Goal: Task Accomplishment & Management: Manage account settings

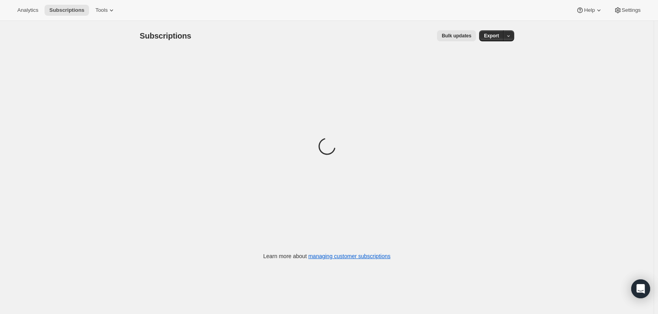
click at [100, 17] on div "Analytics Subscriptions Tools Help Settings" at bounding box center [329, 10] width 658 height 21
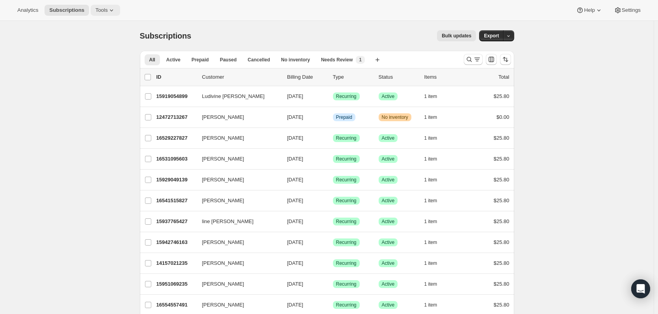
click at [103, 11] on span "Tools" at bounding box center [101, 10] width 12 height 6
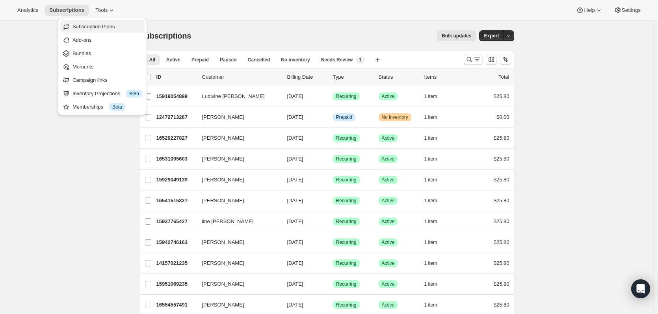
click at [100, 30] on span "Subscription Plans" at bounding box center [93, 27] width 43 height 6
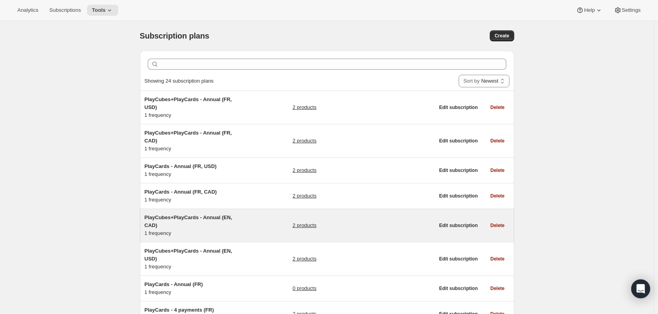
click at [197, 215] on span "PlayCubes+PlayCards - Annual (EN, CAD)" at bounding box center [187, 222] width 87 height 14
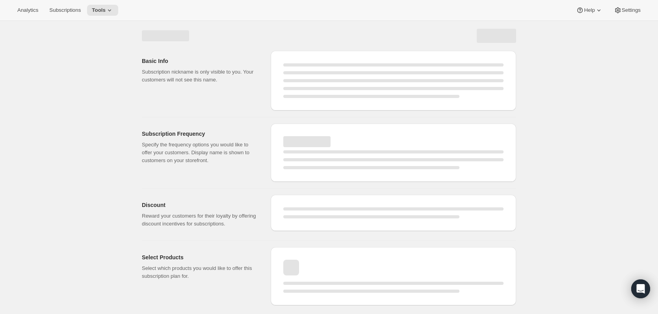
select select "WEEK"
select select "MONTH"
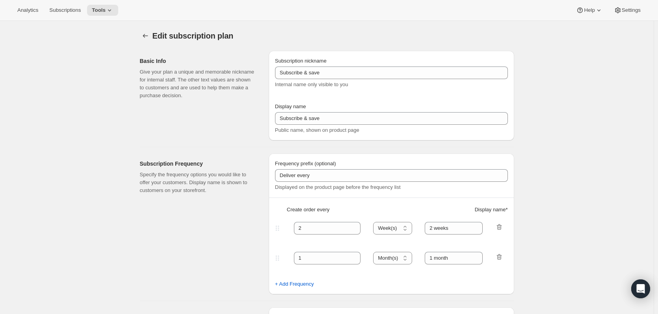
type input "PlayCubes+PlayCards - Annual (EN, CAD)"
type input "Pay Early - <b>SAVE $179.99</b> (value 419.99 CAD)"
select select "ENABLED"
select select "MONTH"
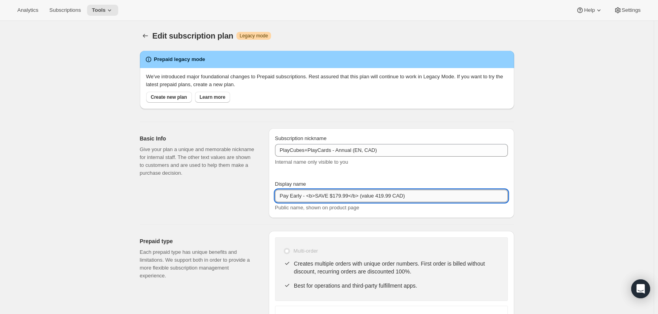
drag, startPoint x: 362, startPoint y: 197, endPoint x: 375, endPoint y: 198, distance: 13.4
click at [375, 198] on input "Pay Early - <b>SAVE $179.99</b> (value 419.99 CAD)" at bounding box center [391, 196] width 233 height 13
paste input "<del>"
click at [401, 197] on input "Pay Early - <b>SAVE $179.99</b> (<del>419.99 CAD)" at bounding box center [391, 196] width 233 height 13
paste input "<del>"
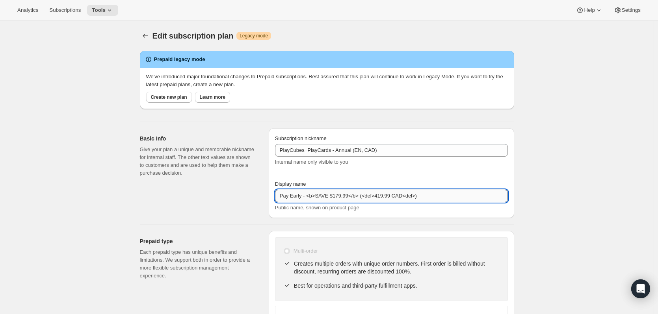
click at [407, 197] on input "Pay Early - <b>SAVE $179.99</b> (<del>419.99 CAD<del>)" at bounding box center [391, 196] width 233 height 13
click at [407, 199] on input "Pay Early - <b>SAVE $179.99</b> (<del>419.99 CAD<del>)" at bounding box center [391, 196] width 233 height 13
type input "Pay Early - <b>SAVE $179.99</b> (<del>419.99 CAD</del>)"
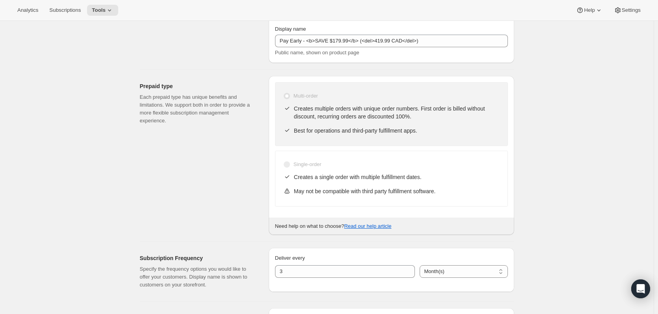
scroll to position [157, 0]
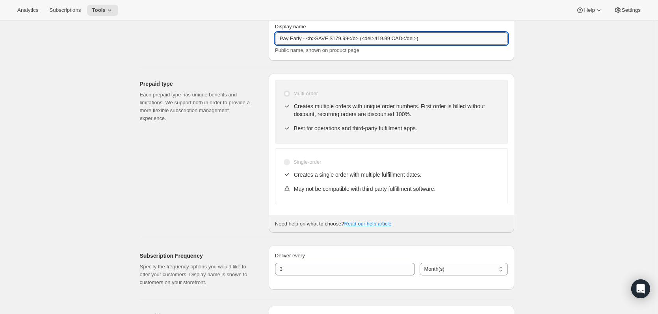
drag, startPoint x: 418, startPoint y: 39, endPoint x: 402, endPoint y: 39, distance: 15.7
click at [402, 39] on input "Pay Early - <b>SAVE $179.99</b> (<del>419.99 CAD</del>)" at bounding box center [391, 38] width 233 height 13
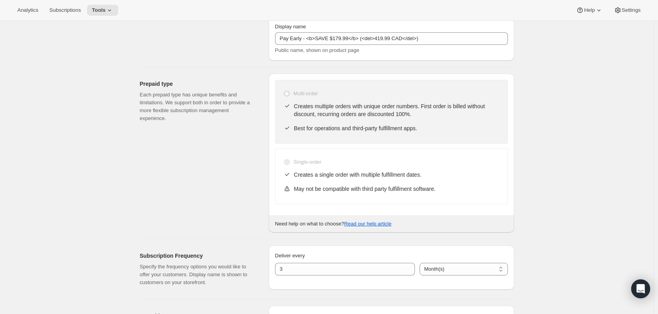
scroll to position [0, 0]
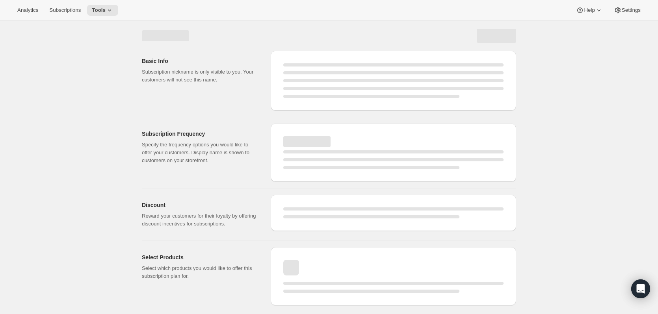
select select "MONTH"
select select "ENABLED"
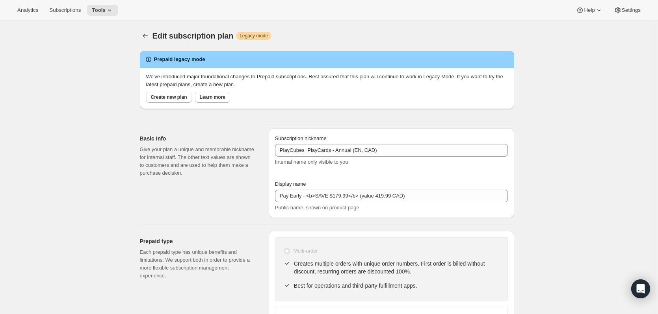
type input "Pay Early - <b>SAVE $179.99</b> (<del>419.99 CAD</del>)"
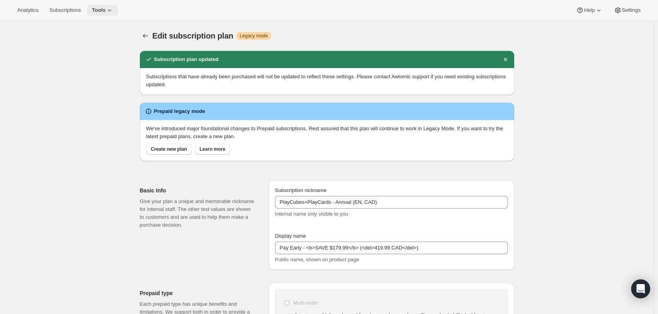
click at [107, 9] on icon at bounding box center [110, 10] width 8 height 8
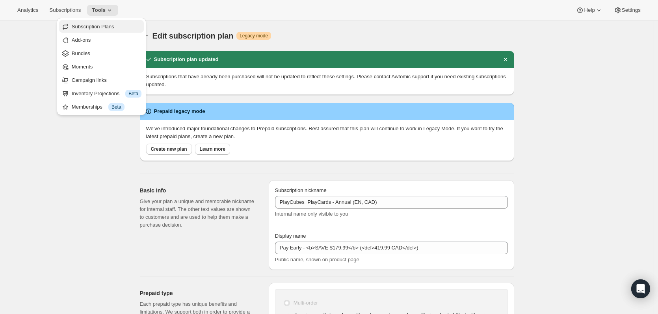
click at [93, 27] on span "Subscription Plans" at bounding box center [93, 27] width 43 height 6
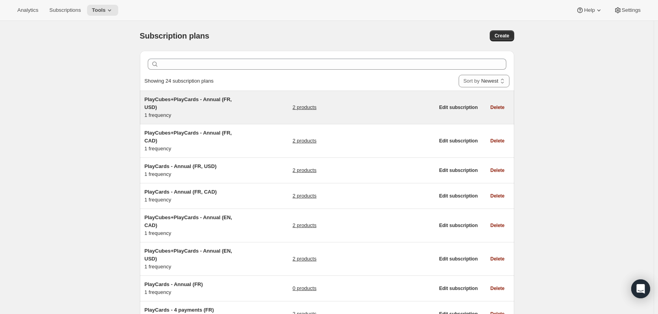
click at [208, 99] on span "PlayCubes+PlayCards - Annual (FR, USD)" at bounding box center [187, 103] width 87 height 14
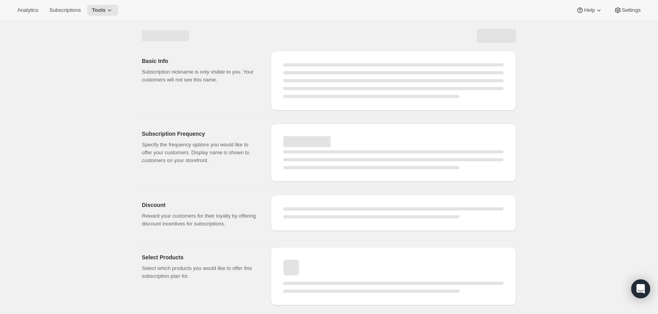
select select "WEEK"
select select "MONTH"
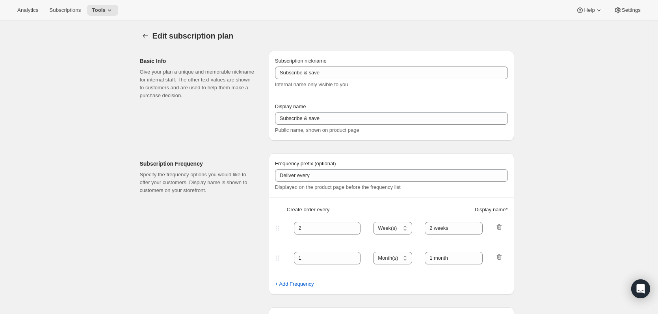
type input "PlayCubes+PlayCards - Annual (FR, USD)"
type input "Payez maintenant - <b>SAUVEZ $179.99</b> (valeur 419.99 USD)"
select select "ENABLED"
select select "MONTH"
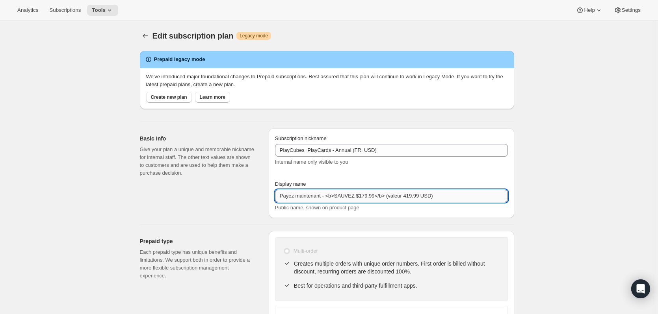
drag, startPoint x: 403, startPoint y: 196, endPoint x: 388, endPoint y: 197, distance: 15.0
click at [388, 197] on input "Payez maintenant - <b>SAUVEZ $179.99</b> (valeur 419.99 USD)" at bounding box center [391, 196] width 233 height 13
paste input "</del>"
click at [430, 196] on input "Payez maintenant - <b>SAUVEZ $179.99</b> (</del>419.99 USD)" at bounding box center [391, 196] width 233 height 13
paste input "</del>"
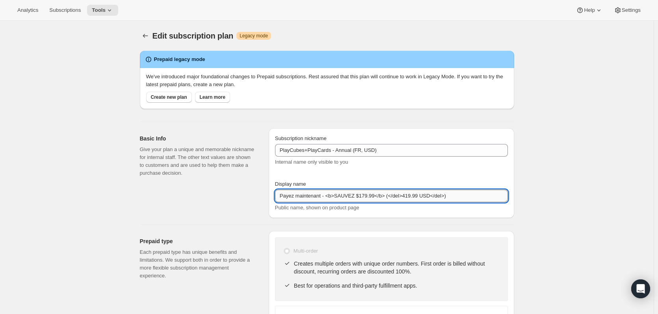
click at [394, 197] on input "Payez maintenant - <b>SAUVEZ $179.99</b> (</del>419.99 USD</del>)" at bounding box center [391, 196] width 233 height 13
type input "Payez maintenant - <b>SAUVEZ $179.99</b> (<del>419.99 USD</del>)"
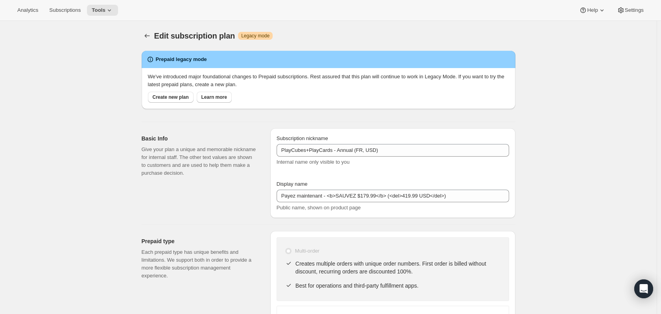
select select "MONTH"
select select "ENABLED"
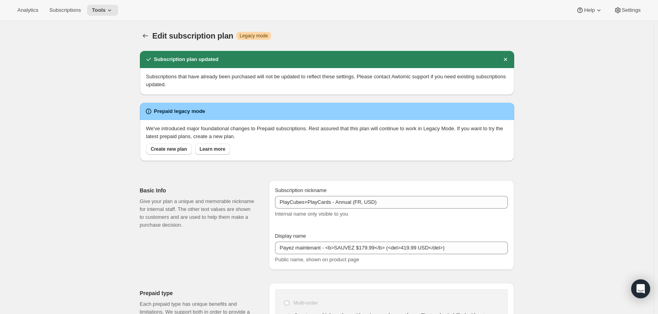
type input "Payez maintenant - <b>SAUVEZ $179.99</b> (<del>419.99 USD</del>)"
click at [93, 12] on span "Tools" at bounding box center [99, 10] width 14 height 6
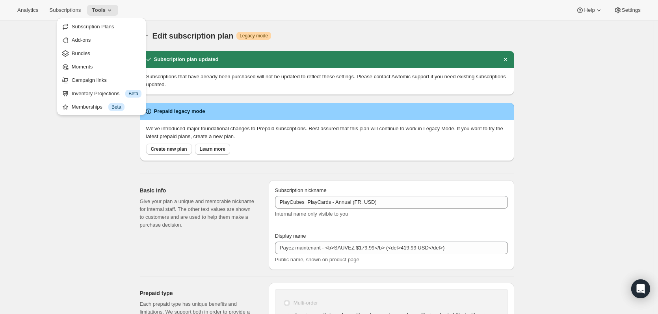
click at [139, 9] on div "Analytics Subscriptions Tools Help Settings" at bounding box center [329, 10] width 658 height 21
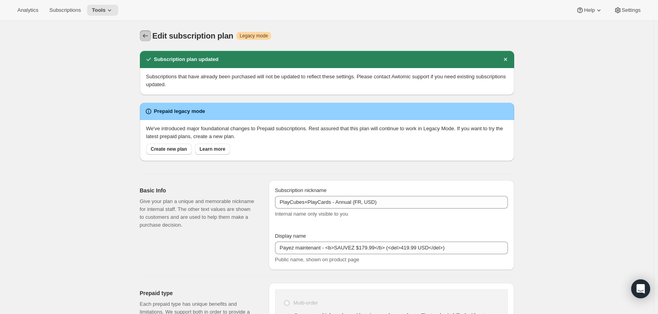
click at [145, 41] on button "Subscription plans" at bounding box center [145, 35] width 11 height 11
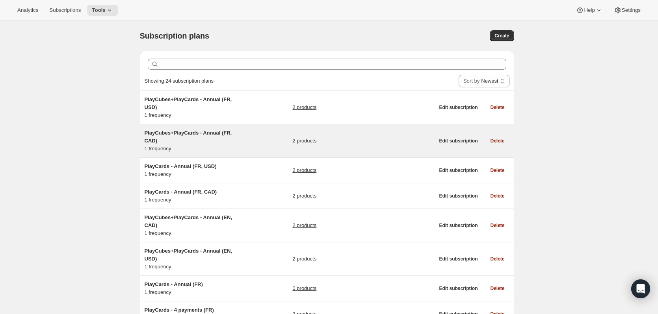
click at [210, 129] on h5 "PlayCubes+PlayCards - Annual (FR, CAD)" at bounding box center [193, 137] width 98 height 16
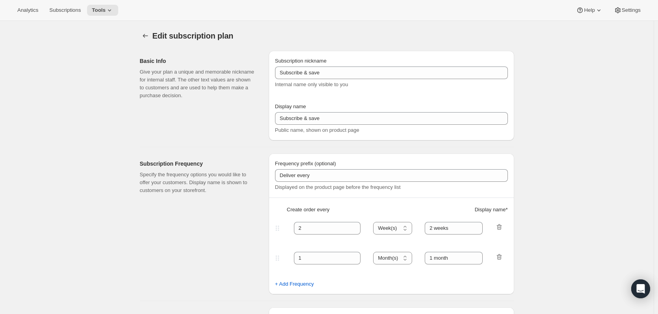
type input "PlayCubes+PlayCards - Annual (FR, CAD)"
type input "Payez maintenant - <b>SAUVEZ 179.99$</b> (valeur 419.99 CAD)"
select select "ENABLED"
select select "MONTH"
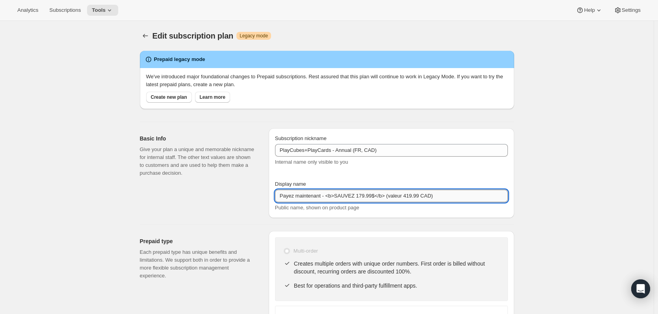
drag, startPoint x: 405, startPoint y: 196, endPoint x: 395, endPoint y: 196, distance: 9.9
click at [395, 196] on input "Payez maintenant - <b>SAUVEZ 179.99$</b> (valeur 419.99 CAD)" at bounding box center [391, 196] width 233 height 13
click at [405, 196] on input "Payez maintenant - <b>SAUVEZ 179.99$</b> (valeur 419.99 CAD)" at bounding box center [391, 196] width 233 height 13
click at [402, 196] on input "Payez maintenant - <b>SAUVEZ 179.99$</b> (valeur 419.99 CAD)" at bounding box center [391, 196] width 233 height 13
drag, startPoint x: 403, startPoint y: 196, endPoint x: 394, endPoint y: 196, distance: 9.1
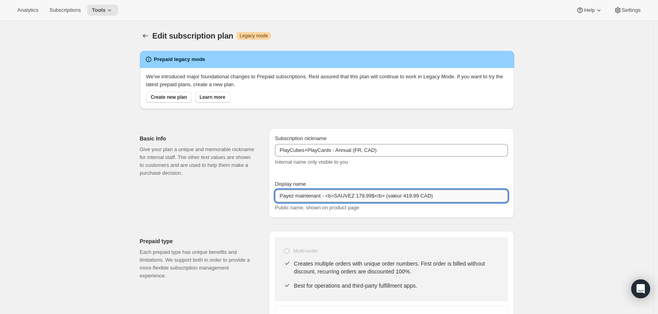
click at [389, 196] on input "Payez maintenant - <b>SAUVEZ 179.99$</b> (valeur 419.99 CAD)" at bounding box center [391, 196] width 233 height 13
paste input "</del>"
click at [430, 193] on input "Payez maintenant - <b>SAUVEZ 179.99$</b> (</del>419.99 CAD)" at bounding box center [391, 196] width 233 height 13
paste input "</del>"
click at [395, 198] on input "Payez maintenant - <b>SAUVEZ 179.99$</b> (</del>419.99 CAD</del>)" at bounding box center [391, 196] width 233 height 13
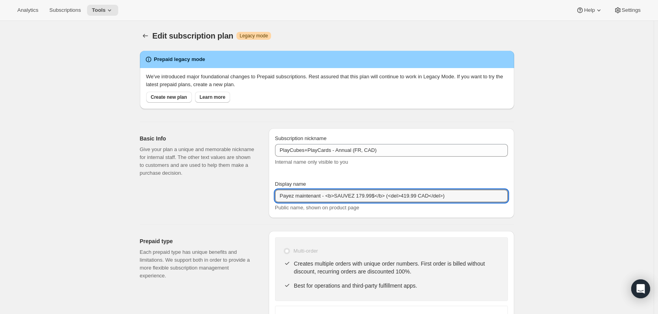
type input "Payez maintenant - <b>SAUVEZ 179.99$</b> (<del>419.99 CAD</del>)"
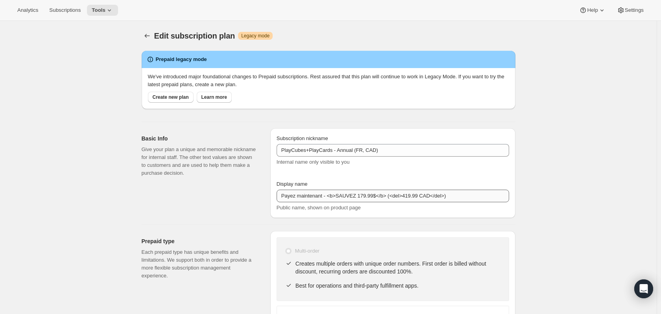
select select "MONTH"
select select "ENABLED"
type input "Payez maintenant - <b>SAUVEZ 179.99$</b> (<del>419.99 CAD</del>)"
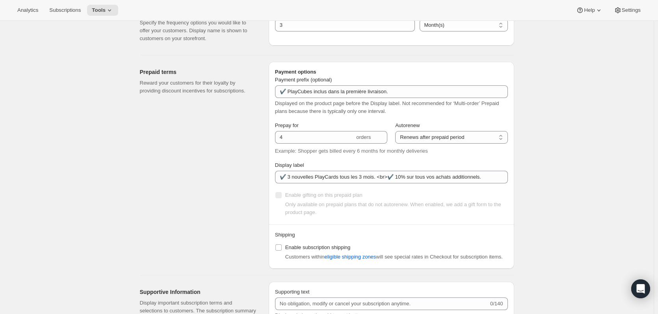
scroll to position [472, 0]
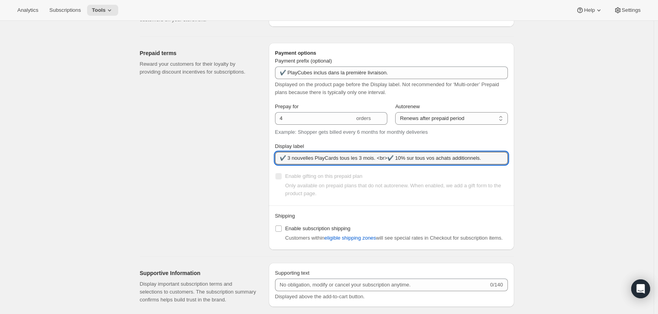
drag, startPoint x: 282, startPoint y: 160, endPoint x: 548, endPoint y: 164, distance: 266.6
click at [545, 164] on div "Edit subscription plan. This page is ready Edit subscription plan Warning Legac…" at bounding box center [326, 45] width 653 height 994
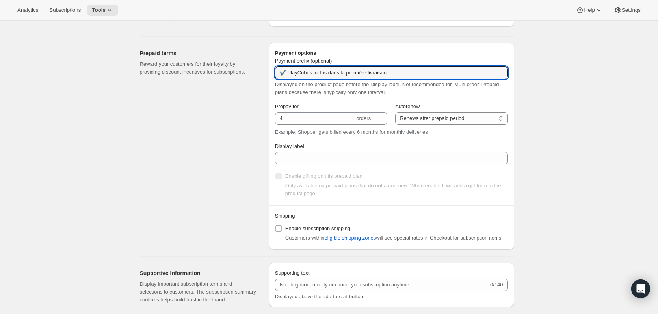
drag, startPoint x: 396, startPoint y: 73, endPoint x: 228, endPoint y: 80, distance: 168.3
click at [228, 80] on div "Prepaid terms Reward your customers for their loyalty by providing discount inc…" at bounding box center [323, 143] width 380 height 213
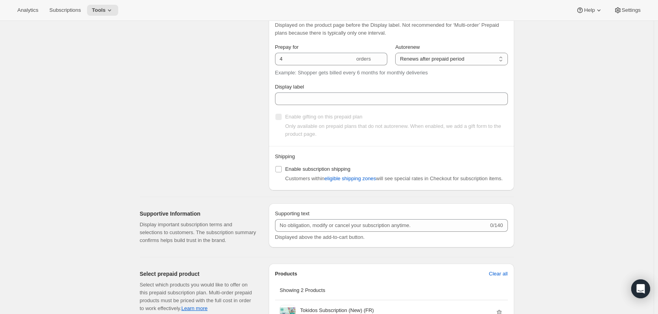
scroll to position [545, 0]
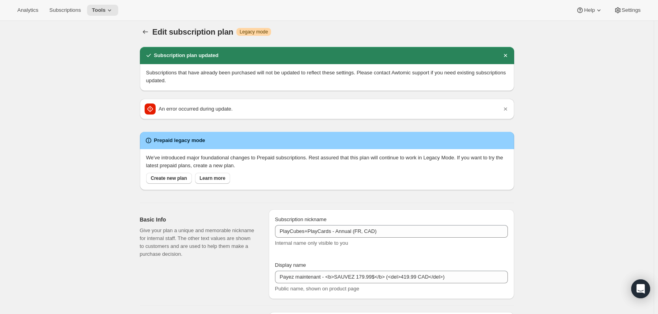
scroll to position [0, 0]
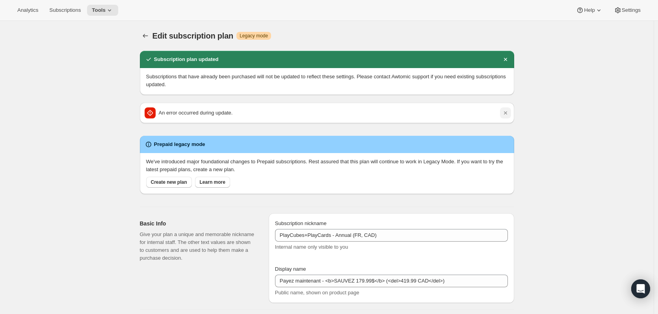
click at [508, 114] on icon "Dismiss notification" at bounding box center [505, 113] width 8 height 8
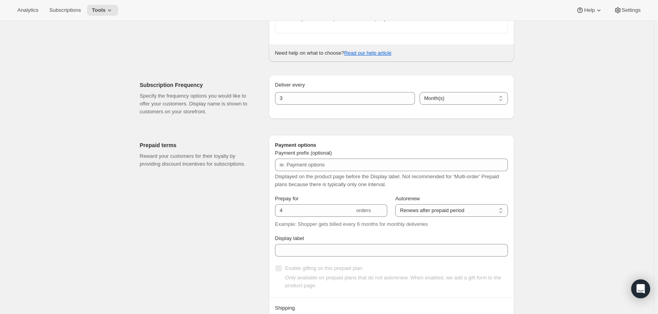
scroll to position [433, 0]
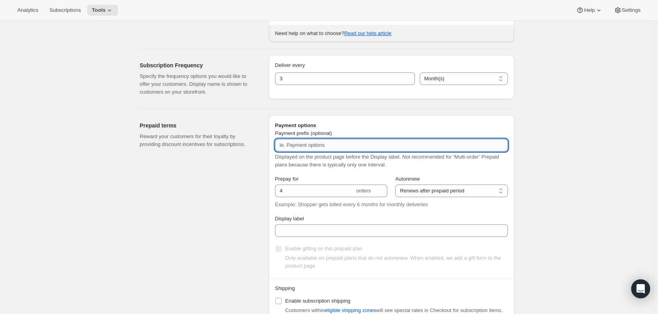
click at [325, 142] on input "Payment prefix (optional)" at bounding box center [391, 145] width 233 height 13
click at [246, 156] on div "Prepaid terms Reward your customers for their loyalty by providing discount inc…" at bounding box center [201, 218] width 122 height 207
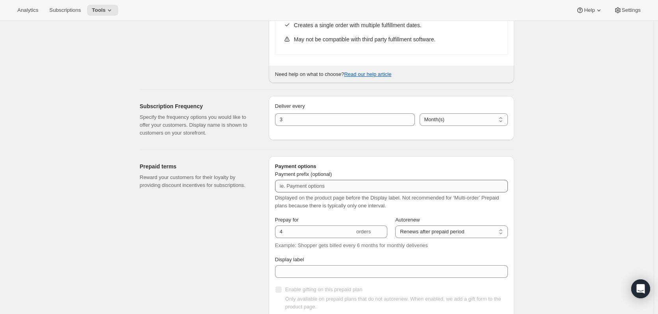
scroll to position [394, 0]
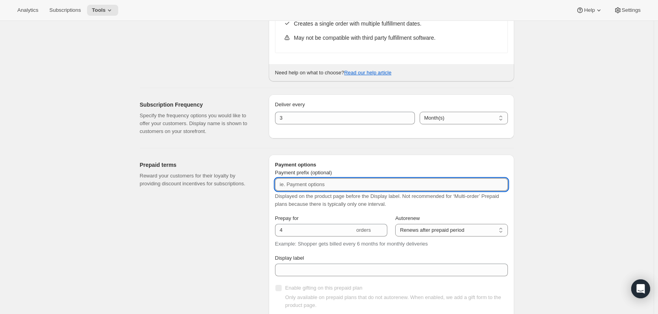
click at [295, 186] on input "Payment prefix (optional)" at bounding box center [391, 184] width 233 height 13
paste input "✔️ PlayCubes inclus dans la première livraison."
click at [314, 186] on input "✔️ PlayCubes inclus dans la première livraison." at bounding box center [391, 184] width 233 height 13
click at [315, 183] on input "✔️ PlayCubes inclus dans la première livraison." at bounding box center [391, 184] width 233 height 13
type input "✔️ PlayCubes & 3 PlayCards inclus dans la première livraison."
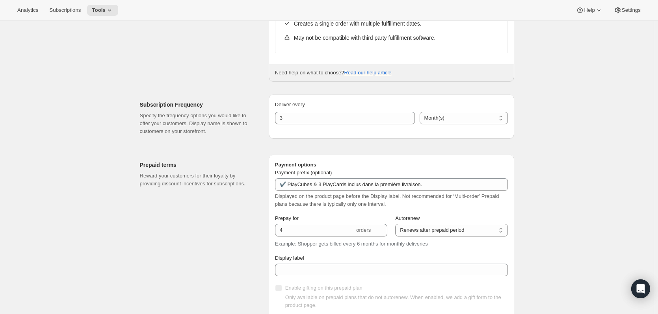
click at [543, 187] on div "Edit subscription plan. This page is ready Edit subscription plan Warning Legac…" at bounding box center [326, 140] width 653 height 1027
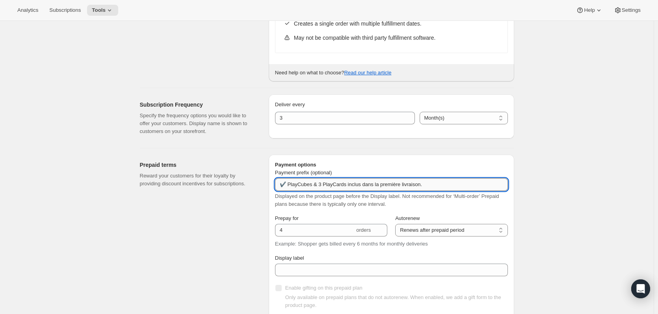
click at [289, 180] on input "✔️ PlayCubes & 3 PlayCards inclus dans la première livraison." at bounding box center [391, 184] width 233 height 13
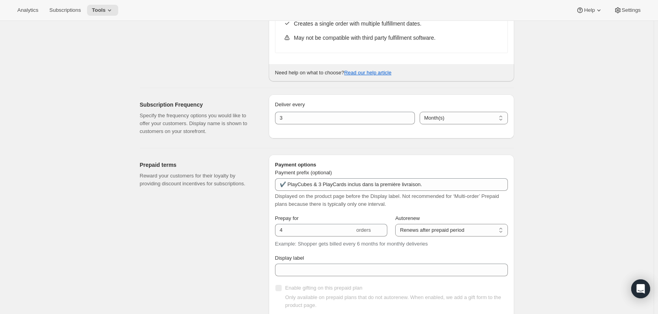
click at [525, 197] on div "Edit subscription plan. This page is ready Edit subscription plan Warning Legac…" at bounding box center [326, 140] width 653 height 1027
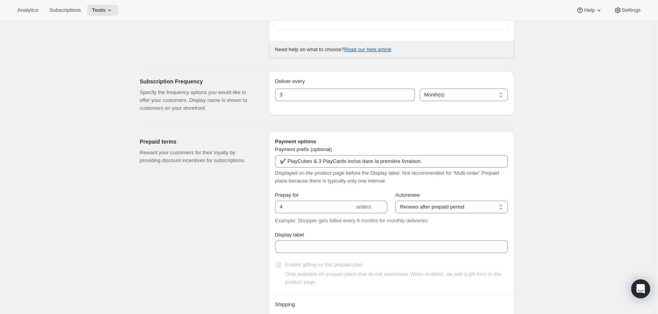
scroll to position [301, 0]
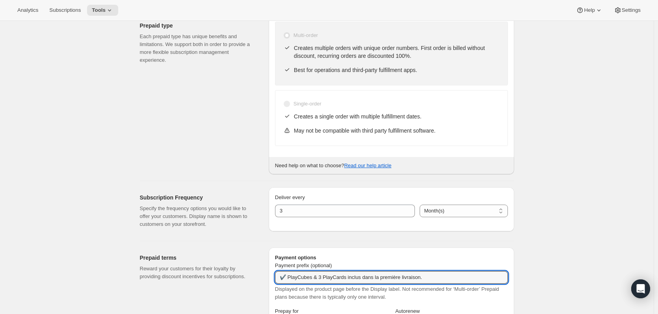
drag, startPoint x: 427, startPoint y: 277, endPoint x: 270, endPoint y: 274, distance: 156.7
click at [254, 262] on div "Prepaid terms Reward your customers for their loyalty by providing discount inc…" at bounding box center [198, 267] width 116 height 27
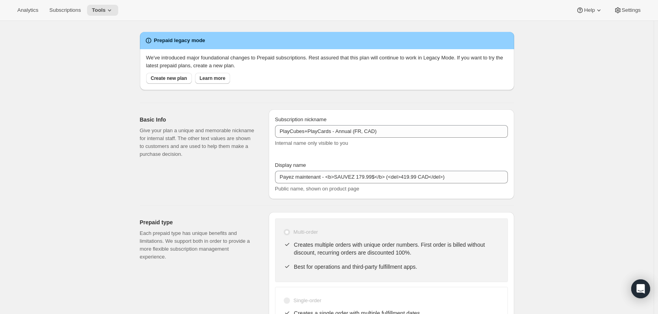
scroll to position [0, 0]
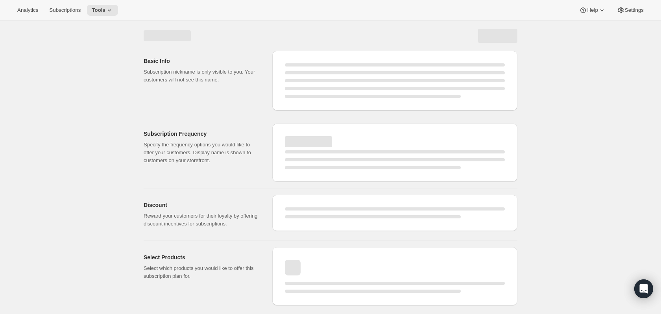
select select "WEEK"
select select "MONTH"
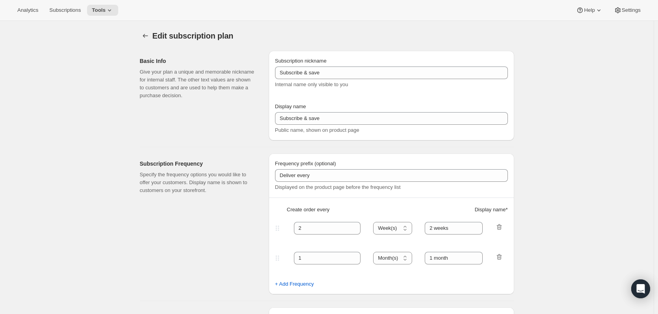
type input "PlayCubes+PlayCards - Annual (FR, CAD)"
type input "Payez maintenant - <b>SAUVEZ 179.99$</b> (<del>419.99 CAD</del>)"
select select "ENABLED"
select select "MONTH"
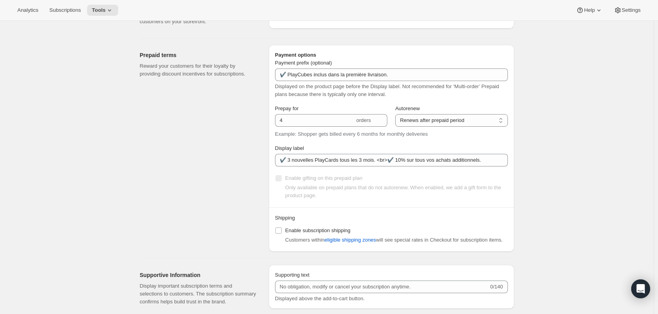
scroll to position [433, 0]
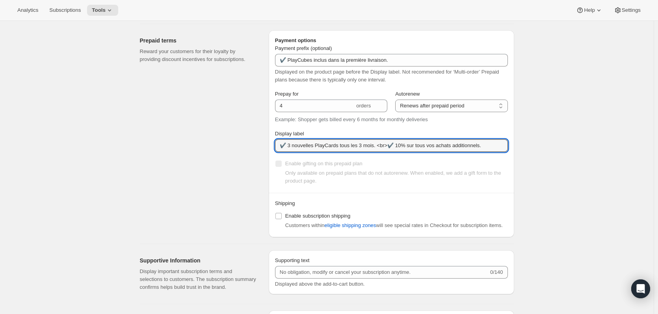
drag, startPoint x: 489, startPoint y: 145, endPoint x: 238, endPoint y: 143, distance: 250.8
click at [238, 143] on div "Prepaid terms Reward your customers for their loyalty by providing discount inc…" at bounding box center [323, 130] width 380 height 213
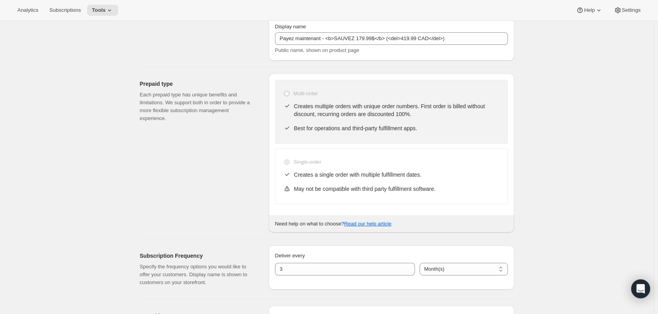
scroll to position [0, 0]
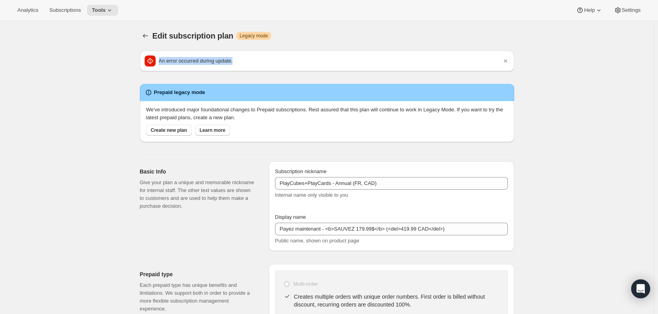
drag, startPoint x: 160, startPoint y: 61, endPoint x: 263, endPoint y: 56, distance: 102.9
click at [263, 56] on div "An error occurred during update." at bounding box center [322, 61] width 357 height 11
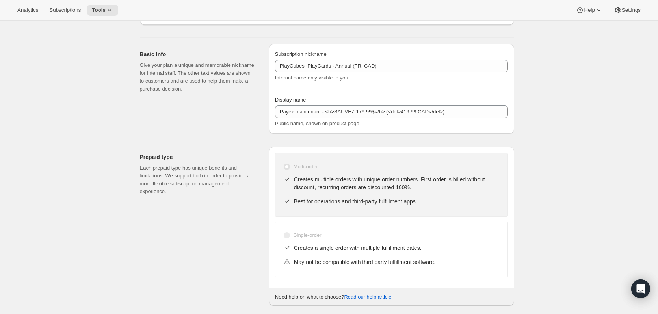
scroll to position [394, 0]
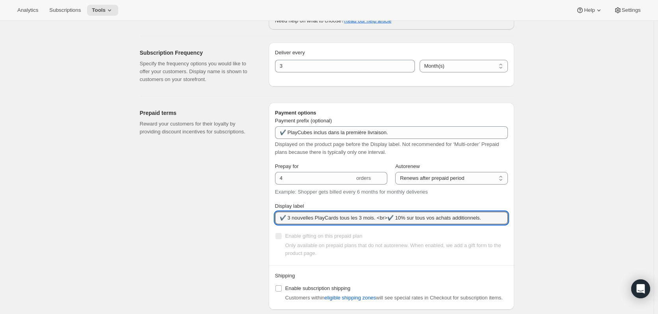
click at [419, 229] on div "Enable gifting on this prepaid plan Only available on prepaid plans that do not…" at bounding box center [391, 240] width 233 height 33
drag, startPoint x: 376, startPoint y: 220, endPoint x: 513, endPoint y: 220, distance: 136.2
click at [513, 220] on div "Payment options Payment prefix (optional) ✔️ PlayCubes inclus dans la première …" at bounding box center [391, 206] width 245 height 207
type input "✔️ 3 nouvelles PlayCards tous les 3 mois."
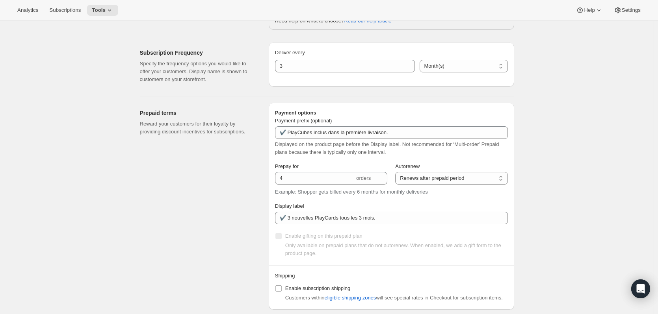
click at [517, 220] on div "Edit subscription plan. This page is ready Edit subscription plan Warning Legac…" at bounding box center [326, 114] width 393 height 975
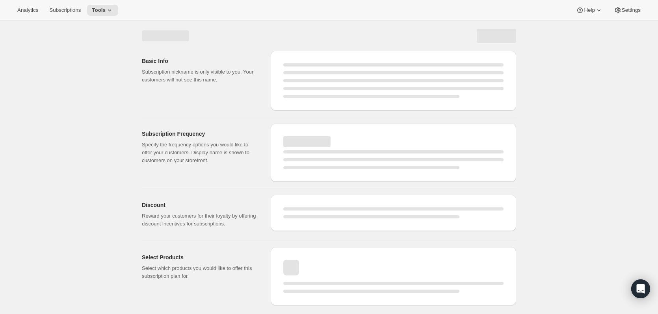
scroll to position [0, 0]
select select "MONTH"
select select "ENABLED"
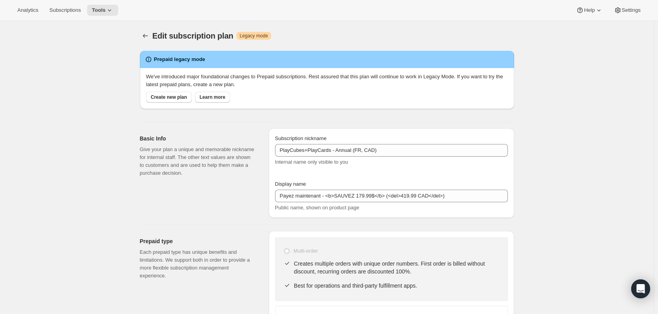
type input "✔️ 3 nouvelles PlayCards tous les 3 mois."
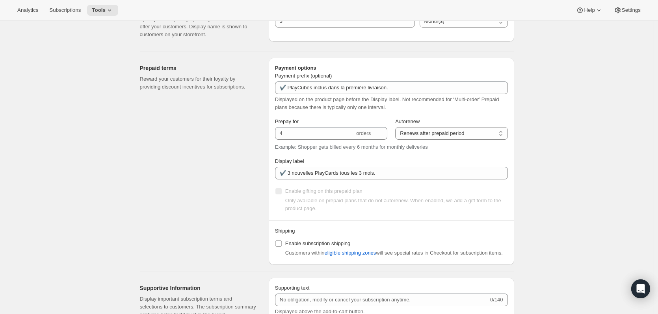
scroll to position [472, 0]
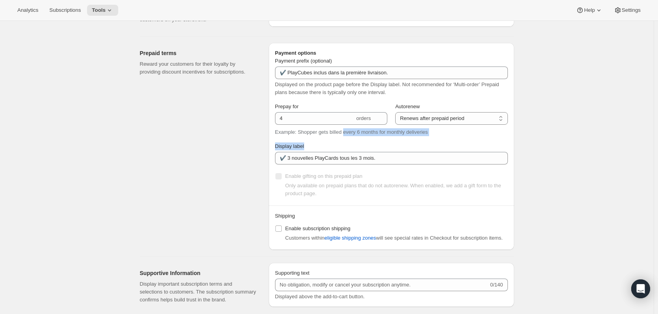
drag, startPoint x: 343, startPoint y: 133, endPoint x: 435, endPoint y: 135, distance: 91.8
click at [435, 135] on div "Prepay for 4 orders Autorenew Does not autorenew Renews after prepaid period Re…" at bounding box center [391, 151] width 233 height 96
click at [436, 135] on div "Prepay for 4 orders Autorenew Does not autorenew Renews after prepaid period Re…" at bounding box center [391, 151] width 233 height 96
drag, startPoint x: 405, startPoint y: 85, endPoint x: 454, endPoint y: 86, distance: 48.8
click at [454, 86] on span "Displayed on the product page before the Display label. Not recommended for ‘Mu…" at bounding box center [387, 89] width 224 height 14
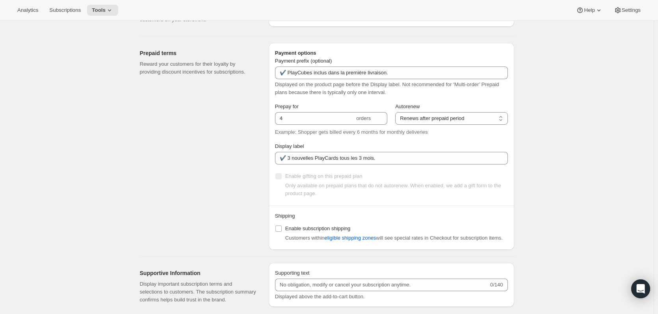
click at [398, 92] on div "Displayed on the product page before the Display label. Not recommended for ‘Mu…" at bounding box center [391, 89] width 233 height 16
click at [218, 112] on div "Prepaid terms Reward your customers for their loyalty by providing discount inc…" at bounding box center [201, 146] width 122 height 207
click at [223, 153] on div "Prepaid terms Reward your customers for their loyalty by providing discount inc…" at bounding box center [201, 146] width 122 height 207
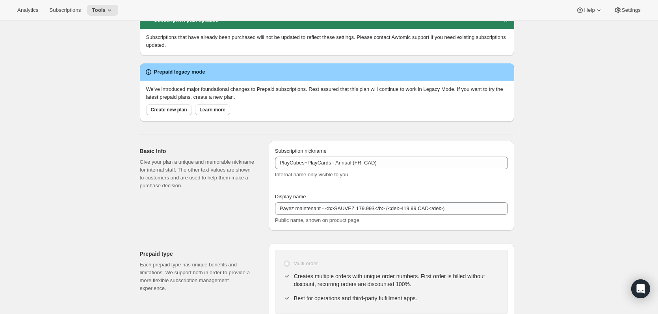
scroll to position [0, 0]
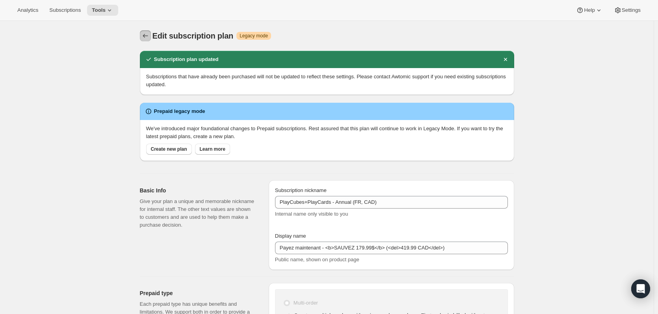
click at [148, 35] on icon "Subscription plans" at bounding box center [145, 36] width 8 height 8
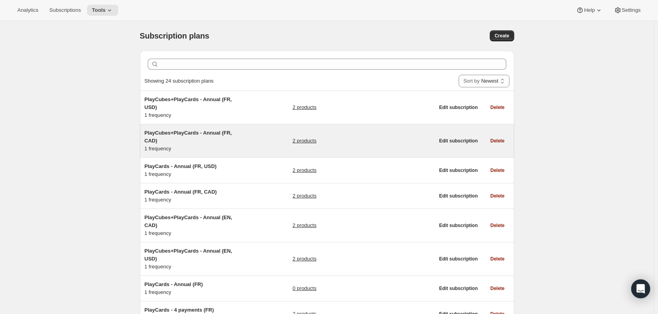
click at [207, 130] on span "PlayCubes+PlayCards - Annual (FR, CAD)" at bounding box center [187, 137] width 87 height 14
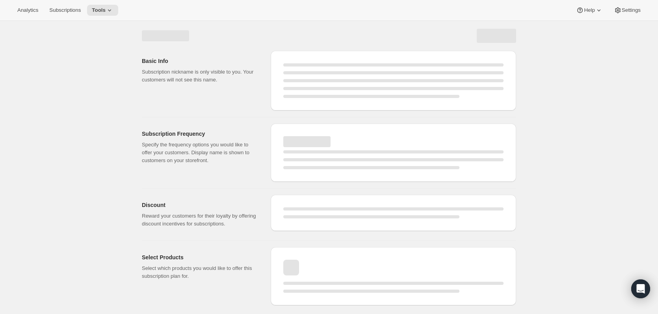
select select "WEEK"
select select "MONTH"
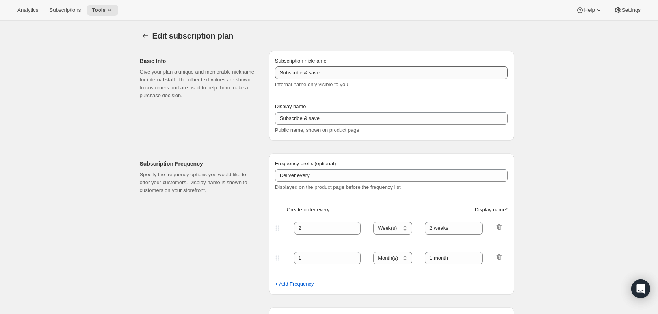
type input "PlayCubes+PlayCards - Annual (FR, CAD)"
type input "Payez maintenant - <b>SAUVEZ 179.99$</b> (<del>419.99 CAD</del>)"
select select "ENABLED"
select select "MONTH"
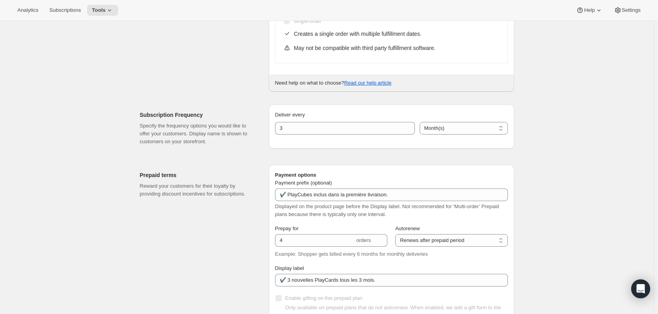
scroll to position [354, 0]
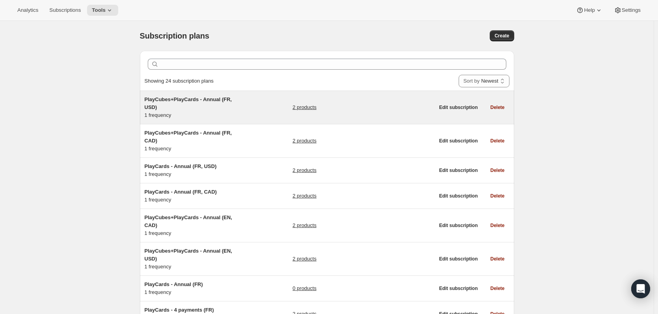
click at [232, 100] on span "PlayCubes+PlayCards - Annual (FR, USD)" at bounding box center [187, 103] width 87 height 14
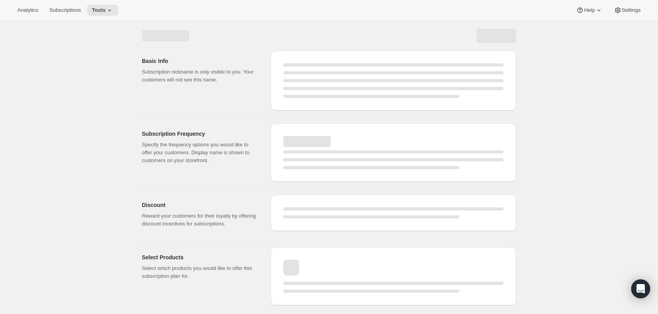
select select "WEEK"
select select "MONTH"
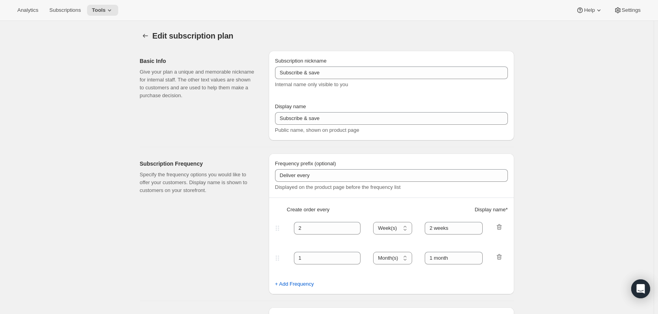
type input "PlayCubes+PlayCards - Annual (FR, USD)"
type input "Payez maintenant - <b>SAUVEZ $179.99</b> (<del>419.99 USD</del>)"
select select "ENABLED"
select select "MONTH"
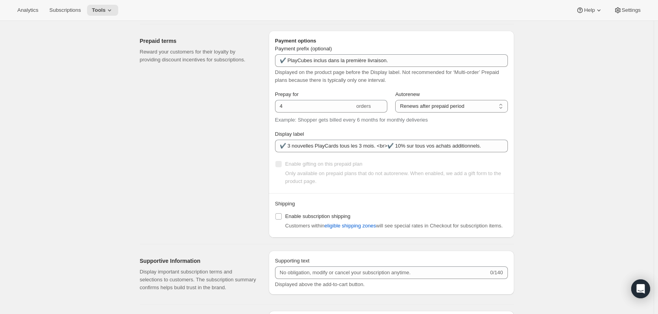
scroll to position [433, 0]
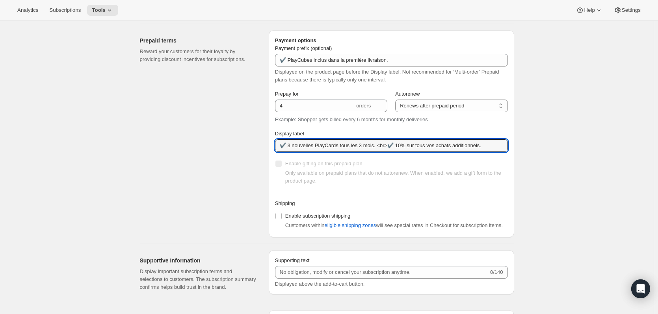
drag, startPoint x: 377, startPoint y: 144, endPoint x: 562, endPoint y: 144, distance: 185.1
click at [562, 144] on div "Edit subscription plan. This page is ready Edit subscription plan Warning Legac…" at bounding box center [326, 59] width 653 height 942
type input "✔️ 3 nouvelles PlayCards tous les 3 mois."
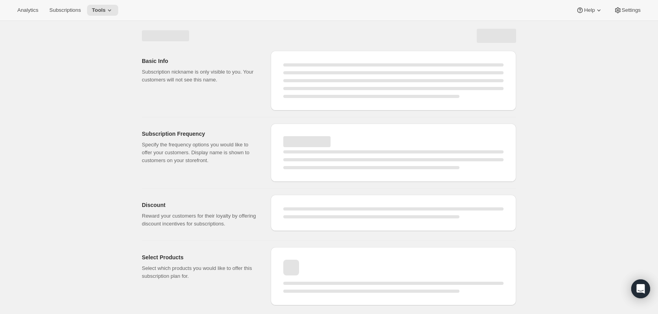
scroll to position [0, 0]
select select "MONTH"
select select "ENABLED"
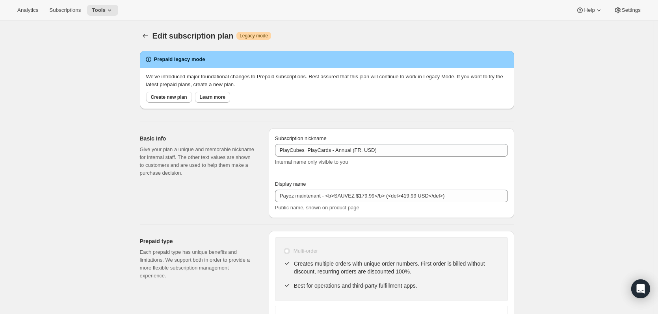
type input "✔️ 3 nouvelles PlayCards tous les 3 mois."
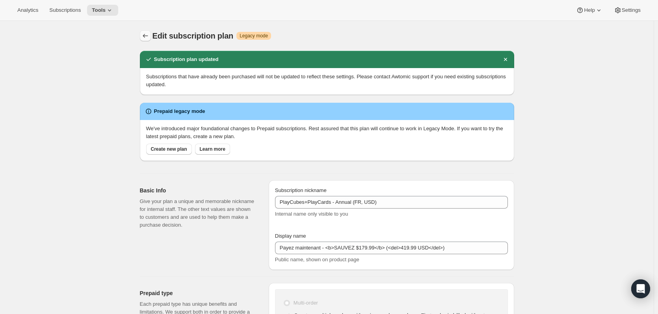
click at [151, 35] on button "Subscription plans" at bounding box center [145, 35] width 11 height 11
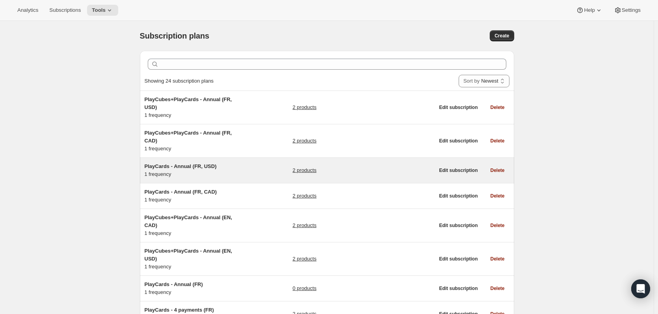
click at [197, 163] on span "PlayCards - Annual (FR, USD)" at bounding box center [180, 166] width 72 height 6
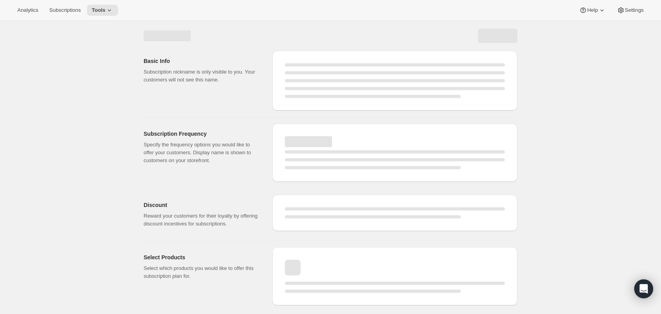
select select "WEEK"
select select "MONTH"
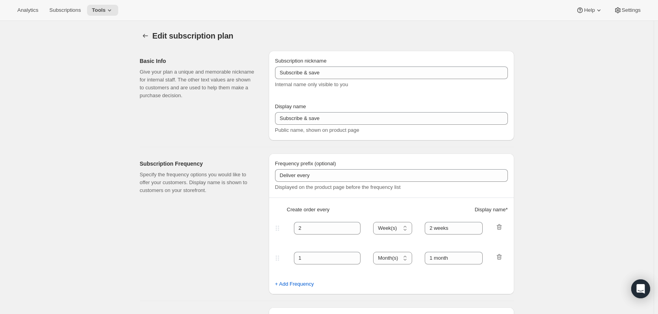
type input "PlayCards - Annual (FR, USD)"
type input "Payez maintenant - <b>SAUVEZ 17%</b> (valeur 239.99 USD)"
select select "ENABLED"
select select "MONTH"
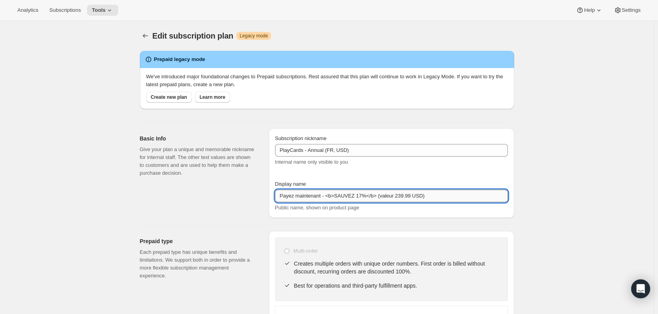
click at [396, 195] on input "Payez maintenant - <b>SAUVEZ 17%</b> (valeur 239.99 USD)" at bounding box center [391, 196] width 233 height 13
drag, startPoint x: 395, startPoint y: 196, endPoint x: 380, endPoint y: 197, distance: 15.8
click at [380, 197] on input "Payez maintenant - <b>SAUVEZ 17%</b> (valeur 239.99 USD)" at bounding box center [391, 196] width 233 height 13
click at [421, 195] on input "Payez maintenant - <b>SAUVEZ 17%</b> (<del>239.99 USD)" at bounding box center [391, 196] width 233 height 13
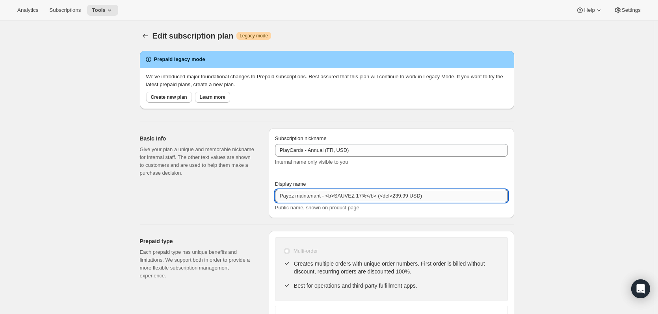
paste input "<del>"
click at [425, 196] on input "Payez maintenant - <b>SAUVEZ 17%</b> (<del>239.99 USD<del>)" at bounding box center [391, 196] width 233 height 13
type input "Payez maintenant - <b>SAUVEZ 17%</b> (<del>239.99 USD</del>)"
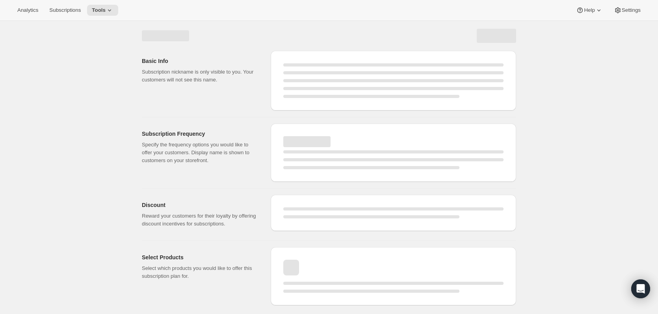
select select "MONTH"
select select "ENABLED"
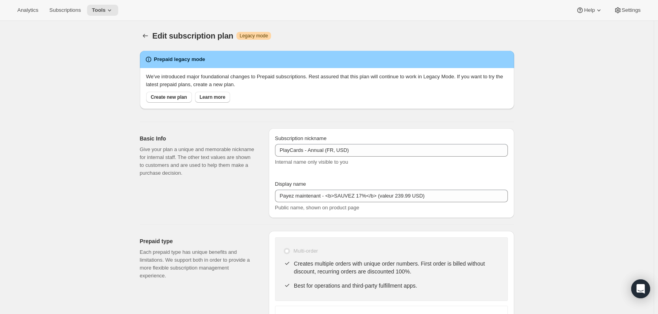
type input "Payez maintenant - <b>SAUVEZ 17%</b> (<del>239.99 USD</del>)"
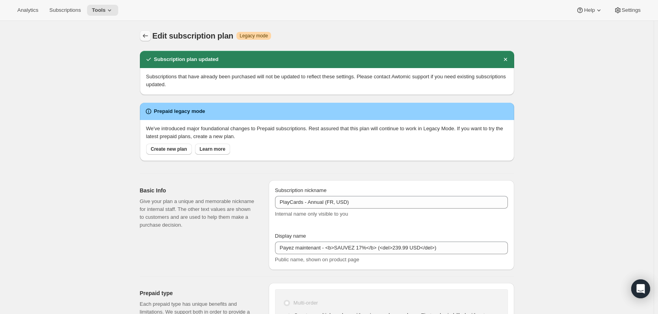
click at [146, 39] on icon "Subscription plans" at bounding box center [145, 36] width 8 height 8
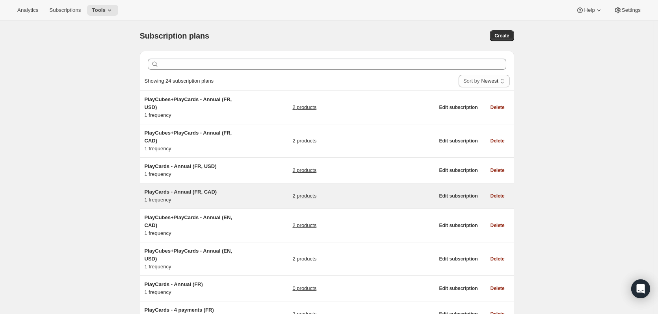
click at [180, 189] on span "PlayCards - Annual (FR, CAD)" at bounding box center [180, 192] width 72 height 6
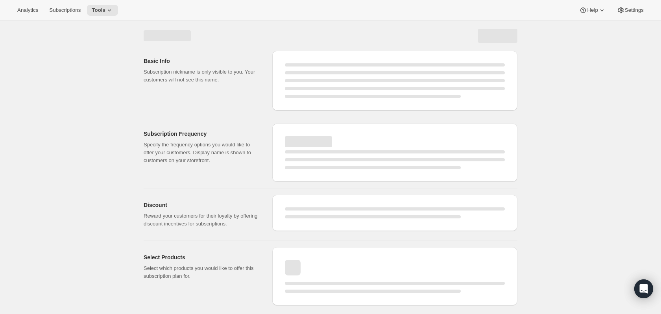
select select "WEEK"
select select "MONTH"
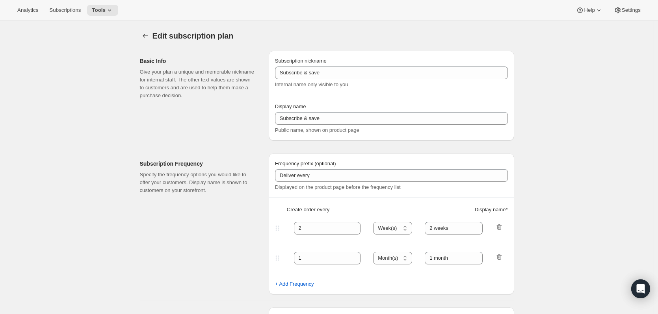
type input "PlayCards - Annual (FR, CAD)"
type input "Payez maintenant - <b>SAUVEZ 17%</b> (valeur 239.99 CAD)"
select select "ENABLED"
select select "MONTH"
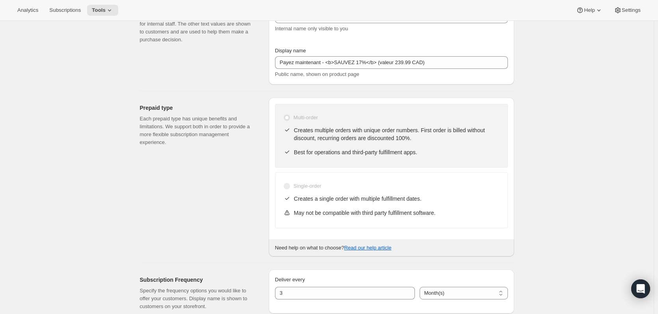
scroll to position [157, 0]
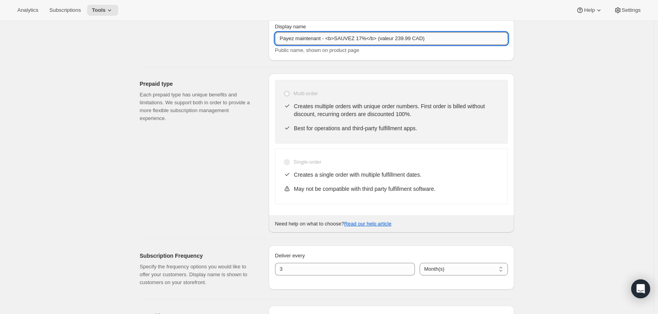
drag, startPoint x: 395, startPoint y: 38, endPoint x: 380, endPoint y: 34, distance: 15.8
click at [380, 34] on input "Payez maintenant - <b>SAUVEZ 17%</b> (valeur 239.99 CAD)" at bounding box center [391, 38] width 233 height 13
drag, startPoint x: 396, startPoint y: 40, endPoint x: 381, endPoint y: 40, distance: 15.0
click at [381, 40] on input "Payez maintenant - <b>SAUVEZ 17%</b> (<sup>239.99 CAD)" at bounding box center [391, 38] width 233 height 13
click at [422, 40] on input "Payez maintenant - <b>SAUVEZ 17%</b> (<sup>239.99 CAD)" at bounding box center [391, 38] width 233 height 13
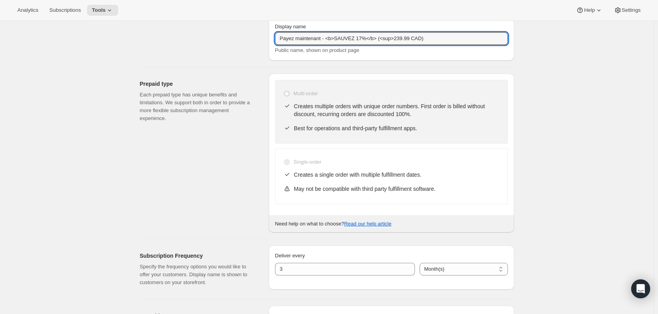
paste input "<sup>"
click at [424, 38] on input "Payez maintenant - <b>SAUVEZ 17%</b> (<sup>239.99 CAD<sup>)" at bounding box center [391, 38] width 233 height 13
type input "Payez maintenant - <b>SAUVEZ 17%</b> (<sup>239.99 CAD</sup>)"
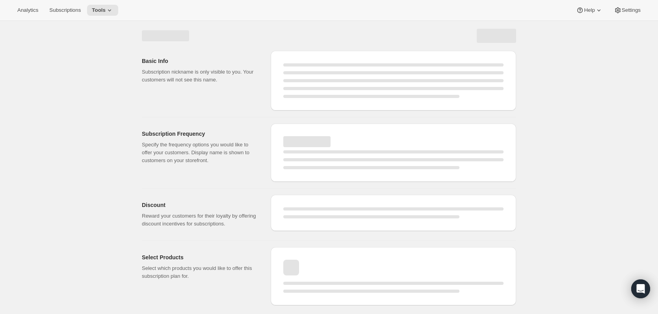
scroll to position [0, 0]
select select "MONTH"
select select "ENABLED"
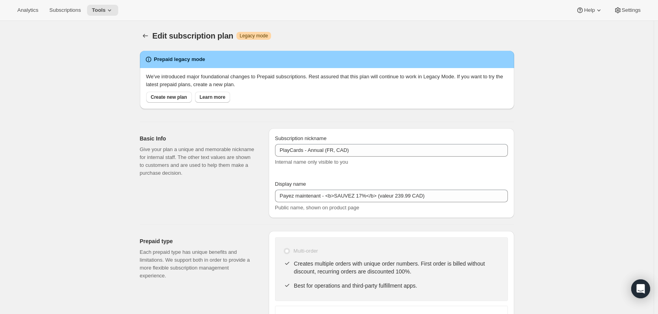
type input "Payez maintenant - <b>SAUVEZ 17%</b> (<sup>239.99 CAD</sup>)"
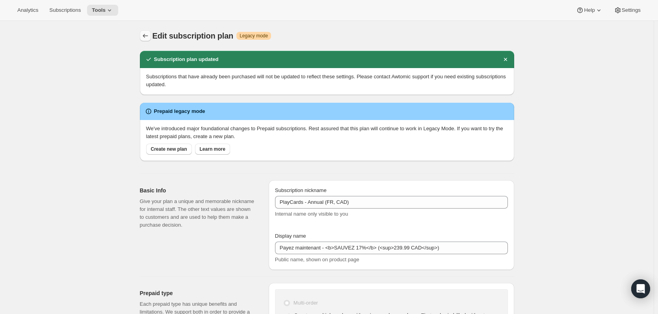
click at [146, 37] on icon "Subscription plans" at bounding box center [145, 36] width 8 height 8
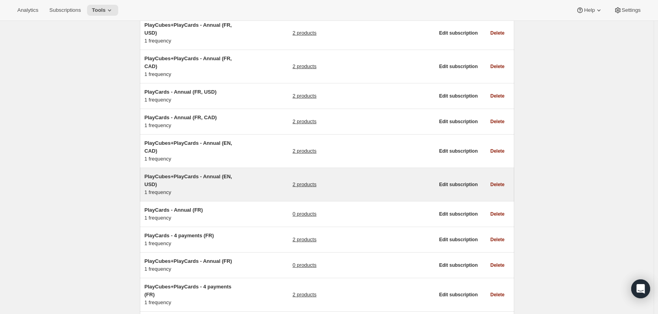
scroll to position [79, 0]
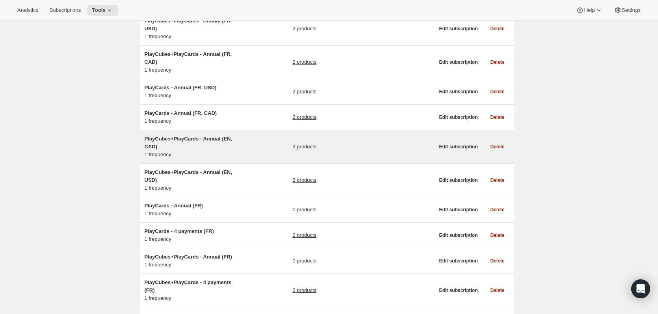
click at [204, 136] on span "PlayCubes+PlayCards - Annual (EN, CAD)" at bounding box center [187, 143] width 87 height 14
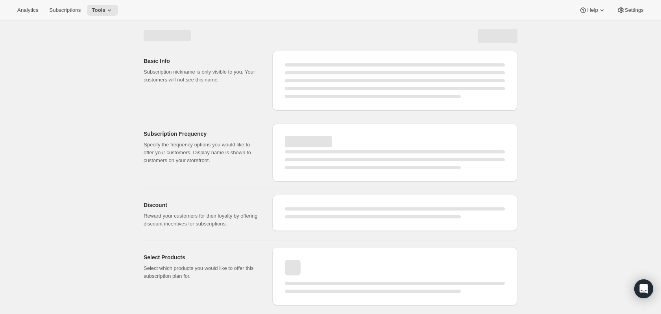
select select "WEEK"
select select "MONTH"
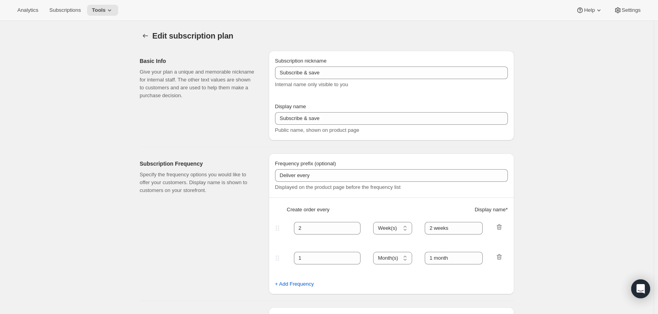
select select "ENABLED"
select select "MONTH"
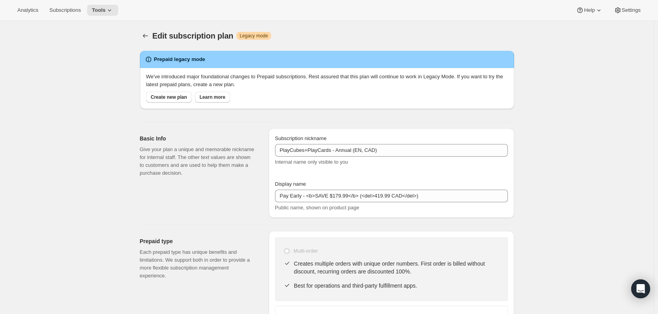
type input "PlayCubes+PlayCards - Annual (EN, CAD)"
type input "Pay Early - <b>SAVE $179.99</b> (<del>419.99 CAD</del>)"
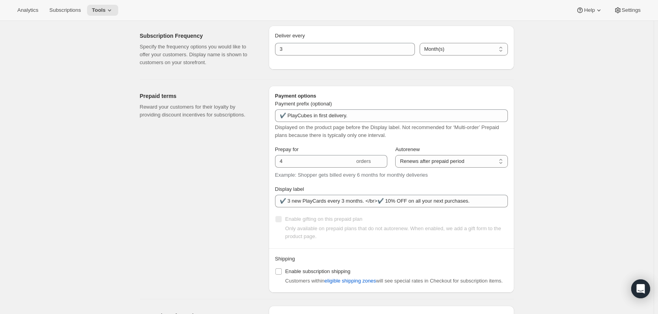
scroll to position [394, 0]
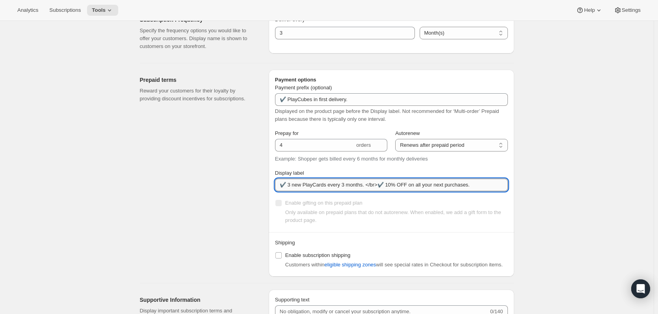
drag, startPoint x: 378, startPoint y: 185, endPoint x: 484, endPoint y: 186, distance: 105.5
click at [484, 186] on input "✔️ 3 new PlayCards every 3 months. </br>✔️ 10% OFF on all your next purchases." at bounding box center [391, 185] width 233 height 13
click at [554, 198] on div "Edit subscription plan. This page is ready Edit subscription plan Warning Legac…" at bounding box center [326, 98] width 653 height 942
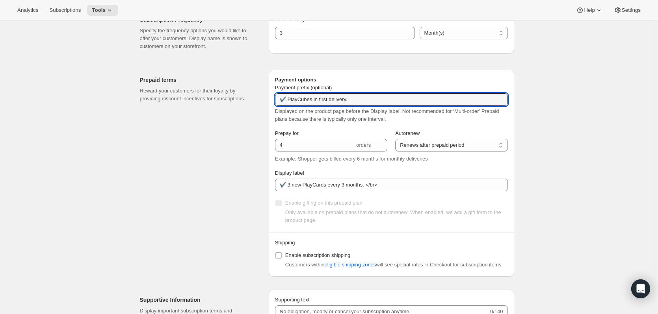
drag, startPoint x: 359, startPoint y: 101, endPoint x: 276, endPoint y: 102, distance: 83.1
click at [276, 102] on div "Payment options Payment prefix (optional) ✔️ PlayCubes in first delivery. Displ…" at bounding box center [391, 173] width 245 height 207
click at [578, 170] on div "Edit subscription plan. This page is ready Edit subscription plan Warning Legac…" at bounding box center [326, 98] width 653 height 942
drag, startPoint x: 291, startPoint y: 101, endPoint x: 312, endPoint y: 103, distance: 21.7
click at [312, 103] on input "✔️ PlayCubes in first delivery." at bounding box center [391, 99] width 233 height 13
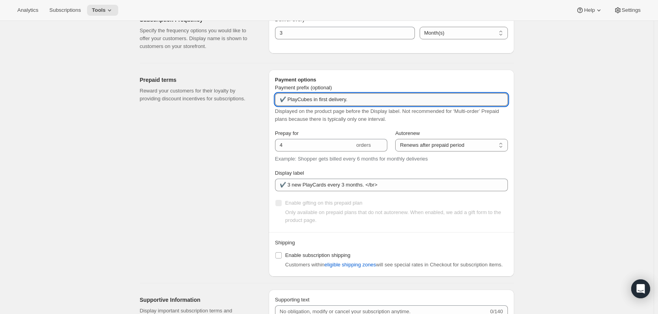
drag, startPoint x: 355, startPoint y: 99, endPoint x: 290, endPoint y: 101, distance: 65.0
click at [290, 101] on input "✔️ PlayCubes in first delivery." at bounding box center [391, 99] width 233 height 13
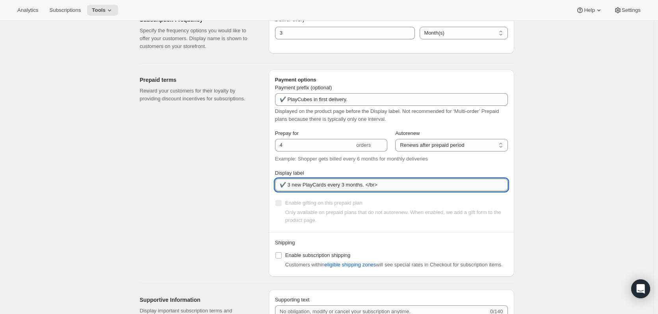
click at [292, 184] on input "✔️ 3 new PlayCards every 3 months. </br>" at bounding box center [391, 185] width 233 height 13
click at [291, 185] on input "✔️ 3 new PlayCards every 3 months. </br>" at bounding box center [391, 185] width 233 height 13
paste input "PlayCubes in first delivery."
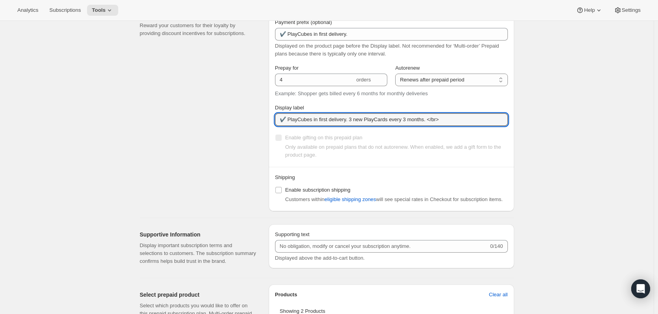
scroll to position [512, 0]
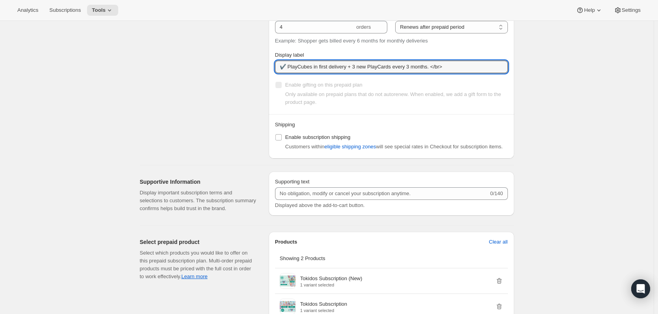
drag, startPoint x: 392, startPoint y: 67, endPoint x: 430, endPoint y: 73, distance: 38.0
click at [430, 73] on div "Prepay for 4 orders Autorenew Does not autorenew Renews after prepaid period Re…" at bounding box center [391, 59] width 233 height 96
drag, startPoint x: 430, startPoint y: 69, endPoint x: 265, endPoint y: 69, distance: 165.4
click at [265, 69] on div "Prepaid terms Reward your customers for their loyalty by providing discount inc…" at bounding box center [323, 51] width 380 height 213
type input "✔️ PlayCubes in first delivery + 3 new PlayCards in first delivery"
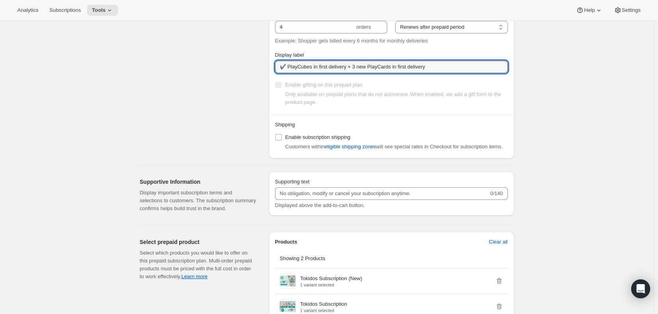
click at [419, 89] on div "Enable gifting on this prepaid plan Only available on prepaid plans that do not…" at bounding box center [391, 93] width 233 height 27
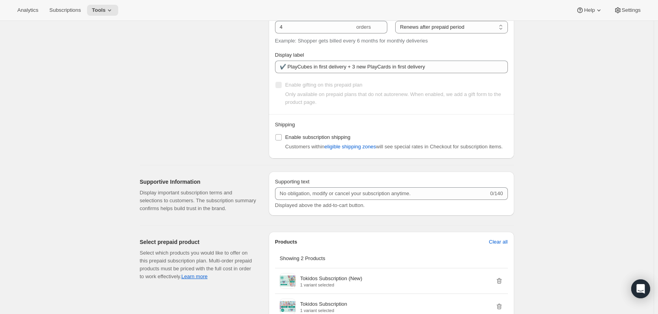
scroll to position [0, 0]
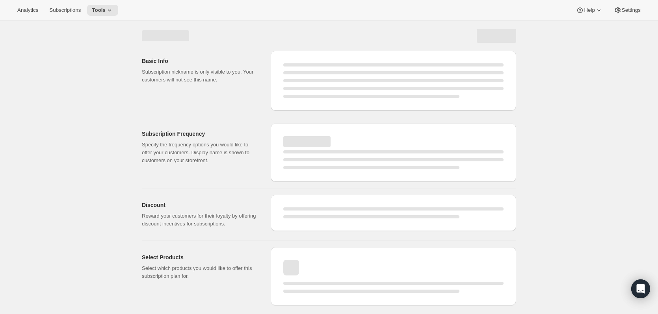
select select "MONTH"
select select "ENABLED"
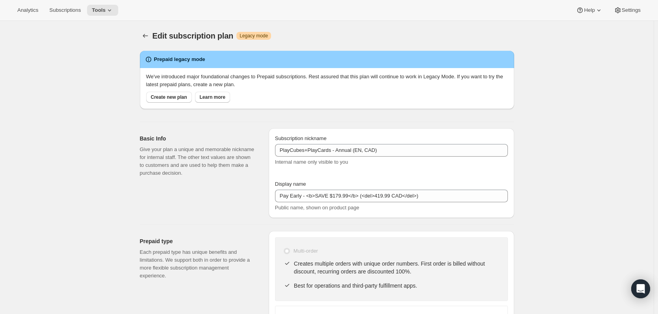
type input "✔️ PlayCubes in first delivery + 3 new PlayCards in first delivery"
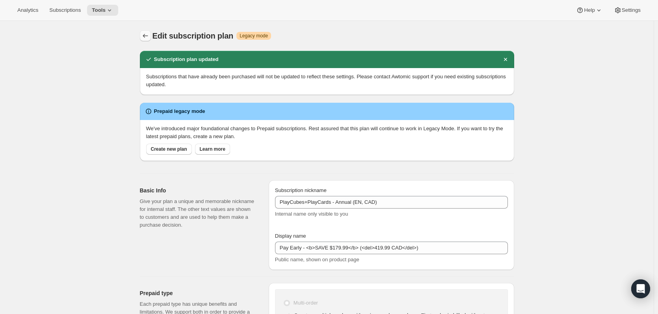
click at [149, 35] on icon "Subscription plans" at bounding box center [145, 36] width 8 height 8
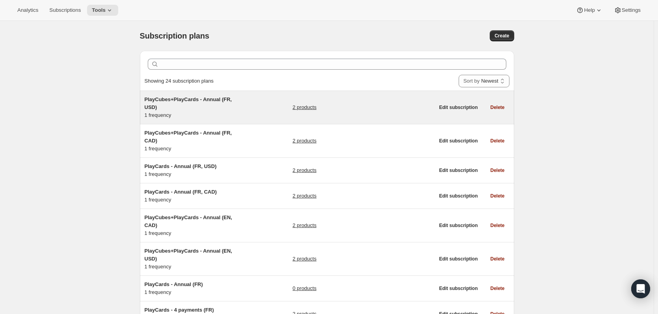
click at [186, 96] on h5 "PlayCubes+PlayCards - Annual (FR, USD)" at bounding box center [193, 104] width 98 height 16
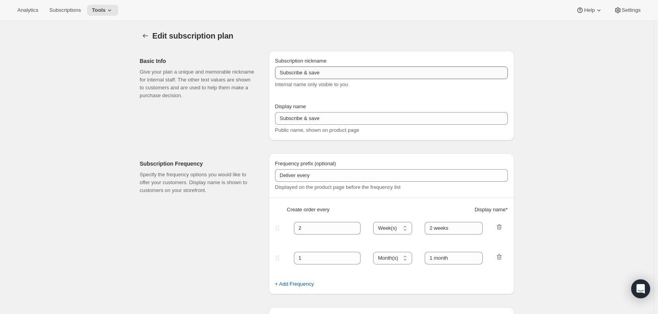
type input "PlayCubes+PlayCards - Annual (FR, USD)"
type input "Payez maintenant - <b>SAUVEZ $179.99</b> (<del>419.99 USD</del>)"
select select "ENABLED"
select select "MONTH"
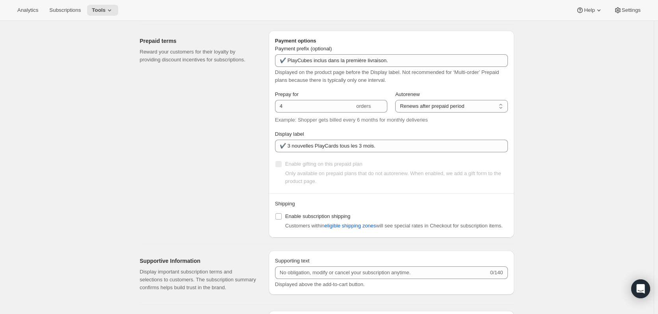
scroll to position [433, 0]
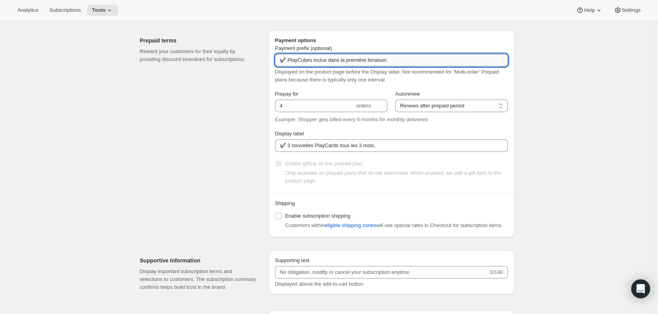
drag, startPoint x: 397, startPoint y: 60, endPoint x: 308, endPoint y: 60, distance: 89.0
click at [308, 60] on input "✔️ PlayCubes inclus dans la première livraison." at bounding box center [391, 60] width 233 height 13
click at [300, 60] on input "✔️ PlayCubes inclus dans la première livraison." at bounding box center [391, 60] width 233 height 13
drag, startPoint x: 408, startPoint y: 61, endPoint x: 281, endPoint y: 65, distance: 127.6
click at [281, 65] on input "✔️ PlayCubes inclus dans la première livraison." at bounding box center [391, 60] width 233 height 13
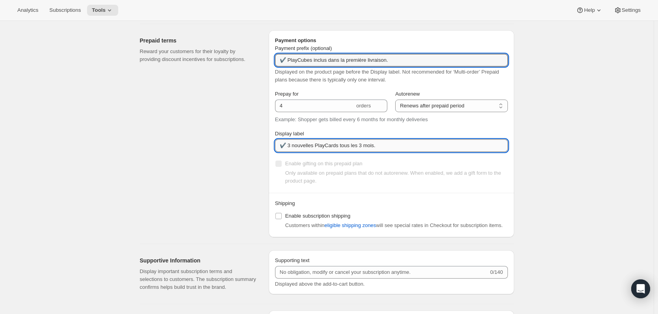
click at [290, 146] on input "✔️ 3 nouvelles PlayCards tous les 3 mois." at bounding box center [391, 145] width 233 height 13
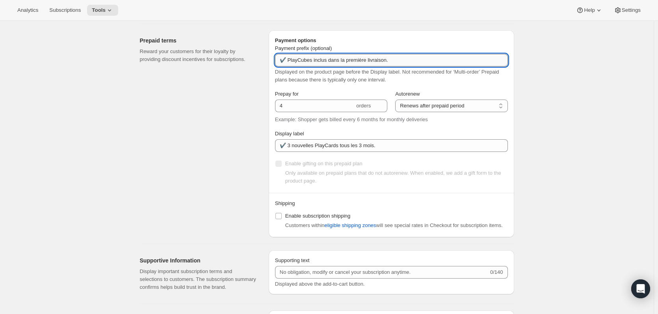
drag, startPoint x: 291, startPoint y: 61, endPoint x: 391, endPoint y: 63, distance: 100.8
click at [391, 63] on input "✔️ PlayCubes inclus dans la première livraison." at bounding box center [391, 60] width 233 height 13
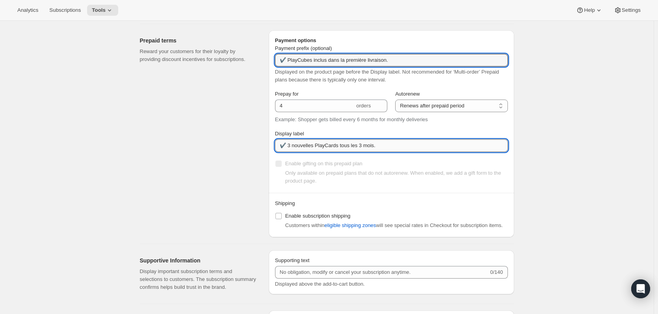
click at [293, 144] on input "✔️ 3 nouvelles PlayCards tous les 3 mois." at bounding box center [391, 145] width 233 height 13
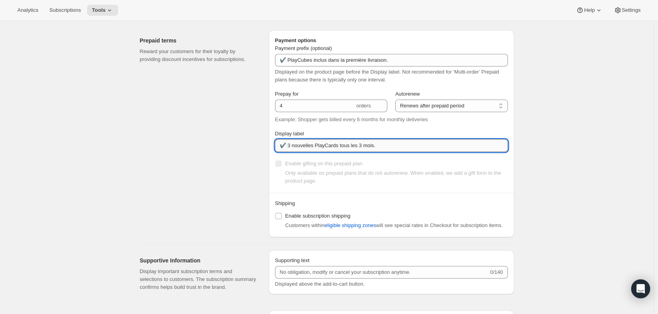
click at [291, 145] on input "✔️ 3 nouvelles PlayCards tous les 3 mois." at bounding box center [391, 145] width 233 height 13
click at [291, 146] on input "✔️ 3 nouvelles PlayCards tous les 3 mois." at bounding box center [391, 145] width 233 height 13
click at [289, 146] on input "✔️ 3 nouvelles PlayCards tous les 3 mois." at bounding box center [391, 145] width 233 height 13
paste input "PlayCubes inclus dans la première livraison."
drag, startPoint x: 313, startPoint y: 145, endPoint x: 387, endPoint y: 153, distance: 74.4
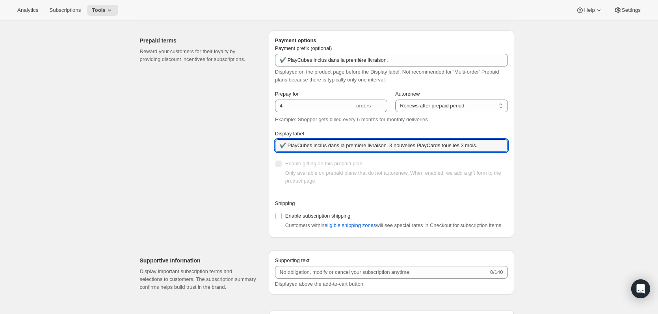
click at [387, 153] on div "Prepay for 4 orders Autorenew Does not autorenew Renews after prepaid period Re…" at bounding box center [391, 138] width 233 height 96
click at [330, 144] on input "✔️ PlayCubes et 3 nouvelles PlayCards tous les 3 mois." at bounding box center [391, 145] width 233 height 13
click at [331, 144] on input "✔️ PlayCubes et 3 nouvelles PlayCards tous les 3 mois." at bounding box center [391, 145] width 233 height 13
drag, startPoint x: 348, startPoint y: 148, endPoint x: 407, endPoint y: 149, distance: 59.1
click at [407, 149] on input "✔️ PlayCubes et 3 PlayCards tous les 3 mois." at bounding box center [391, 145] width 233 height 13
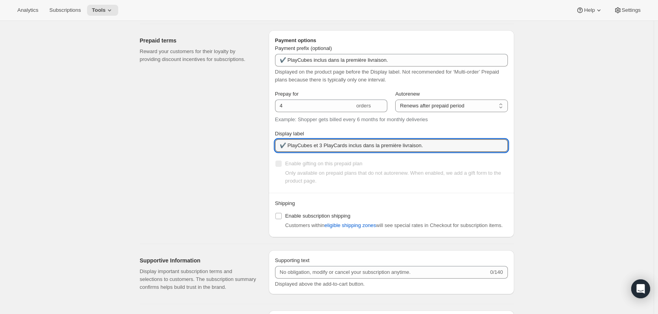
type input "✔️ PlayCubes et 3 PlayCards inclus dans la première livraison."
click at [527, 134] on div "Edit subscription plan. This page is ready Edit subscription plan Warning Legac…" at bounding box center [326, 59] width 653 height 942
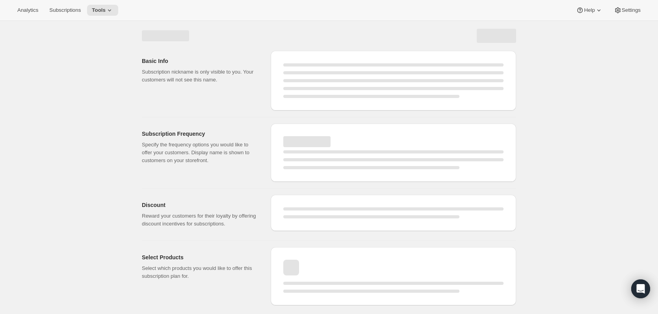
scroll to position [0, 0]
select select "MONTH"
select select "ENABLED"
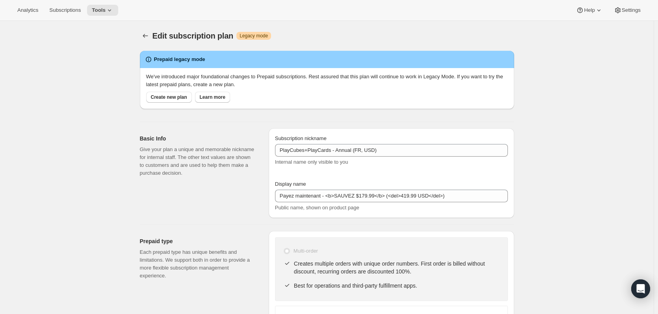
type input "✔️ PlayCubes et 3 PlayCards inclus dans la première livraison."
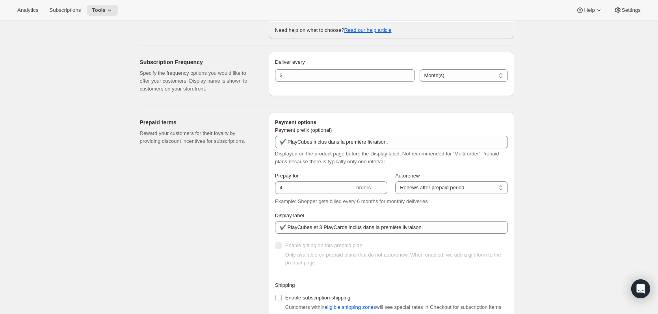
scroll to position [433, 0]
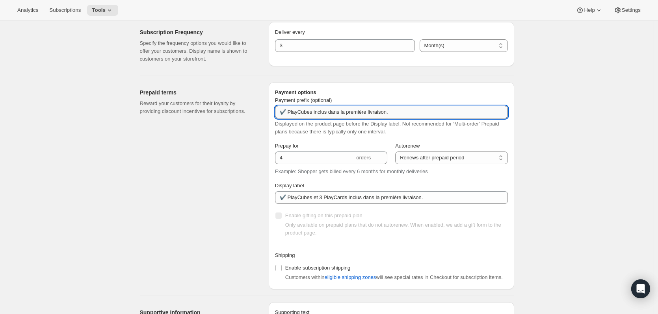
click at [312, 108] on input "✔️ PlayCubes inclus dans la première livraison." at bounding box center [391, 112] width 233 height 13
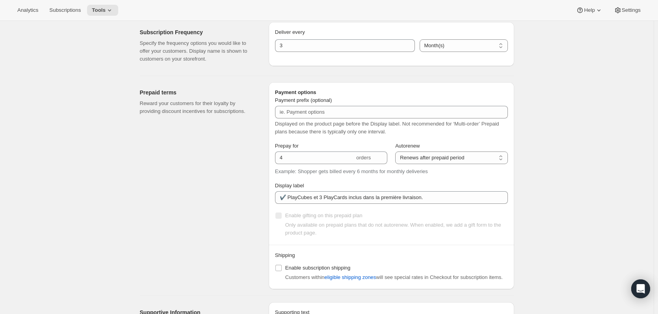
scroll to position [0, 0]
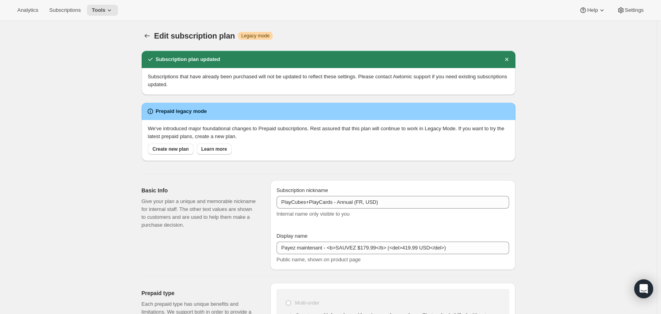
select select "MONTH"
select select "ENABLED"
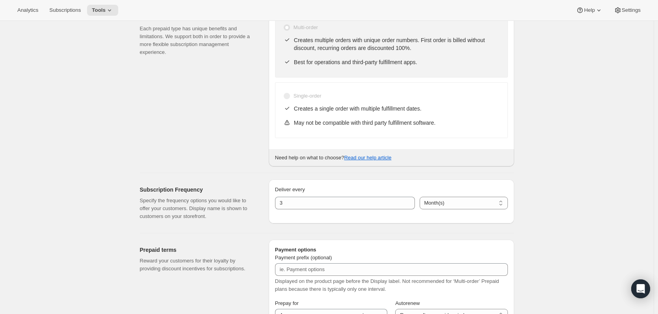
scroll to position [472, 0]
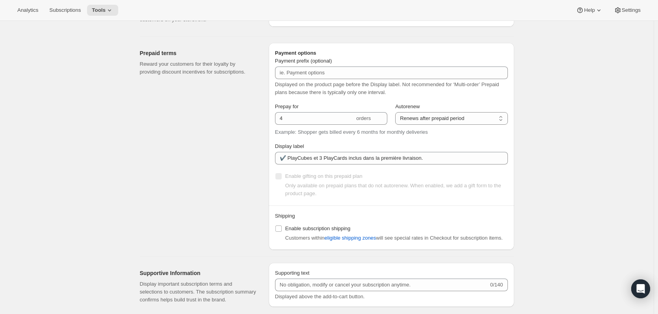
click at [316, 90] on span "Displayed on the product page before the Display label. Not recommended for ‘Mu…" at bounding box center [387, 89] width 224 height 14
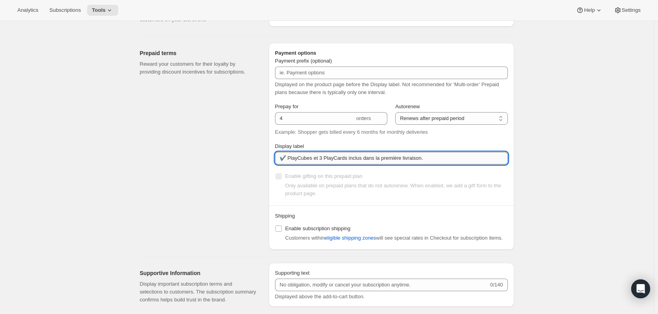
click at [385, 162] on input "✔️ PlayCubes et 3 PlayCards inclus dans la première livraison." at bounding box center [391, 158] width 233 height 13
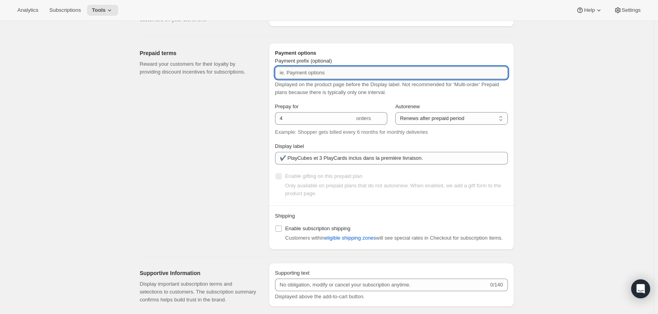
click at [294, 73] on input "Payment prefix (optional)" at bounding box center [391, 73] width 233 height 13
paste input "✔️ PlayCubes inclus dans la première livraison."
type input "✔️ PlayCubes inclus dans la première livraison."
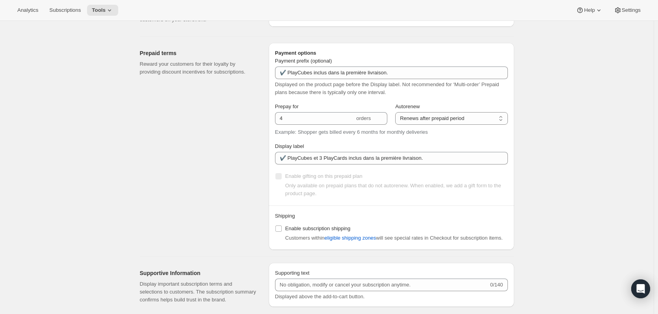
click at [307, 94] on span "Displayed on the product page before the Display label. Not recommended for ‘Mu…" at bounding box center [387, 89] width 224 height 14
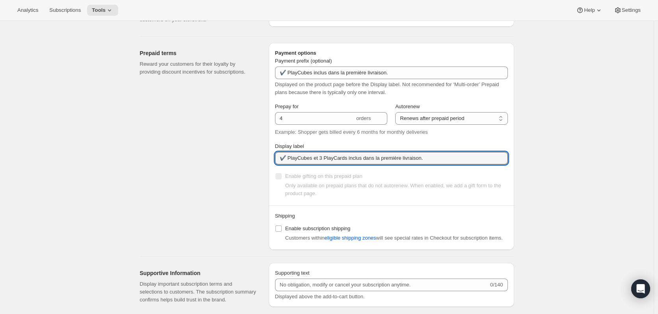
drag, startPoint x: 427, startPoint y: 158, endPoint x: 291, endPoint y: 165, distance: 136.0
click at [291, 165] on div "Prepay for 4 orders Autorenew Does not autorenew Renews after prepaid period Re…" at bounding box center [391, 151] width 233 height 96
paste input "3 nouvelles PlayCards tous les 3 mois"
type input "✔️ 3 nouvelles PlayCards tous les 3 mois."
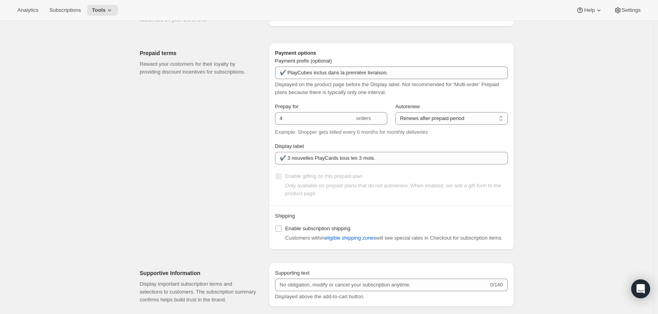
click at [617, 180] on div "Edit subscription plan. This page is ready Edit subscription plan Warning Legac…" at bounding box center [326, 45] width 653 height 994
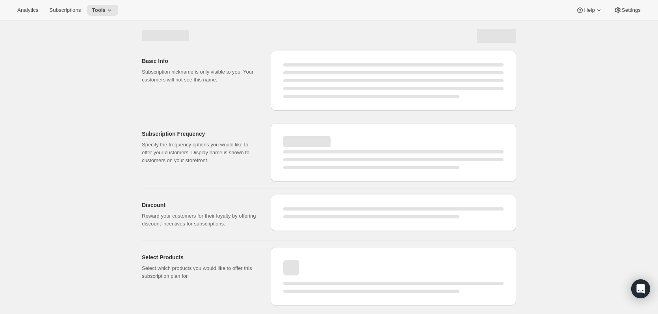
select select "MONTH"
select select "ENABLED"
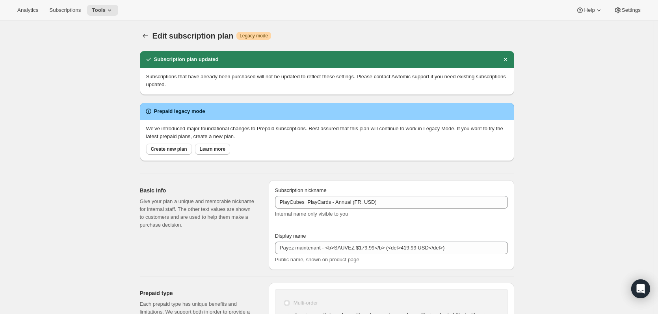
type input "✔️ PlayCubes inclus dans la première livraison."
type input "✔️ 3 nouvelles PlayCards tous les 3 mois."
click at [146, 33] on icon "Subscription plans" at bounding box center [145, 36] width 8 height 8
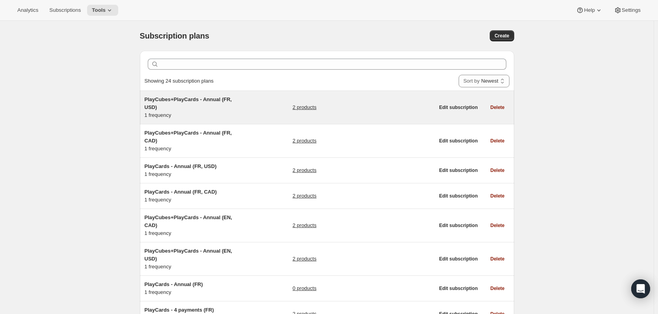
click at [201, 96] on span "PlayCubes+PlayCards - Annual (FR, USD)" at bounding box center [187, 103] width 87 height 14
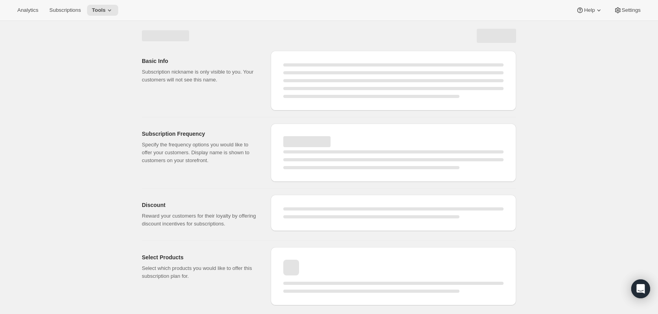
select select "WEEK"
select select "MONTH"
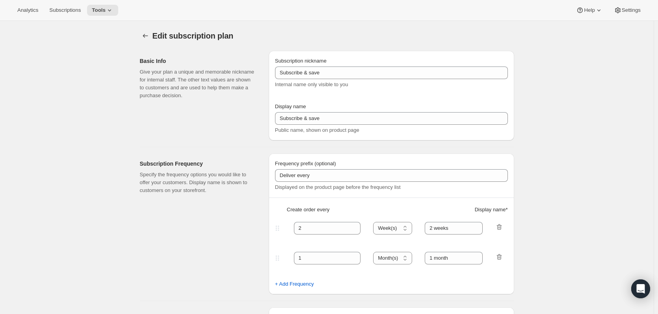
type input "PlayCubes+PlayCards - Annual (FR, USD)"
type input "Payez maintenant - <b>SAUVEZ $179.99</b> (<del>419.99 USD</del>)"
select select "ENABLED"
select select "MONTH"
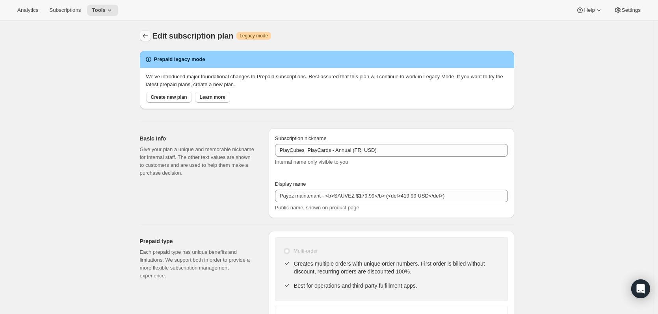
click at [144, 39] on icon "Subscription plans" at bounding box center [145, 36] width 8 height 8
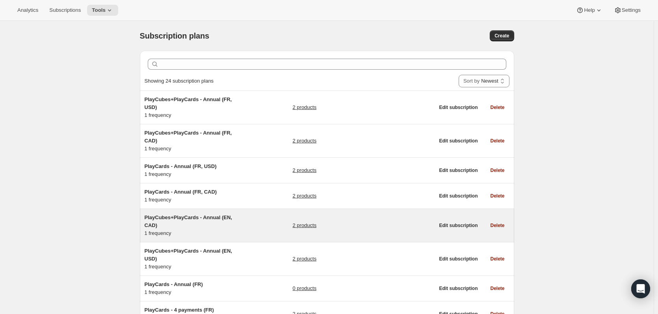
click at [194, 214] on h5 "PlayCubes+PlayCards - Annual (EN, CAD)" at bounding box center [193, 222] width 98 height 16
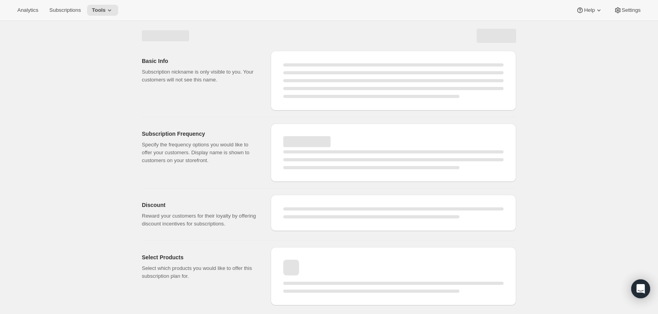
select select "WEEK"
select select "MONTH"
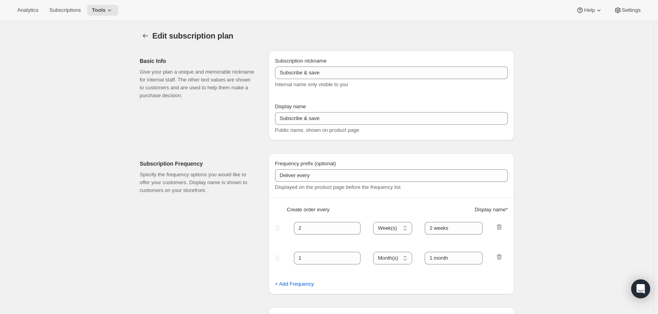
type input "PlayCubes+PlayCards - Annual (EN, CAD)"
type input "Pay Early - <b>SAVE $179.99</b> (<del>419.99 CAD</del>)"
select select "ENABLED"
select select "MONTH"
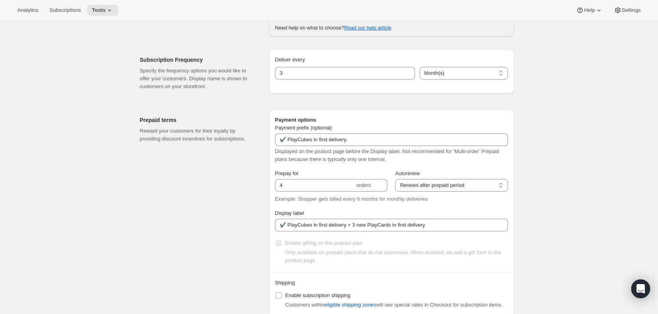
scroll to position [354, 0]
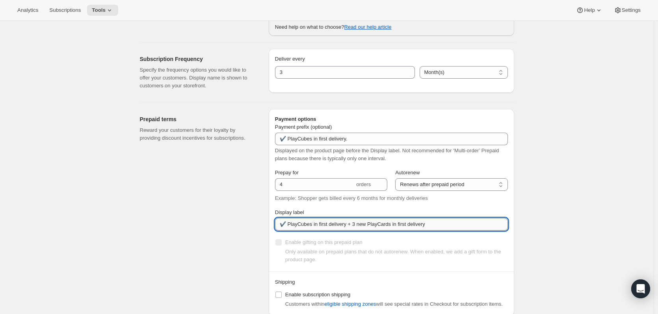
click at [435, 224] on input "✔️ PlayCubes in first delivery + 3 new PlayCards in first delivery" at bounding box center [391, 224] width 233 height 13
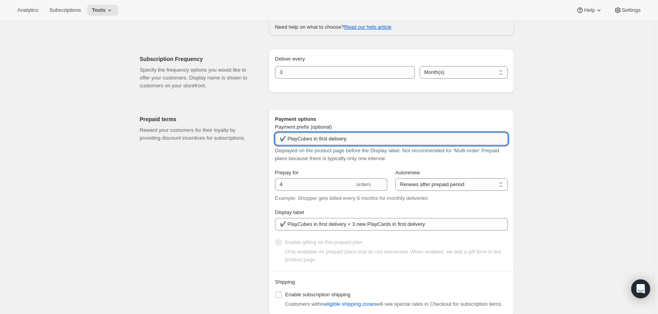
click at [314, 139] on input "✔️ PlayCubes in first delivery." at bounding box center [391, 139] width 233 height 13
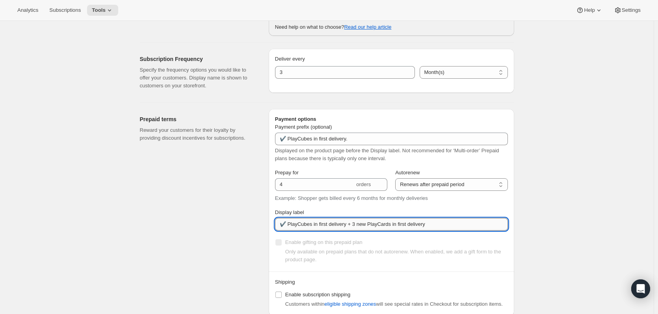
drag, startPoint x: 348, startPoint y: 227, endPoint x: 390, endPoint y: 224, distance: 41.4
click at [390, 224] on input "✔️ PlayCubes in first delivery + 3 new PlayCards in first delivery" at bounding box center [391, 224] width 233 height 13
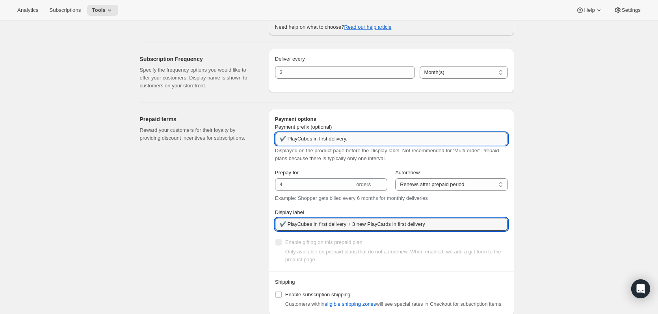
click at [316, 137] on input "✔️ PlayCubes in first delivery." at bounding box center [391, 139] width 233 height 13
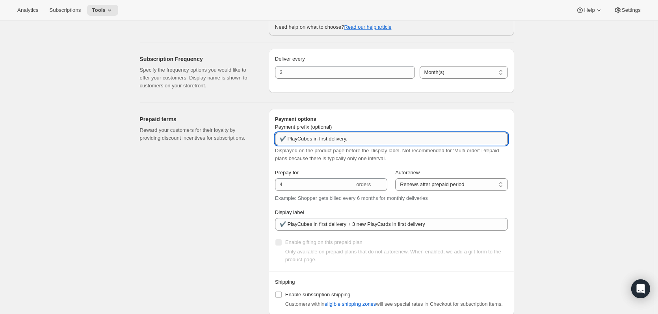
click at [313, 138] on input "✔️ PlayCubes in first delivery." at bounding box center [391, 139] width 233 height 13
paste input "+ 3 new PlayCards"
click at [327, 139] on input "✔️ PlayCubes+ 3 new PlayCards in first delivery." at bounding box center [391, 139] width 233 height 13
type input "✔️ PlayCubes + 3 PlayCards in first delivery."
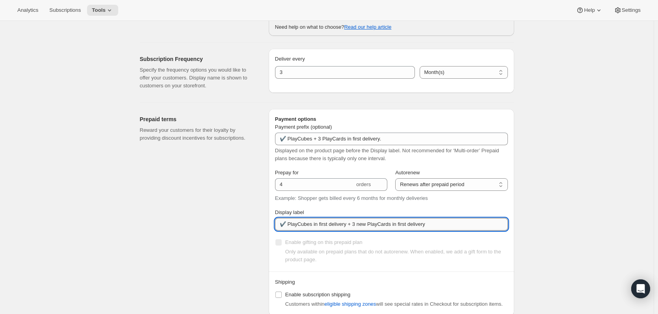
click at [295, 225] on input "✔️ PlayCubes in first delivery + 3 new PlayCards in first delivery" at bounding box center [391, 224] width 233 height 13
drag, startPoint x: 289, startPoint y: 225, endPoint x: 354, endPoint y: 228, distance: 65.4
click at [354, 228] on input "✔️ PlayCubes in first delivery + 3 new PlayCards in first delivery" at bounding box center [391, 224] width 233 height 13
click at [315, 226] on input "✔️ 3 new PlayCards in first delivery" at bounding box center [391, 224] width 233 height 13
drag, startPoint x: 328, startPoint y: 225, endPoint x: 369, endPoint y: 226, distance: 41.0
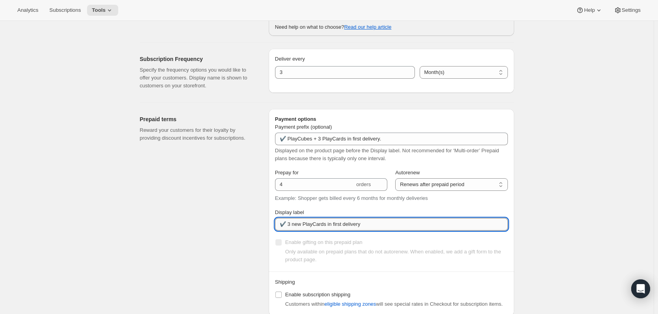
click at [369, 226] on input "✔️ 3 new PlayCards in first delivery" at bounding box center [391, 224] width 233 height 13
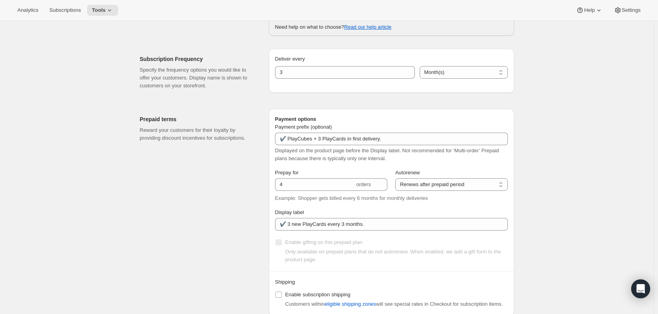
click at [210, 232] on div "Prepaid terms Reward your customers for their loyalty by providing discount inc…" at bounding box center [201, 212] width 122 height 207
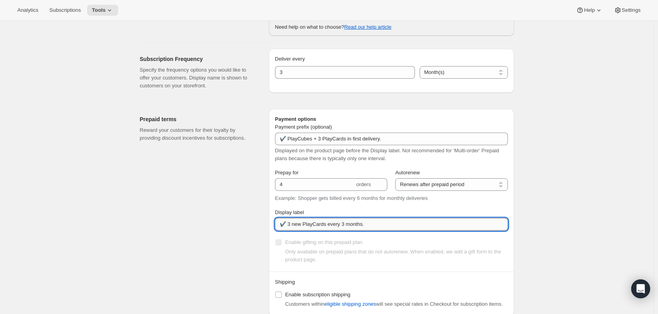
drag, startPoint x: 363, startPoint y: 224, endPoint x: 393, endPoint y: 230, distance: 30.4
click at [363, 224] on input "✔️ 3 new PlayCards every 3 months." at bounding box center [391, 224] width 233 height 13
type input "✔️ 3 new PlayCards every 3 months after."
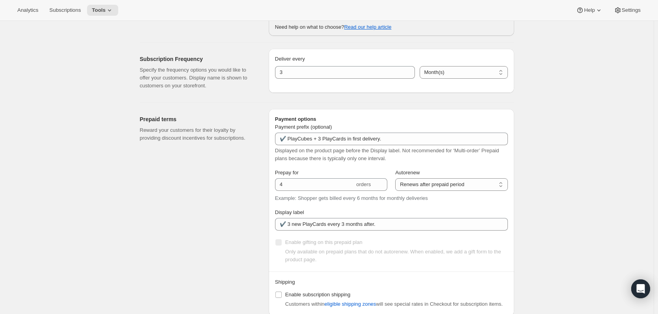
click at [544, 234] on div "Edit subscription plan. This page is ready Edit subscription plan Warning Legac…" at bounding box center [326, 138] width 653 height 942
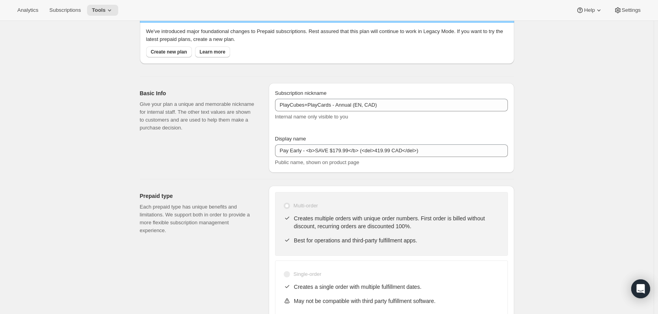
scroll to position [0, 0]
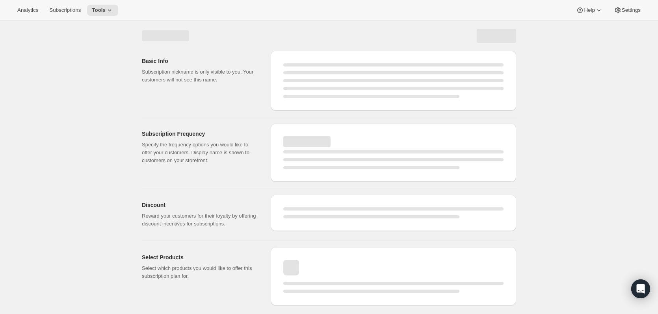
select select "MONTH"
select select "ENABLED"
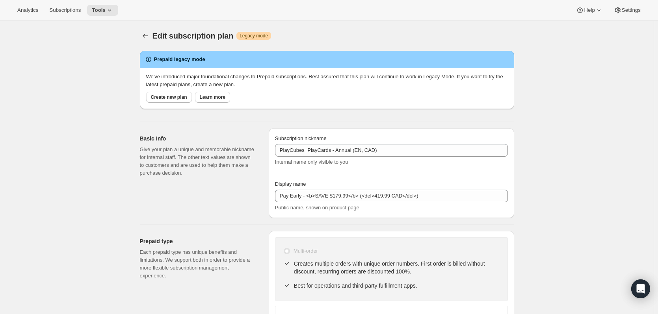
type input "✔️ PlayCubes + 3 PlayCards in first delivery."
type input "✔️ 3 new PlayCards every 3 months after."
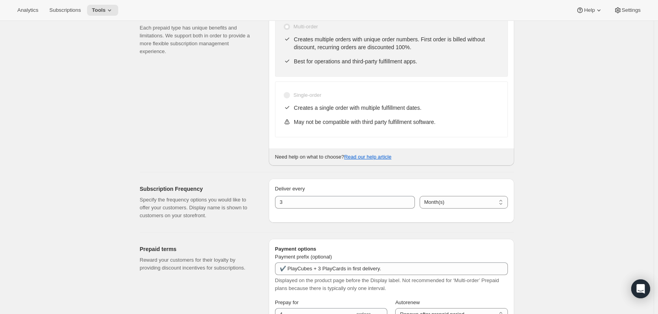
scroll to position [433, 0]
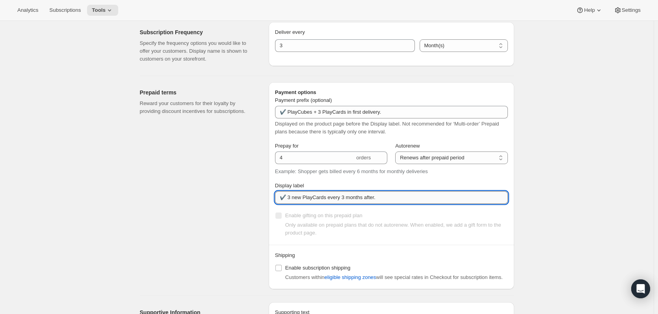
drag, startPoint x: 391, startPoint y: 199, endPoint x: 283, endPoint y: 202, distance: 107.5
click at [283, 202] on input "✔️ 3 new PlayCards every 3 months after." at bounding box center [391, 197] width 233 height 13
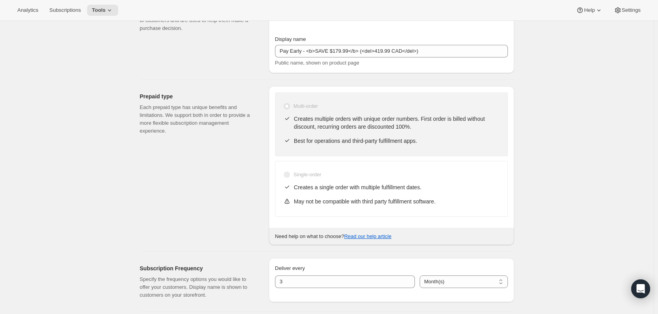
scroll to position [0, 0]
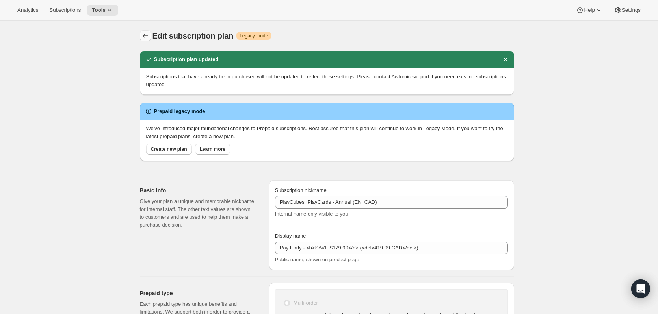
click at [148, 37] on icon "Subscription plans" at bounding box center [145, 36] width 8 height 8
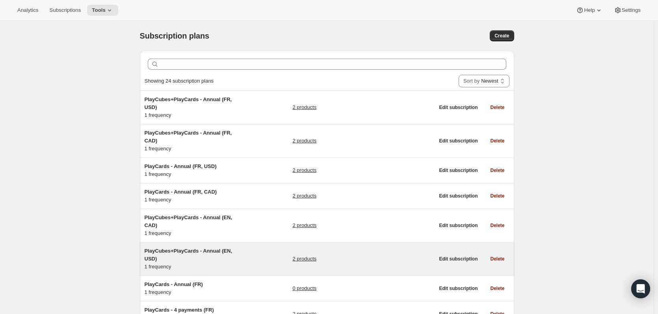
click at [183, 248] on span "PlayCubes+PlayCards - Annual (EN, USD)" at bounding box center [187, 255] width 87 height 14
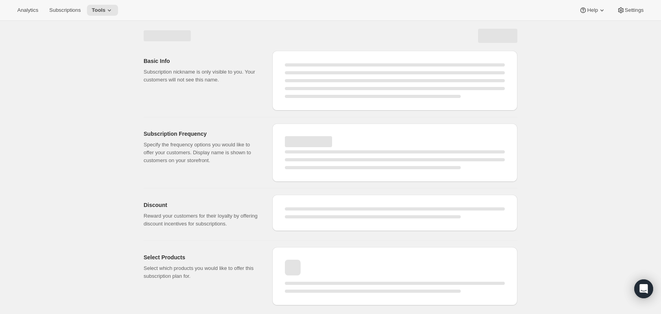
select select "WEEK"
select select "MONTH"
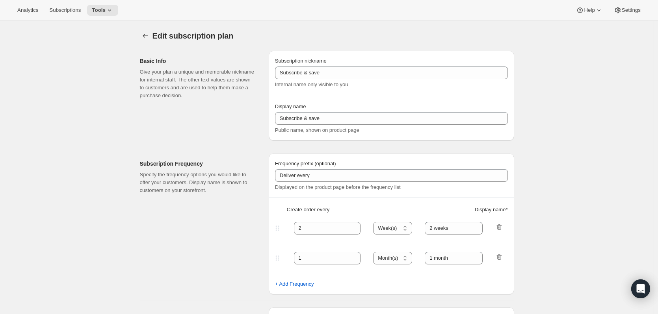
type input "PlayCubes+PlayCards - Annual (EN, USD)"
type input "Pay Early - <b>SAVE $179.99</b> (value 419.99 USD)"
select select "ENABLED"
select select "MONTH"
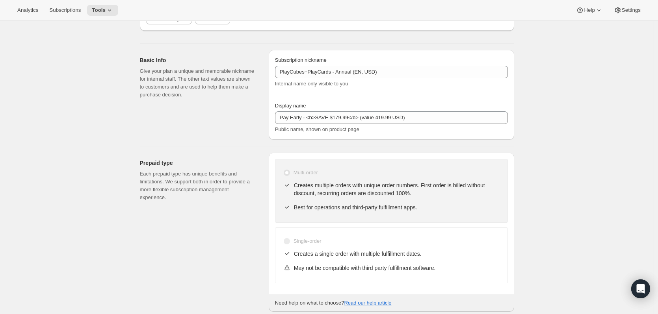
scroll to position [79, 0]
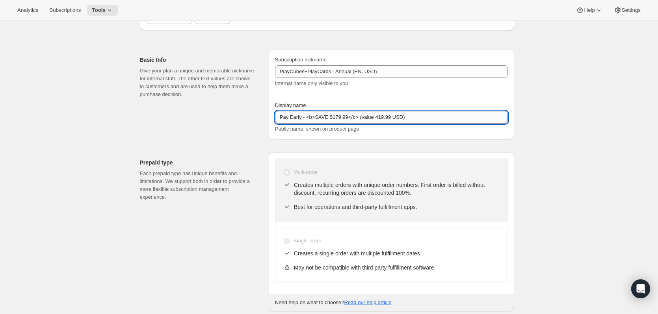
click at [374, 116] on input "Pay Early - <b>SAVE $179.99</b> (value 419.99 USD)" at bounding box center [391, 117] width 233 height 13
click at [374, 117] on input "Pay Early - <b>SAVE $179.99</b> (value 419.99 USD)" at bounding box center [391, 117] width 233 height 13
drag, startPoint x: 376, startPoint y: 119, endPoint x: 363, endPoint y: 118, distance: 12.6
click at [363, 118] on input "Pay Early - <b>SAVE $179.99</b> (value 419.99 USD)" at bounding box center [391, 117] width 233 height 13
click at [401, 118] on input "Pay Early - <b>SAVE $179.99</b> (<del>419.99 USD)" at bounding box center [391, 117] width 233 height 13
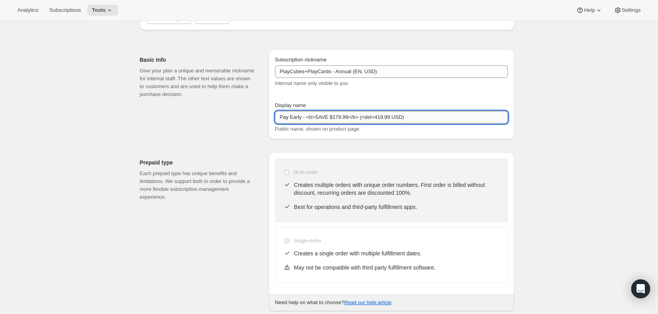
paste input "<del>"
click at [408, 121] on input "Pay Early - <b>SAVE $179.99</b> (<del>419.99 USD<del>)" at bounding box center [391, 117] width 233 height 13
type input "Pay Early - <b>SAVE $179.99</b> (<del>419.99 USD</del>)"
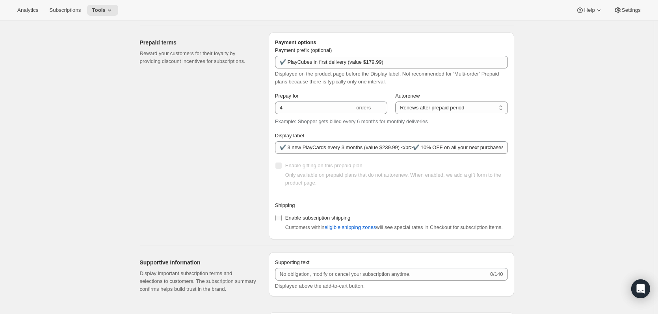
scroll to position [433, 0]
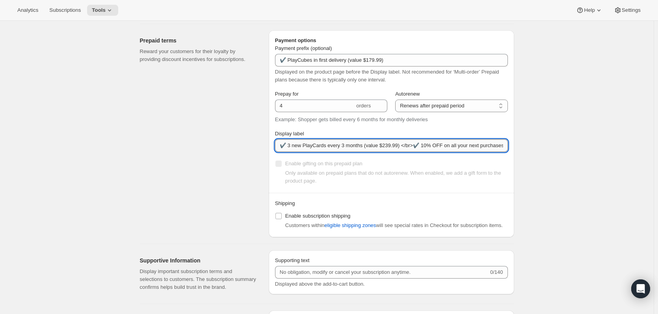
drag, startPoint x: 295, startPoint y: 145, endPoint x: 302, endPoint y: 146, distance: 8.0
click at [302, 146] on input "✔️ 3 new PlayCards every 3 months (value $239.99) </br>✔️ 10% OFF on all your n…" at bounding box center [391, 145] width 233 height 13
drag, startPoint x: 364, startPoint y: 147, endPoint x: 398, endPoint y: 147, distance: 34.3
click at [398, 147] on input "✔️ 3 new PlayCards every 3 months (value $239.99) </br>✔️ 10% OFF on all your n…" at bounding box center [391, 145] width 233 height 13
type input "✔️ 3 new PlayCards every 3 months after."
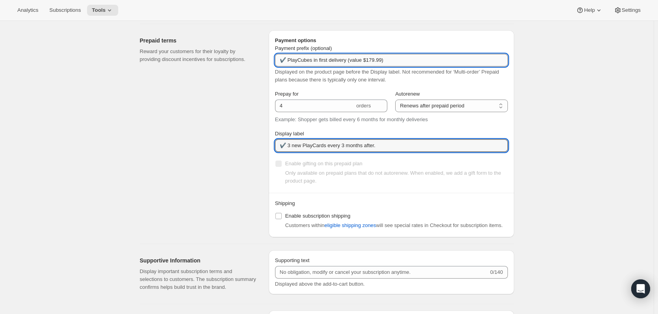
click at [385, 61] on input "✔️ PlayCubes in first delivery (value $179.99)" at bounding box center [391, 60] width 233 height 13
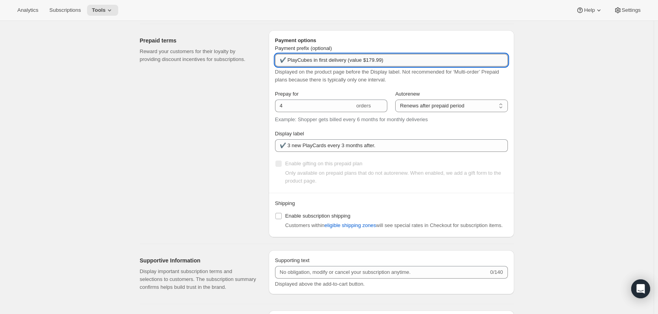
click at [313, 62] on input "✔️ PlayCubes in first delivery (value $179.99)" at bounding box center [391, 60] width 233 height 13
drag, startPoint x: 313, startPoint y: 62, endPoint x: 539, endPoint y: 61, distance: 226.4
click at [539, 61] on div "Edit subscription plan. This page is ready Edit subscription plan Warning Legac…" at bounding box center [326, 59] width 653 height 942
drag, startPoint x: 347, startPoint y: 61, endPoint x: 433, endPoint y: 58, distance: 85.9
click at [432, 58] on input "✔️ PlayCubes & 3 PlayCards inclus dans la première livraison." at bounding box center [391, 60] width 233 height 13
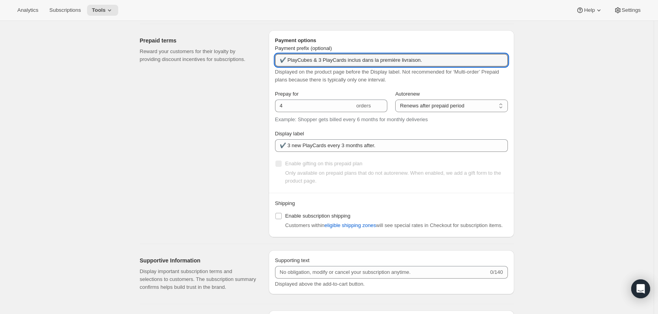
drag, startPoint x: 358, startPoint y: 60, endPoint x: 568, endPoint y: 48, distance: 210.2
click at [568, 48] on div "Edit subscription plan. This page is ready Edit subscription plan Warning Legac…" at bounding box center [326, 59] width 653 height 942
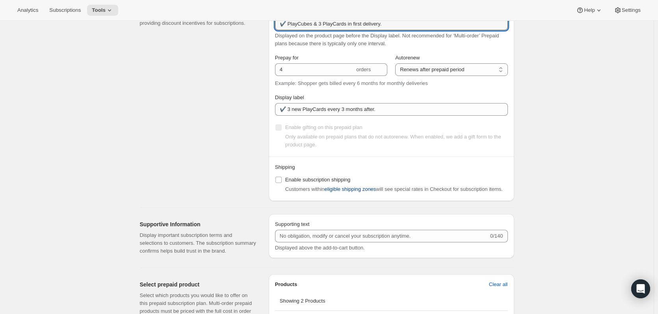
scroll to position [472, 0]
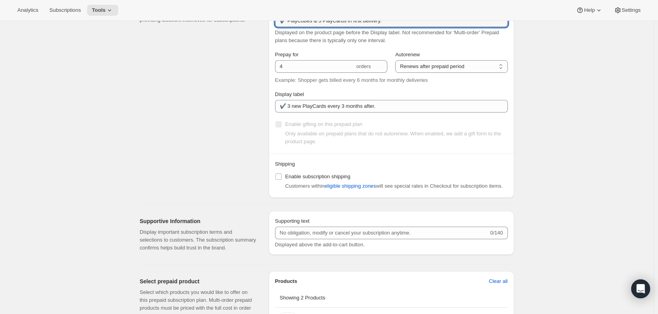
type input "✔️ PlayCubes & 3 PlayCards in first delivery."
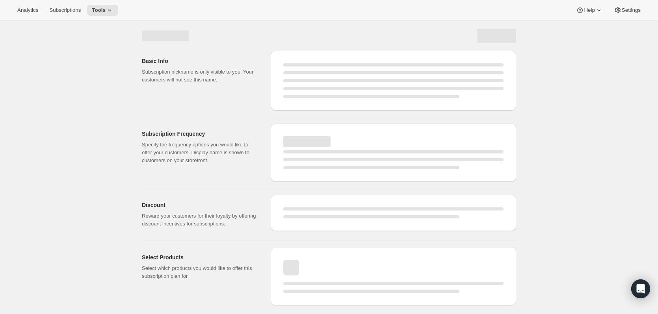
scroll to position [0, 0]
select select "MONTH"
select select "ENABLED"
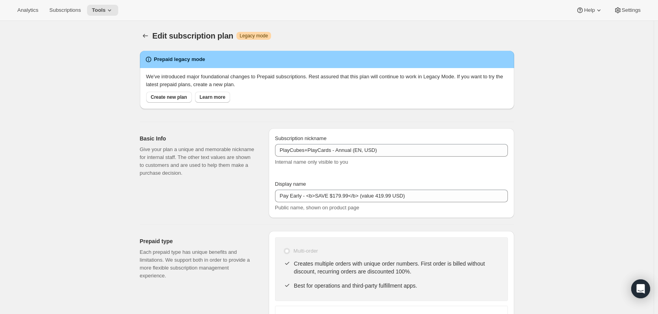
type input "Pay Early - <b>SAVE $179.99</b> (<del>419.99 USD</del>)"
type input "✔️ PlayCubes & 3 PlayCards in first delivery."
type input "✔️ 3 new PlayCards every 3 months after."
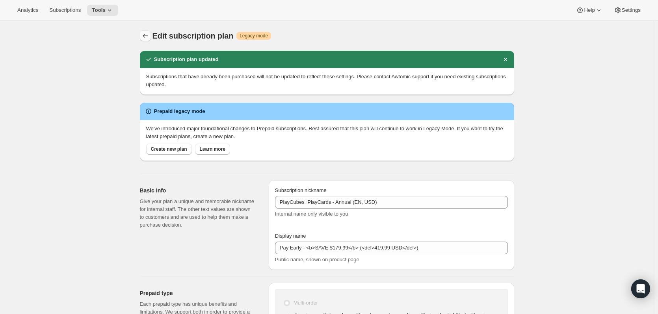
click at [147, 35] on icon "Subscription plans" at bounding box center [145, 36] width 8 height 8
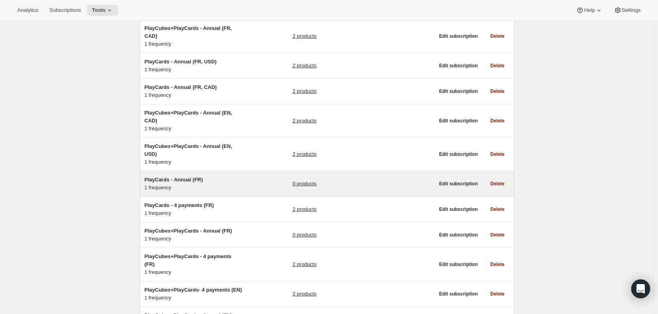
scroll to position [118, 0]
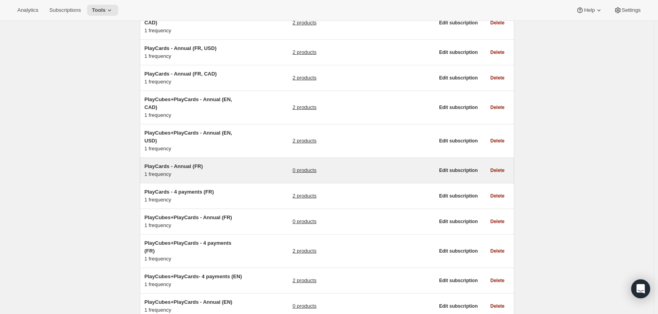
click at [187, 163] on span "PlayCards - Annual (FR)" at bounding box center [173, 166] width 58 height 6
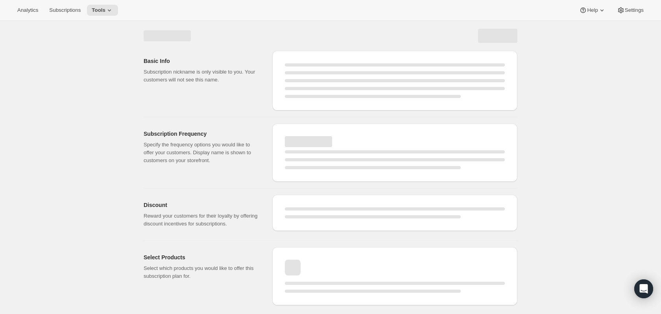
select select "WEEK"
select select "MONTH"
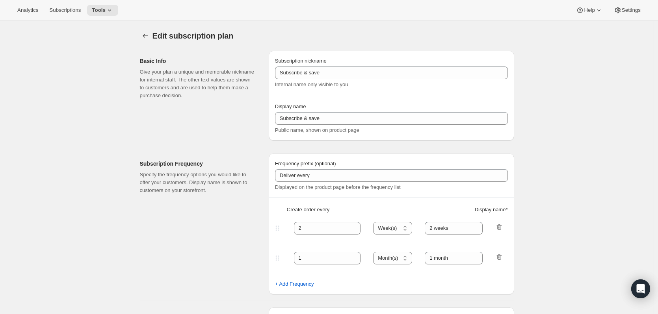
type input "PlayCards - Annual (FR)"
type input "Annuel (1 paiement pour l’année – ÉCONOMISEZ 25 %)"
select select "ENABLED"
select select "MONTH"
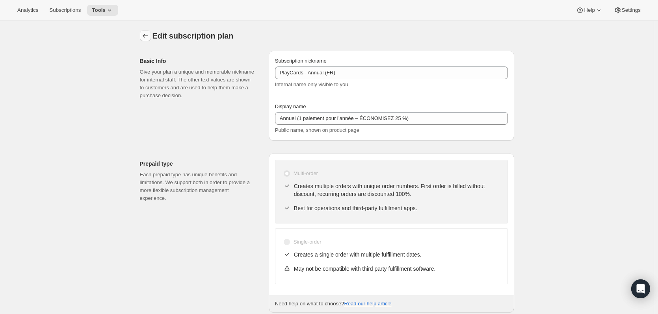
click at [145, 36] on icon "Subscription plans" at bounding box center [145, 36] width 5 height 4
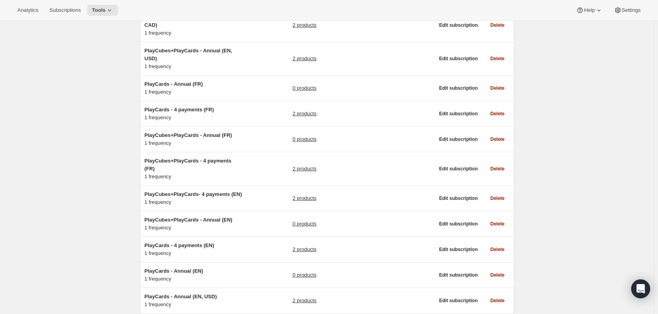
scroll to position [157, 0]
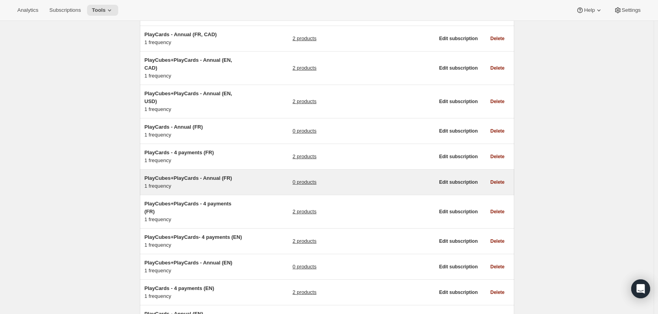
click at [180, 175] on span "PlayCubes+PlayCards - Annual (FR)" at bounding box center [187, 178] width 87 height 6
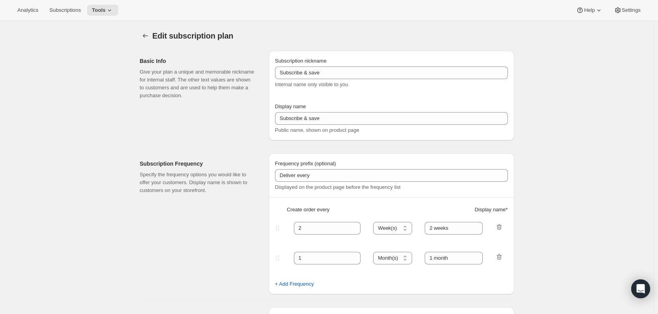
type input "PlayCubes+PlayCards - Annual (FR)"
type input "Annuel (1 paiement pour l’année – ÉCONOMISEZ 25 %)"
select select "ENABLED"
select select "MONTH"
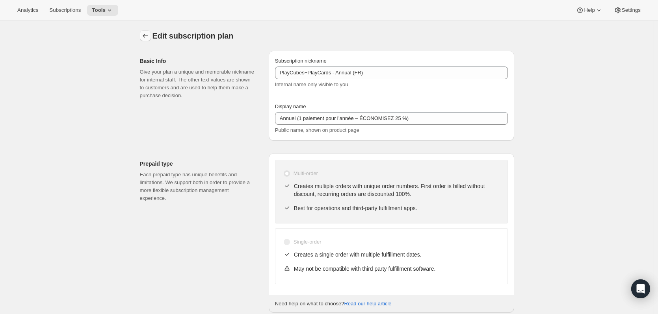
click at [148, 39] on icon "Subscription plans" at bounding box center [145, 36] width 8 height 8
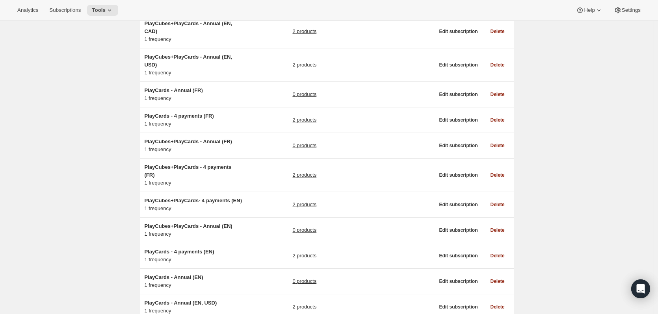
scroll to position [197, 0]
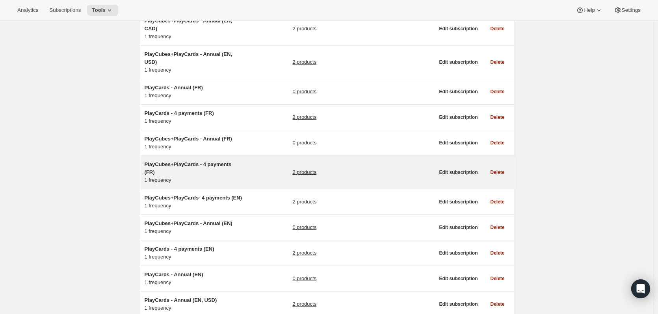
click at [217, 161] on span "PlayCubes+PlayCards - 4 payments (FR)" at bounding box center [187, 168] width 87 height 14
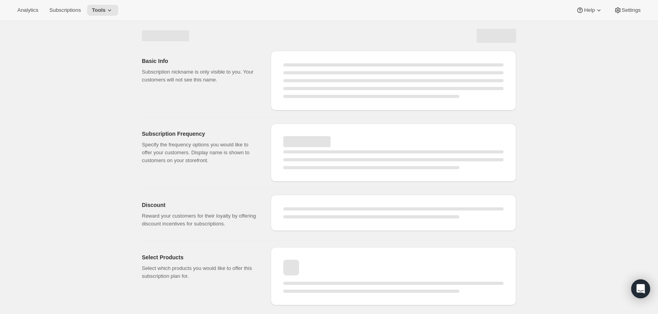
select select "WEEK"
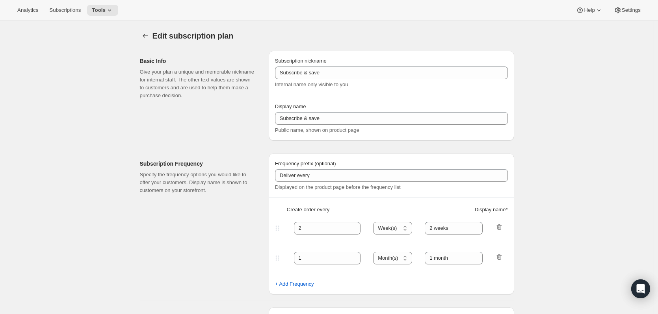
type input "PlayCubes+PlayCards - 4 payments (FR)"
type input "Payez en 4x - Soyez financés - <b>SAUVEZ 20$</b>"
type input "✔️ PlayCubes inclus dans la première livraison."
type input "3"
select select "MONTH"
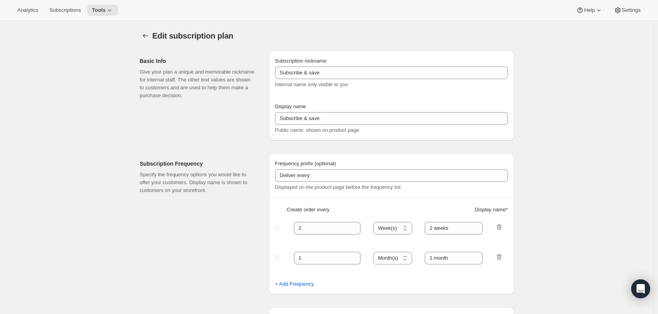
type input "✔️ 3 nouvelles PlayCards tous les 3 mois."
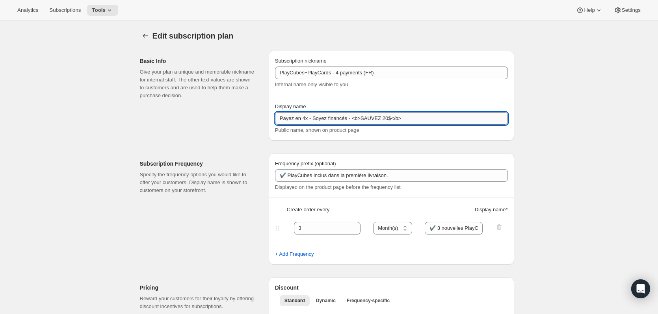
drag, startPoint x: 345, startPoint y: 119, endPoint x: 415, endPoint y: 119, distance: 69.7
click at [415, 119] on input "Payez en 4x - Soyez financés - <b>SAUVEZ 20$</b>" at bounding box center [391, 118] width 233 height 13
click at [313, 119] on input "Payez en 4x - Soyez financés" at bounding box center [391, 118] width 233 height 13
drag, startPoint x: 324, startPoint y: 119, endPoint x: 312, endPoint y: 119, distance: 11.4
click at [312, 119] on input "Payez en 4x - <b>Soyez financés" at bounding box center [391, 118] width 233 height 13
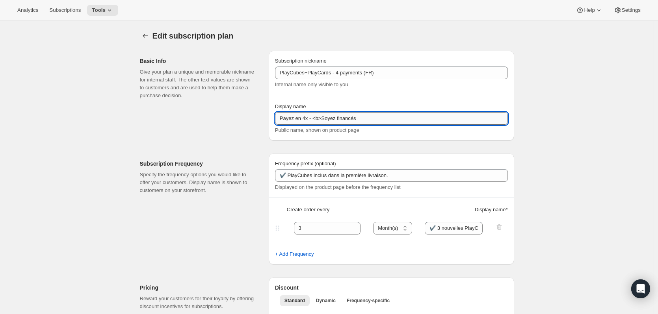
click at [367, 115] on input "Payez en 4x - <b>Soyez financés" at bounding box center [391, 118] width 233 height 13
paste input "<b>"
click at [359, 120] on input "Payez en 4x - <b>Soyez financés<b>" at bounding box center [391, 118] width 233 height 13
type input "Payez en 4x - <b>Soyez financés</b>"
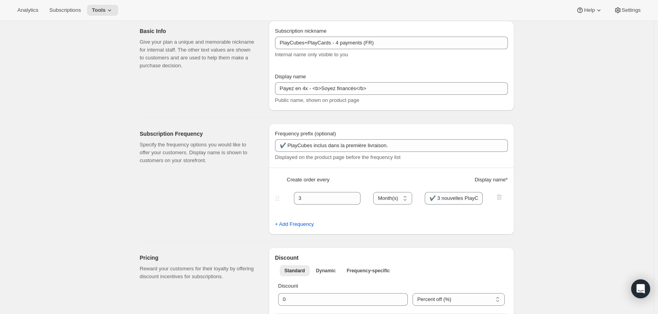
scroll to position [79, 0]
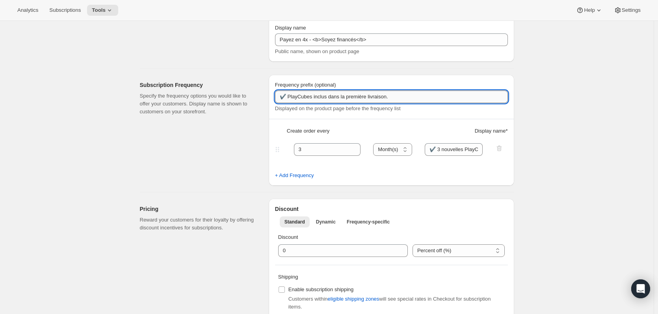
click at [314, 98] on input "✔️ PlayCubes inclus dans la première livraison." at bounding box center [391, 97] width 233 height 13
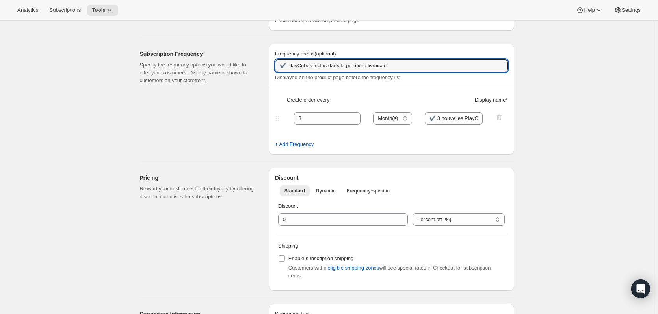
scroll to position [118, 0]
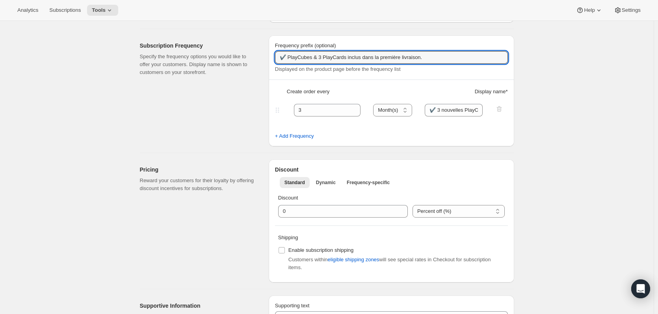
click at [226, 94] on div "Subscription Frequency Specify the frequency options you would like to offer yo…" at bounding box center [201, 90] width 122 height 111
click at [316, 58] on input "✔️ PlayCubes & 3 PlayCards inclus dans la première livraison." at bounding box center [391, 57] width 233 height 13
type input "✔️ PlayCubes + 3 PlayCards inclus dans la première livraison."
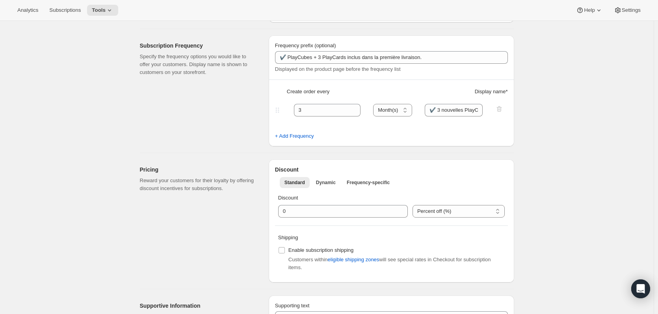
click at [222, 114] on div "Subscription Frequency Specify the frequency options you would like to offer yo…" at bounding box center [201, 90] width 122 height 111
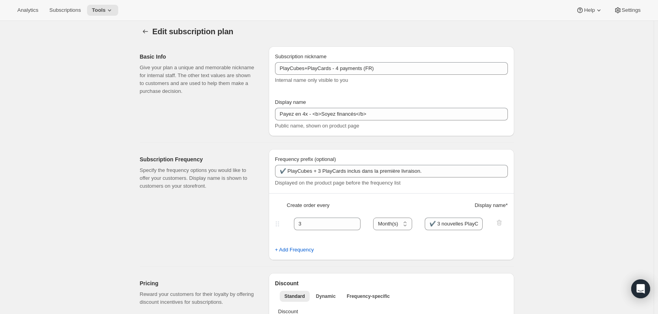
scroll to position [0, 0]
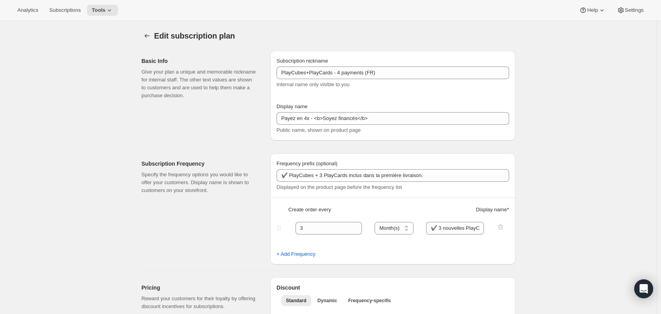
select select "MONTH"
type input "Payez en 4x - <b>Soyez financés</b>"
type input "✔️ PlayCubes + 3 PlayCards inclus dans la première livraison."
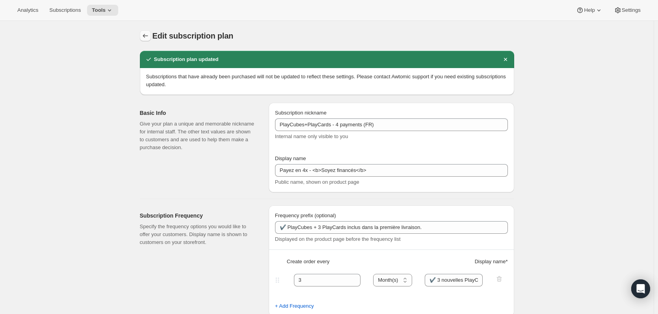
click at [149, 36] on icon "Subscription plans" at bounding box center [145, 36] width 8 height 8
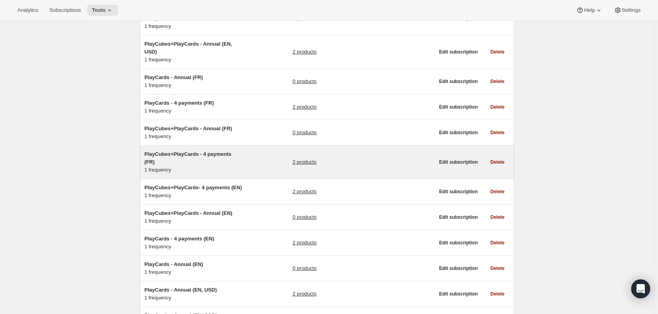
scroll to position [197, 0]
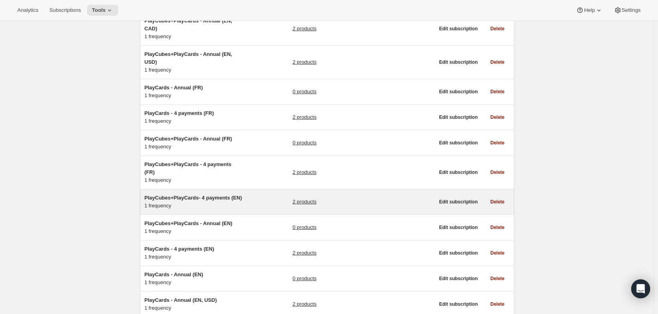
click at [206, 195] on span "PlayCubes+PlayCards- 4 payments (EN)" at bounding box center [192, 198] width 97 height 6
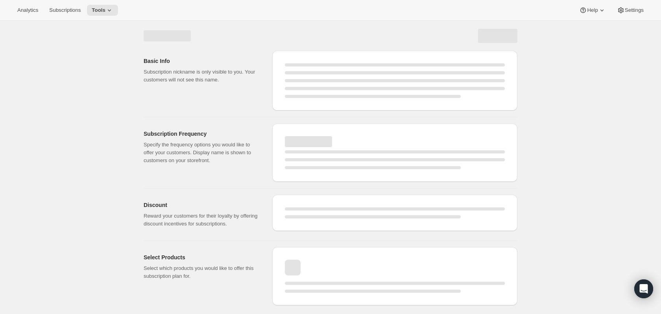
select select "WEEK"
select select "MONTH"
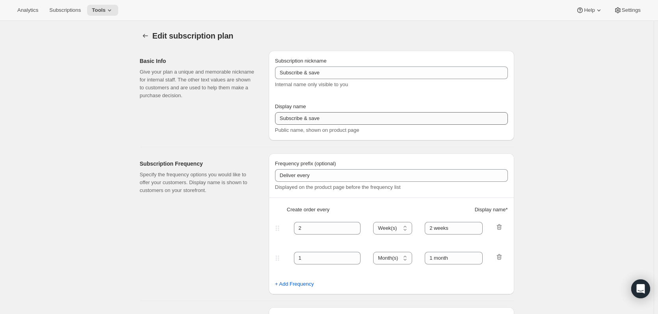
type input "PlayCubes+PlayCards- 4 payments (EN)"
type input "Pay in 4 - Get Financed - <b>SAVE $20</b>"
type input "✔️ PlayCubes in first delivery (value $179.99)."
type input "3"
select select "MONTH"
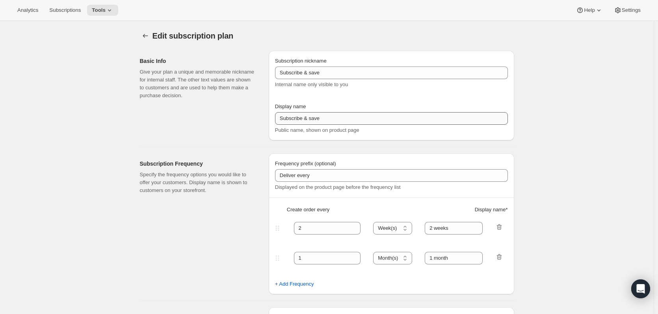
type input "✔️ 3 new PlayCards delivered every 3 months (value $239.99) </br>✔️ 1 payment e…"
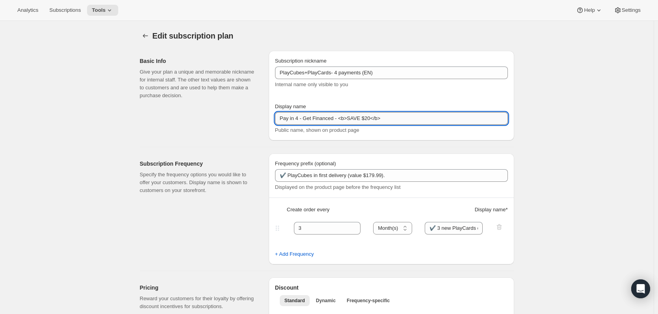
drag, startPoint x: 383, startPoint y: 120, endPoint x: 338, endPoint y: 115, distance: 45.1
click at [338, 115] on input "Pay in 4 - Get Financed - <b>SAVE $20</b>" at bounding box center [391, 118] width 233 height 13
click at [303, 117] on input "Pay in 4 - Get Financed</b>" at bounding box center [391, 118] width 233 height 13
type input "Pay in 4 - <b>Get Financed</b>"
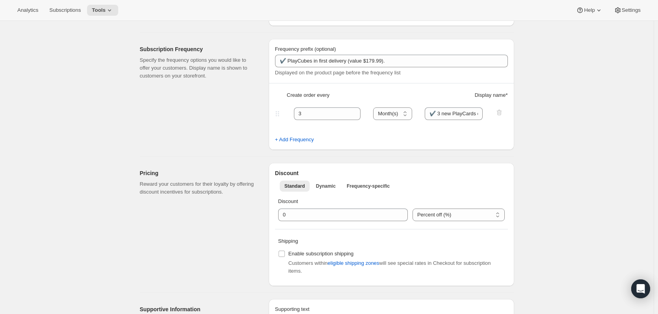
scroll to position [118, 0]
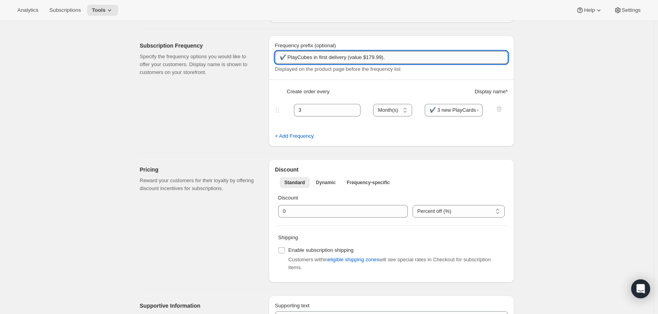
click at [313, 58] on input "✔️ PlayCubes in first delivery (value $179.99)." at bounding box center [391, 57] width 233 height 13
click at [378, 58] on input "✔️ PlayCubes + 3 PlayCards in first delivery (value $179.99)." at bounding box center [391, 57] width 233 height 13
drag, startPoint x: 380, startPoint y: 58, endPoint x: 433, endPoint y: 58, distance: 53.5
click at [433, 58] on input "✔️ PlayCubes + 3 PlayCards in first delivery (value $179.99)." at bounding box center [391, 57] width 233 height 13
type input "✔️ PlayCubes + 3 PlayCards in first delivery."
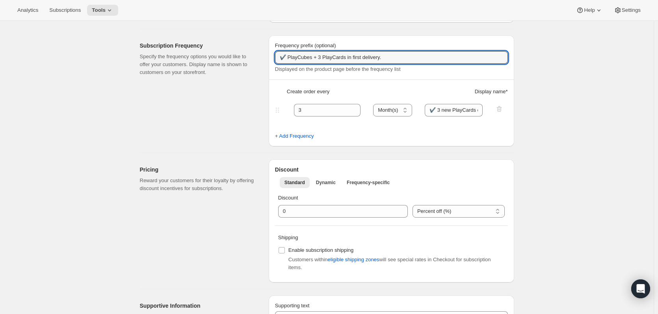
click at [569, 119] on div "Edit subscription plan. This page is ready Edit subscription plan Basic Info Gi…" at bounding box center [326, 286] width 653 height 766
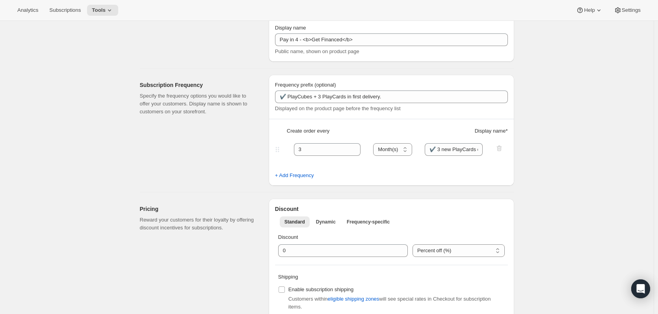
scroll to position [0, 0]
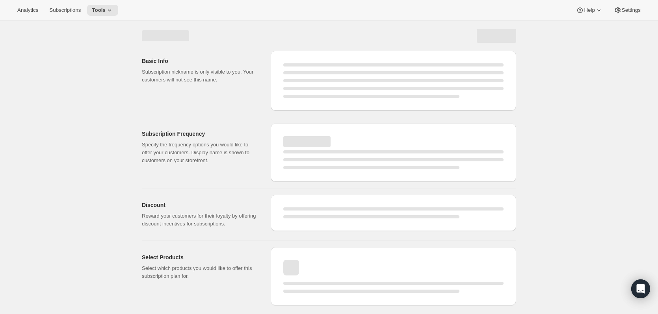
select select "MONTH"
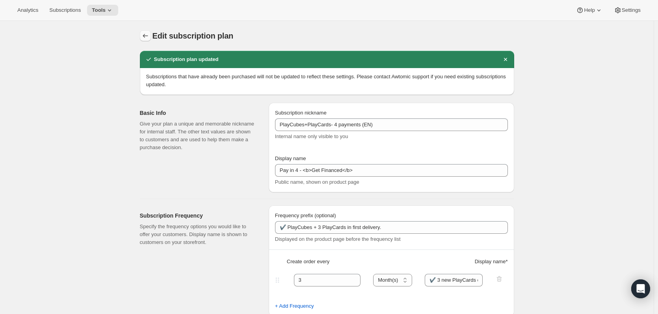
click at [144, 37] on icon "Subscription plans" at bounding box center [145, 36] width 8 height 8
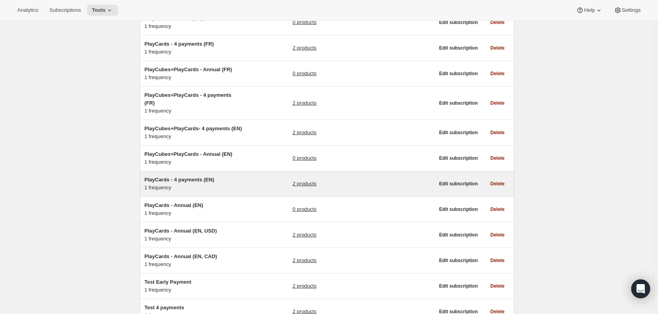
scroll to position [276, 0]
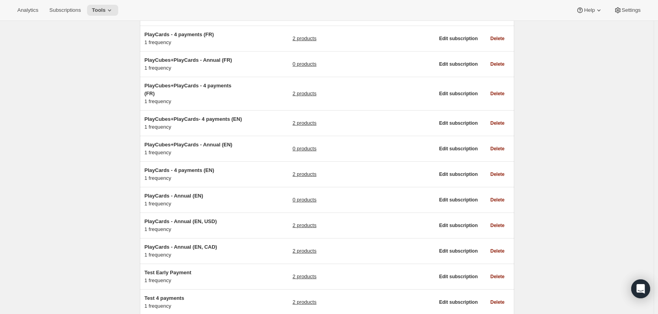
drag, startPoint x: 196, startPoint y: 147, endPoint x: 123, endPoint y: 143, distance: 72.6
click at [123, 143] on div "Subscription plans. This page is ready Subscription plans Create Clear Showing …" at bounding box center [326, 133] width 653 height 777
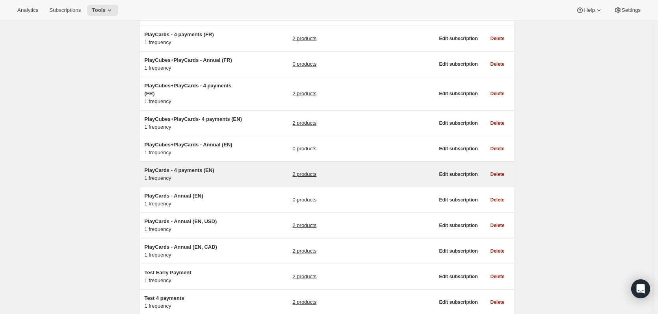
click at [183, 167] on span "PlayCards - 4 payments (EN)" at bounding box center [179, 170] width 70 height 6
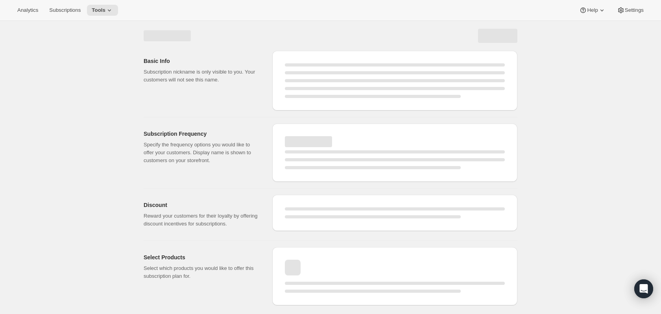
select select "WEEK"
select select "MONTH"
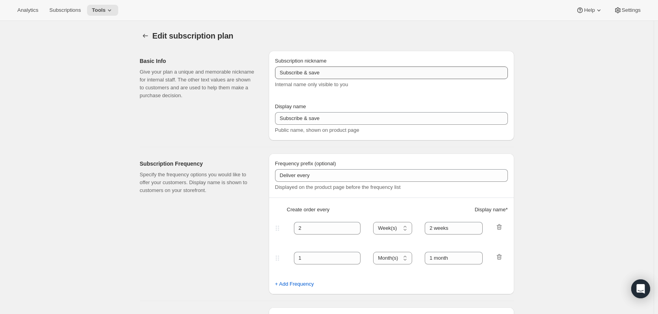
type input "PlayCards - 4 payments (EN)"
type input "Pay in 4 - <b>SAVE 17%</b> (value $239.99)"
type input "3"
select select "MONTH"
type input "✔️ 3 new PlayCards every months"
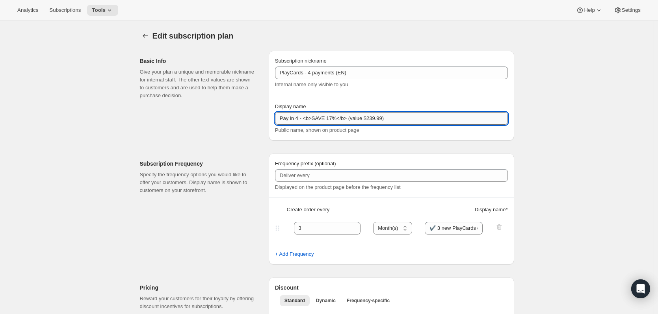
drag, startPoint x: 352, startPoint y: 120, endPoint x: 365, endPoint y: 121, distance: 13.0
click at [365, 121] on input "Pay in 4 - <b>SAVE 17%</b> (value $239.99)" at bounding box center [391, 118] width 233 height 13
type input "Pay in 4 - <b>SAVE 17%</b> (<sup>$239.99</sup>)"
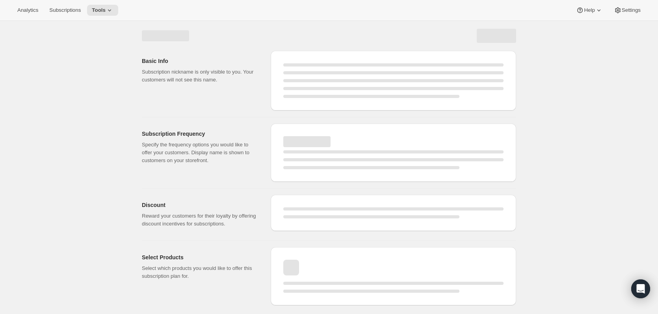
select select "MONTH"
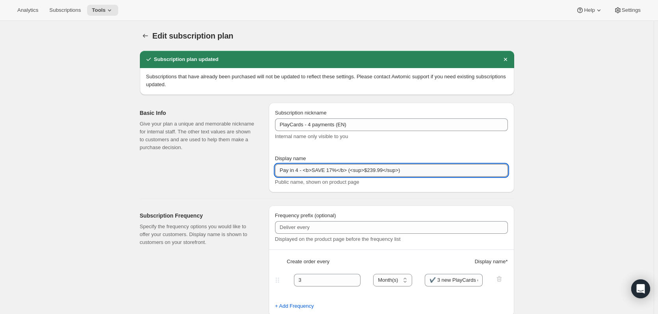
drag, startPoint x: 362, startPoint y: 172, endPoint x: 355, endPoint y: 172, distance: 7.1
click at [355, 172] on input "Pay in 4 - <b>SAVE 17%</b> (<sup>$239.99</sup>)" at bounding box center [391, 170] width 233 height 13
drag, startPoint x: 388, startPoint y: 172, endPoint x: 395, endPoint y: 172, distance: 7.5
click at [395, 172] on input "Pay in 4 - <b>SAVE 17%</b> (<del>$239.99</sup>)" at bounding box center [391, 170] width 233 height 13
type input "Pay in 4 - <b>SAVE 17%</b> (<del>$239.99</del>)"
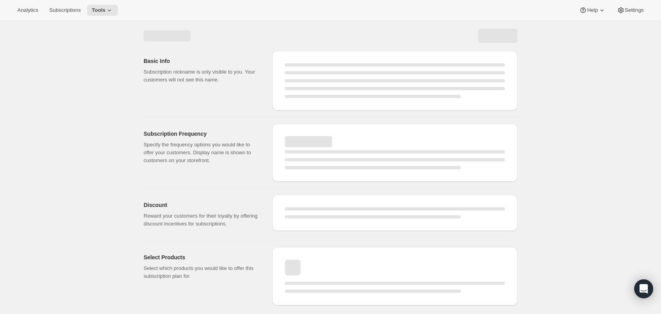
select select "MONTH"
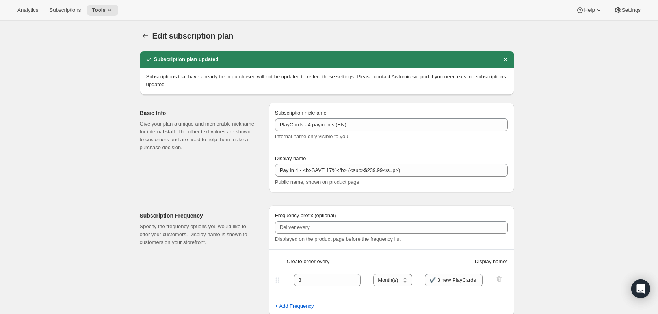
type input "Pay in 4 - <b>SAVE 17%</b> (<del>$239.99</del>)"
click at [148, 35] on icon "Subscription plans" at bounding box center [145, 36] width 8 height 8
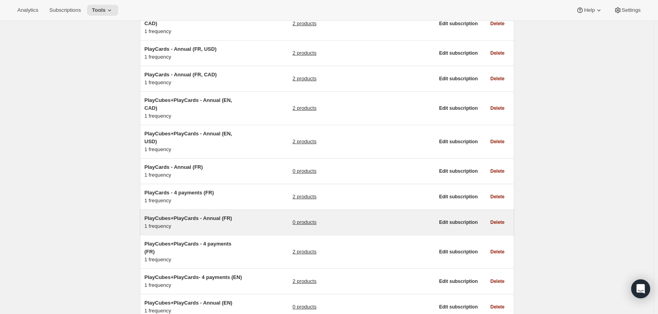
scroll to position [118, 0]
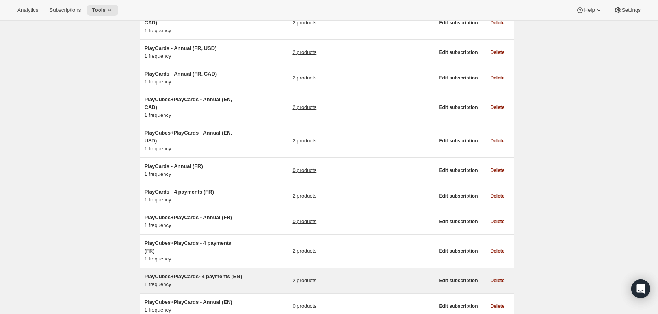
click at [213, 274] on span "PlayCubes+PlayCards- 4 payments (EN)" at bounding box center [192, 277] width 97 height 6
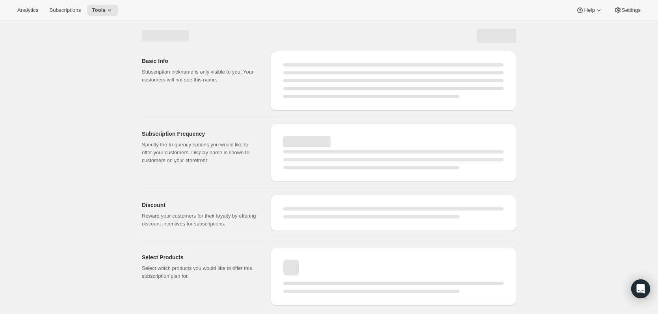
select select "WEEK"
select select "MONTH"
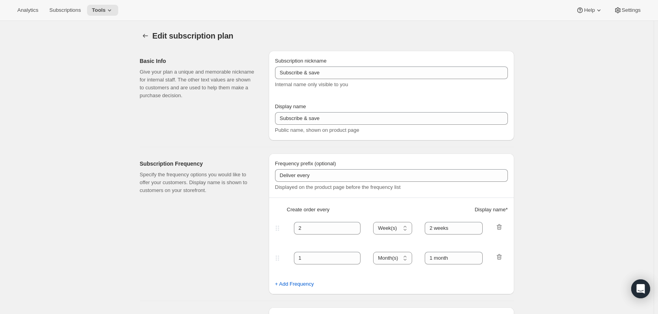
type input "PlayCubes+PlayCards- 4 payments (EN)"
type input "Pay in 4 - <b>Get Financed</b>"
type input "✔️ PlayCubes + 3 PlayCards in first delivery."
type input "3"
select select "MONTH"
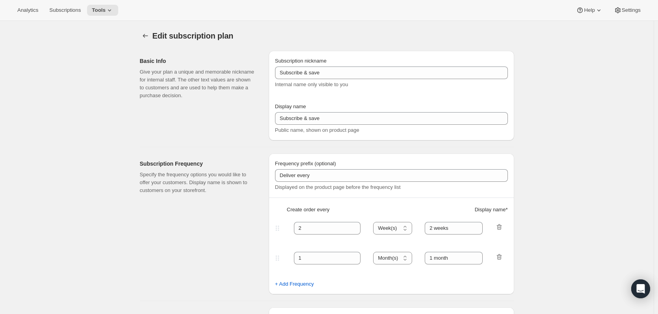
type input "✔️ 3 new PlayCards delivered every 3 months (value $239.99) </br>✔️ 1 payment e…"
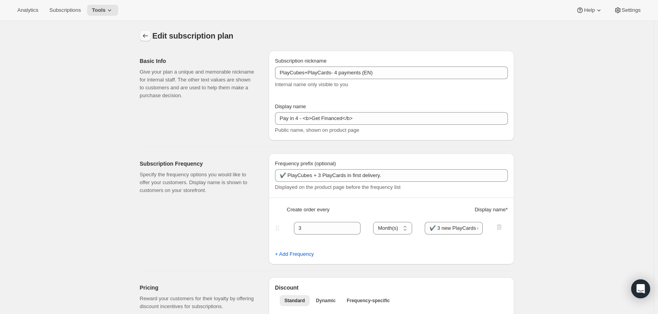
click at [144, 41] on button "Subscription plans" at bounding box center [145, 35] width 11 height 11
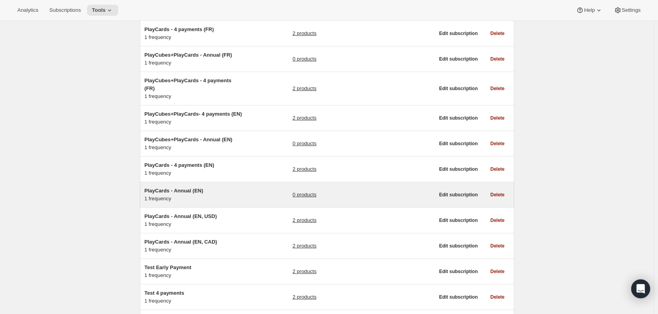
scroll to position [224, 0]
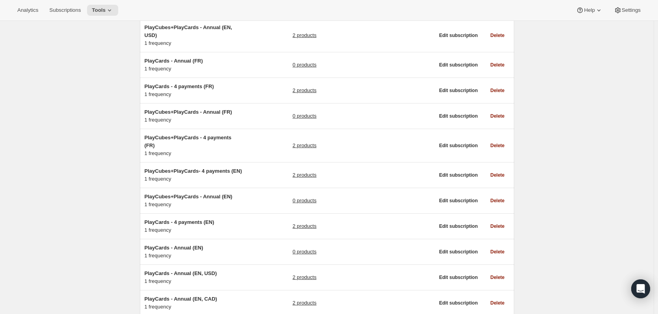
drag, startPoint x: 178, startPoint y: 148, endPoint x: 40, endPoint y: 170, distance: 139.2
click at [40, 170] on div "Subscription plans. This page is ready Subscription plans Create Clear Showing …" at bounding box center [326, 185] width 653 height 777
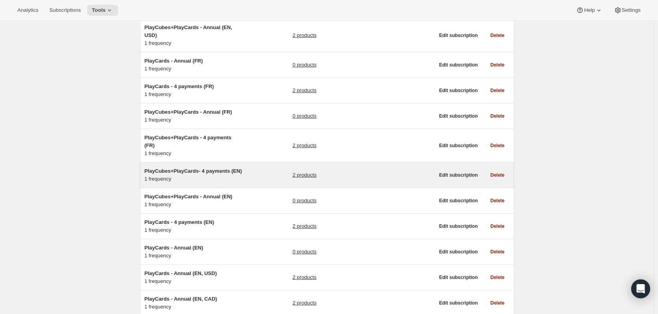
click at [171, 168] on span "PlayCubes+PlayCards- 4 payments (EN)" at bounding box center [192, 171] width 97 height 6
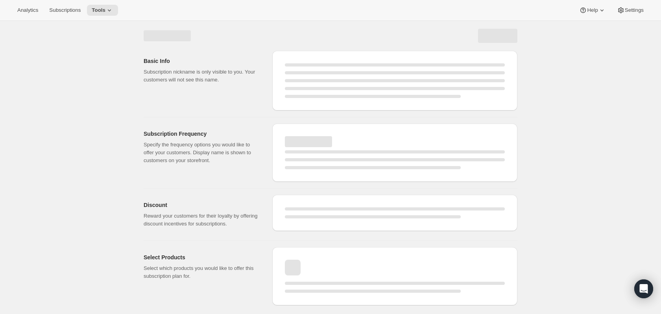
select select "WEEK"
select select "MONTH"
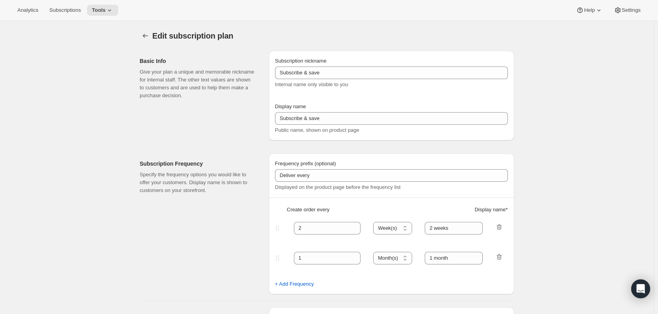
type input "PlayCubes+PlayCards- 4 payments (EN)"
type input "Pay in 4 - <b>Get Financed</b>"
type input "✔️ PlayCubes + 3 PlayCards in first delivery."
type input "3"
select select "MONTH"
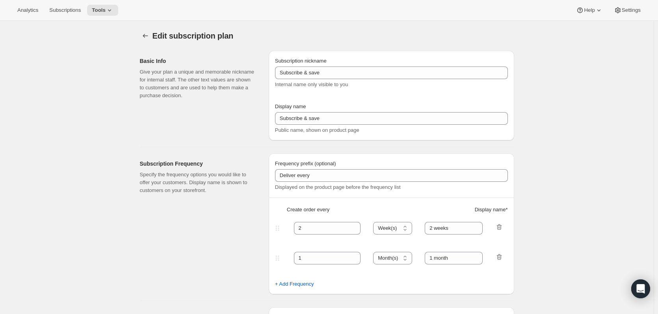
type input "✔️ 3 new PlayCards delivered every 3 months (value $239.99) </br>✔️ 1 payment e…"
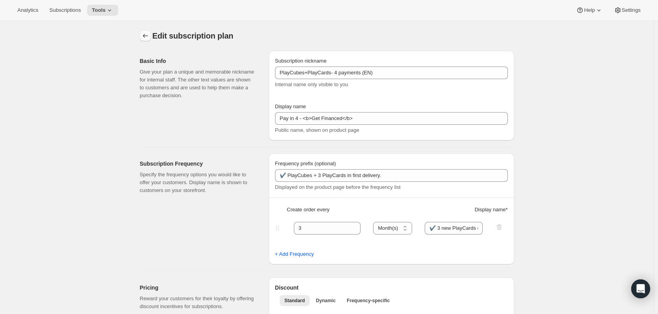
click at [144, 41] on button "Subscription plans" at bounding box center [145, 35] width 11 height 11
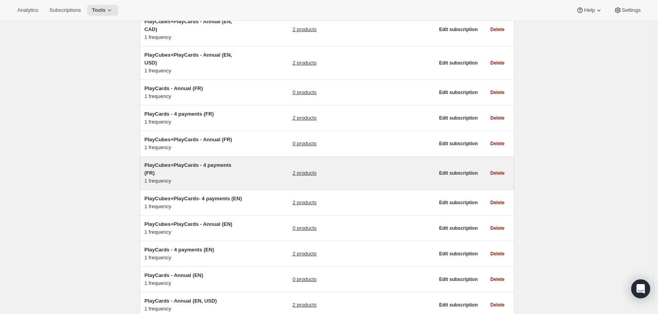
scroll to position [197, 0]
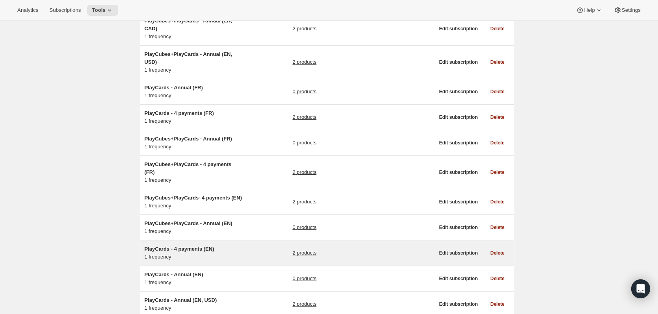
click at [196, 246] on span "PlayCards - 4 payments (EN)" at bounding box center [179, 249] width 70 height 6
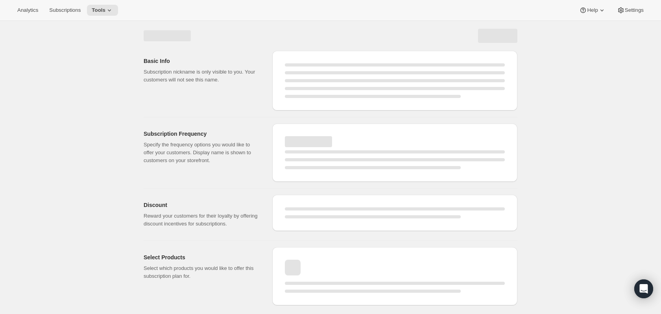
select select "WEEK"
select select "MONTH"
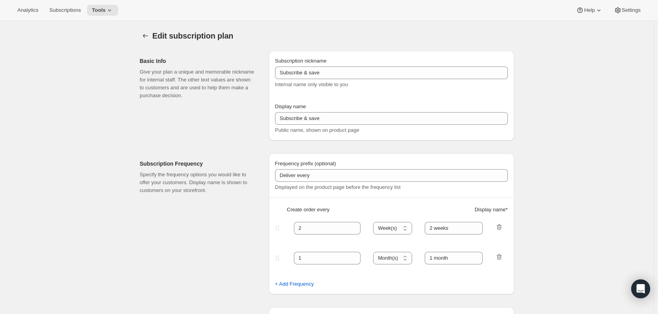
type input "PlayCards - 4 payments (EN)"
type input "Pay in 4 - <b>SAVE 17%</b> (<del>$239.99</del>)"
type input "3"
select select "MONTH"
type input "✔️ 3 new PlayCards every months"
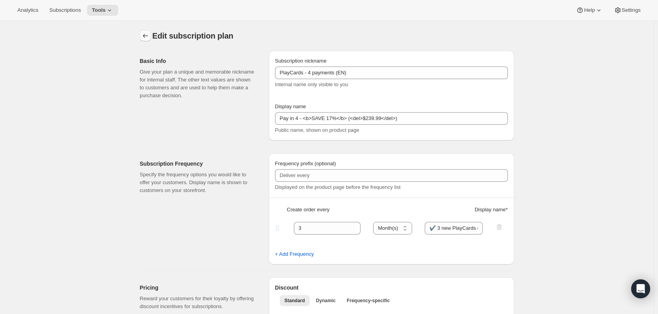
click at [147, 35] on icon "Subscription plans" at bounding box center [145, 36] width 8 height 8
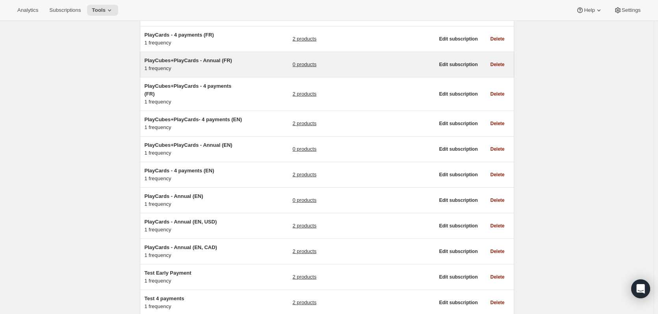
scroll to position [276, 0]
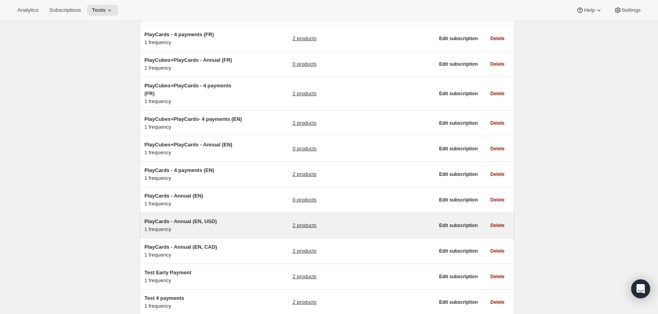
click at [175, 219] on span "PlayCards - Annual (EN, USD)" at bounding box center [180, 222] width 72 height 6
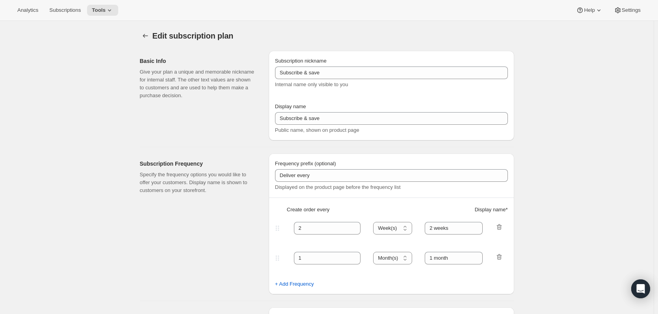
type input "PlayCards - Annual (EN, USD)"
type input "Pay Early - <b>SAVE 33%</b> (value 239.99 USD)"
select select "ENABLED"
select select "MONTH"
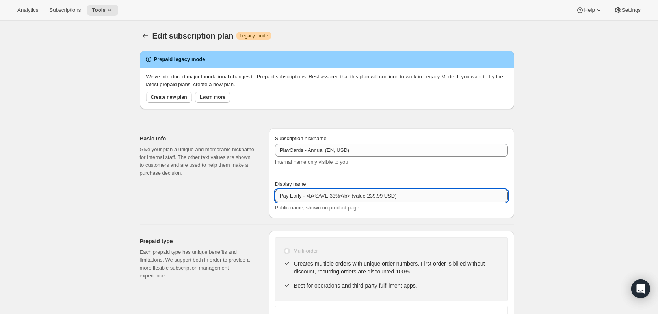
click at [361, 196] on input "Pay Early - <b>SAVE 33%</b> (value 239.99 USD)" at bounding box center [391, 196] width 233 height 13
type input "Pay Early - <b>SAVE 33%</b> (<del>239.99 USD</del>)"
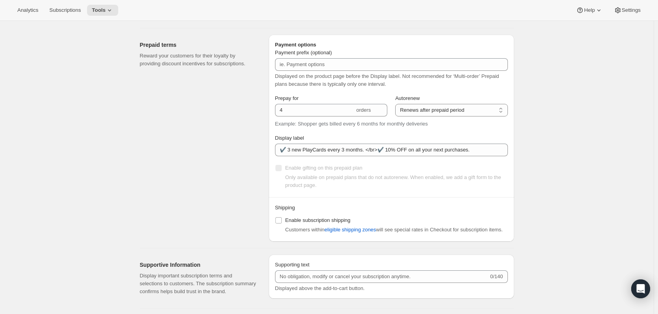
scroll to position [433, 0]
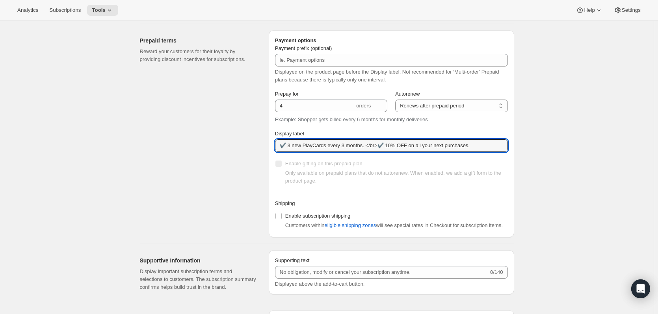
drag, startPoint x: 364, startPoint y: 144, endPoint x: 479, endPoint y: 158, distance: 116.2
click at [479, 158] on div "Prepay for 4 orders Autorenew Does not autorenew Renews after prepaid period Re…" at bounding box center [391, 138] width 233 height 96
type input "✔️ 3 new PlayCards every 3 months."
click at [560, 191] on div "Edit subscription plan. This page is ready Edit subscription plan Warning Legac…" at bounding box center [326, 59] width 653 height 942
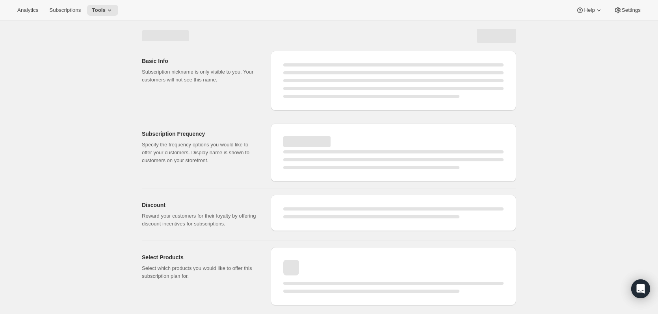
scroll to position [0, 0]
select select "MONTH"
select select "ENABLED"
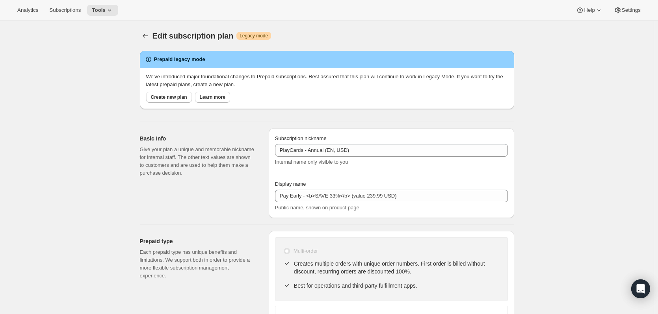
type input "Pay Early - <b>SAVE 33%</b> (<del>239.99 USD</del>)"
type input "✔️ 3 new PlayCards every 3 months."
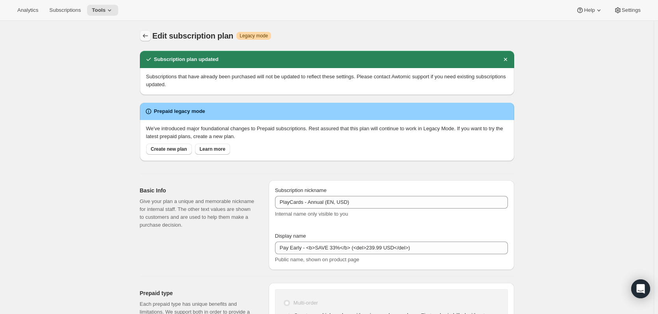
click at [149, 33] on icon "Subscription plans" at bounding box center [145, 36] width 8 height 8
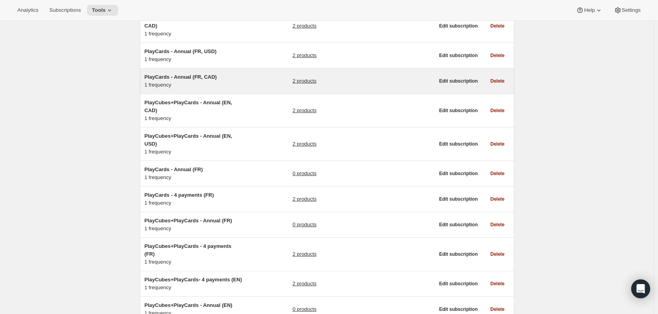
scroll to position [236, 0]
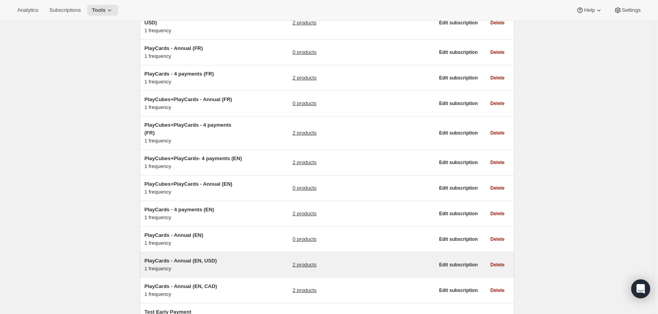
click at [200, 258] on span "PlayCards - Annual (EN, USD)" at bounding box center [180, 261] width 72 height 6
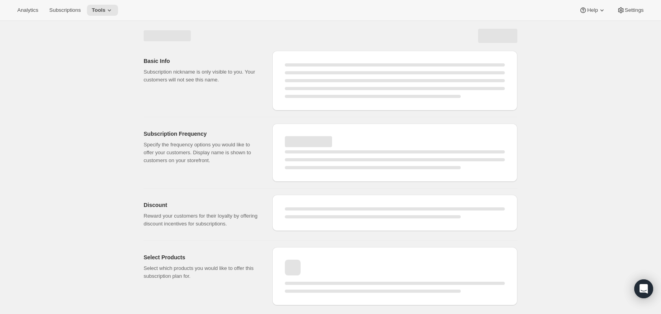
select select "WEEK"
select select "MONTH"
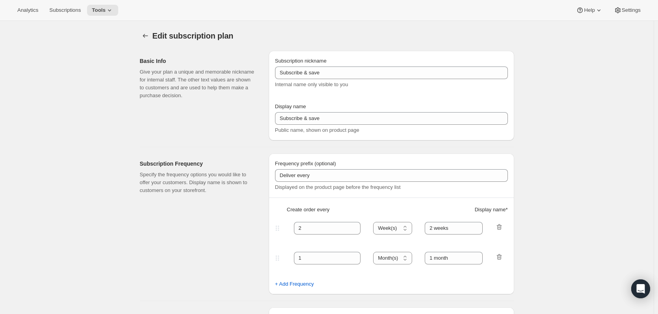
type input "PlayCards - Annual (EN, USD)"
type input "Pay Early - <b>SAVE 33%</b> (<del>239.99 USD</del>)"
select select "ENABLED"
select select "MONTH"
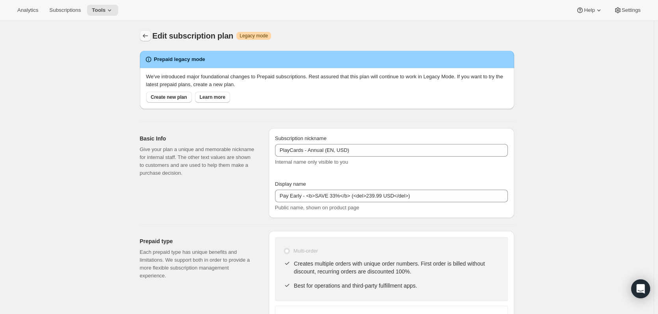
click at [147, 32] on button "Subscription plans" at bounding box center [145, 35] width 11 height 11
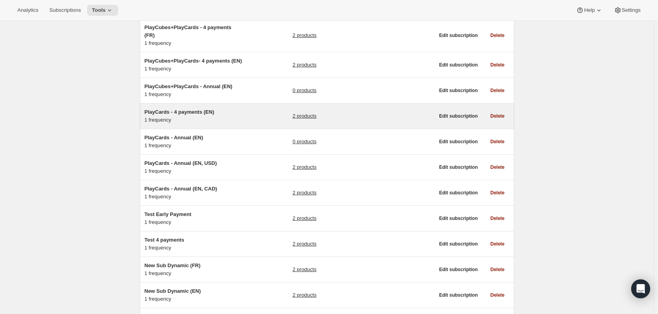
scroll to position [354, 0]
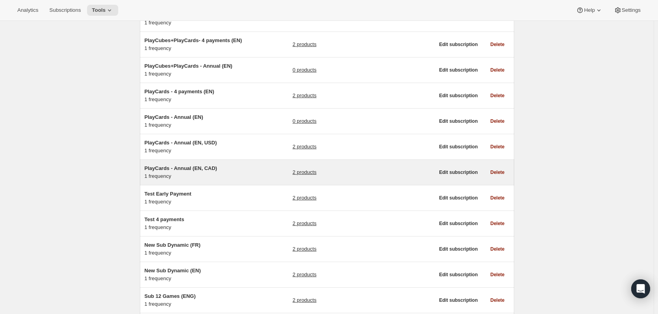
click at [205, 165] on span "PlayCards - Annual (EN, CAD)" at bounding box center [180, 168] width 72 height 6
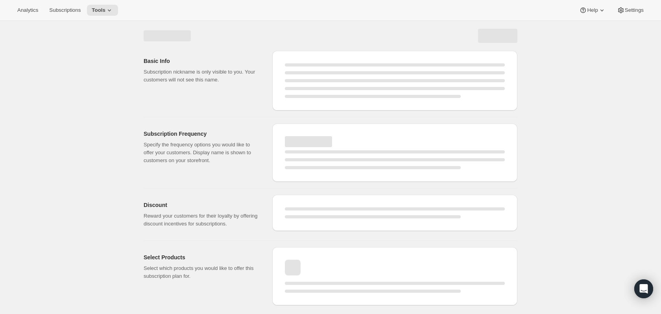
select select "WEEK"
select select "MONTH"
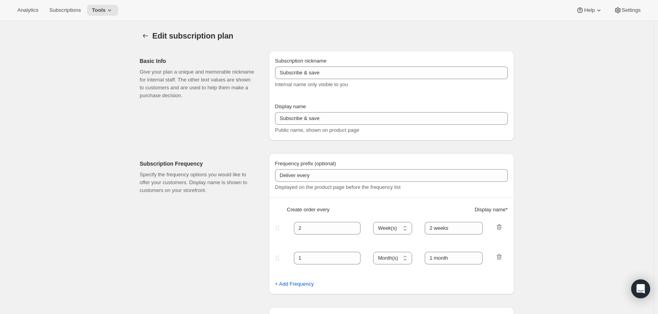
type input "PlayCards - Annual (EN, CAD)"
type input "Pay Early - <b>SAVE 33%</b> (value 239.99 CAD)"
select select "ENABLED"
select select "MONTH"
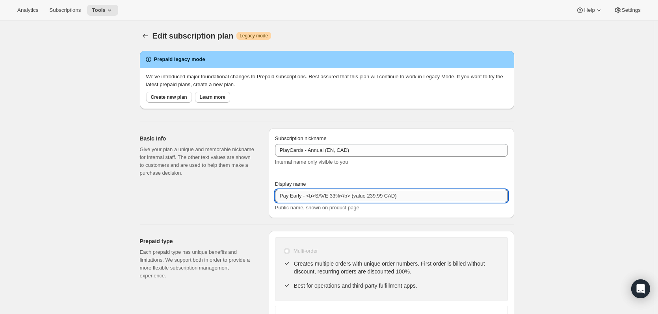
click at [361, 195] on input "Pay Early - <b>SAVE 33%</b> (value 239.99 CAD)" at bounding box center [391, 196] width 233 height 13
click at [393, 200] on input "Pay Early - <b>SAVE 33%</b> (<del>239.99 CAD)" at bounding box center [391, 196] width 233 height 13
type input "Pay Early - <b>SAVE 33%</b> (<del>239.99 CAD</del>)"
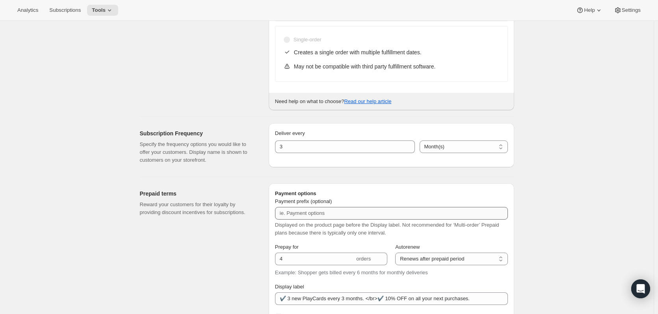
scroll to position [315, 0]
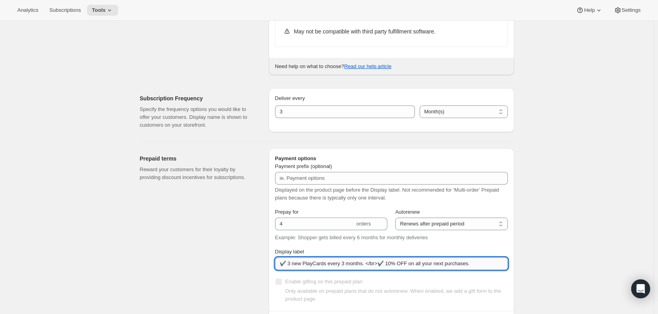
click at [367, 263] on input "✔️ 3 new PlayCards every 3 months. </br>✔️ 10% OFF on all your next purchases." at bounding box center [391, 264] width 233 height 13
drag, startPoint x: 365, startPoint y: 265, endPoint x: 566, endPoint y: 264, distance: 201.6
click at [566, 264] on div "Edit subscription plan. This page is ready Edit subscription plan Warning Legac…" at bounding box center [326, 177] width 653 height 942
type input "✔️ 3 new PlayCards every 3 months."
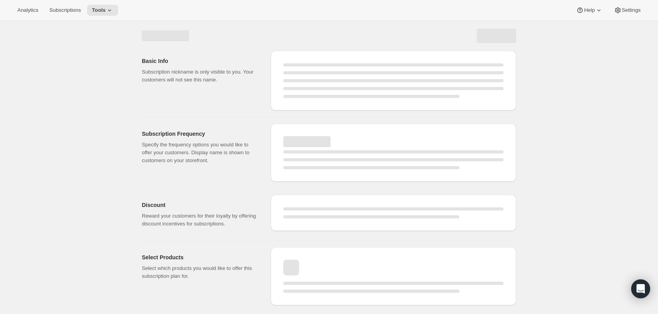
scroll to position [0, 0]
select select "MONTH"
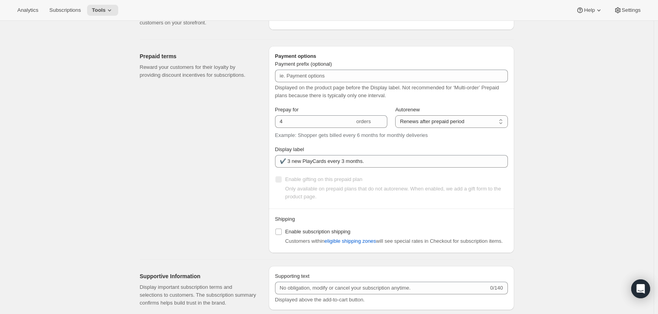
scroll to position [472, 0]
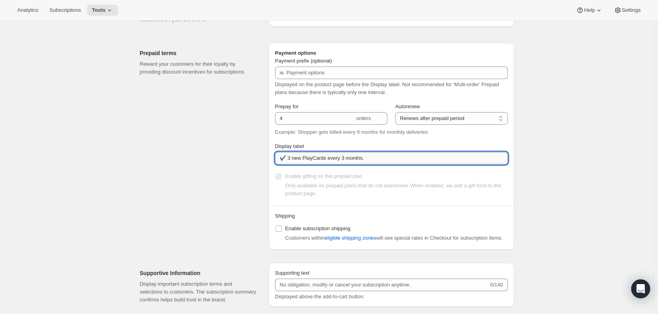
drag, startPoint x: 380, startPoint y: 154, endPoint x: 388, endPoint y: 159, distance: 9.1
click at [380, 154] on input "✔️ 3 new PlayCards every 3 months." at bounding box center [391, 158] width 233 height 13
paste input "✔️ 1 payment every 3 months"
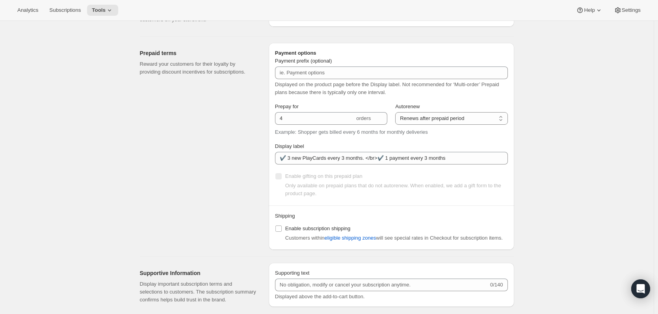
click at [548, 170] on div "Edit subscription plan. This page is ready Edit subscription plan Warning Legac…" at bounding box center [326, 45] width 653 height 994
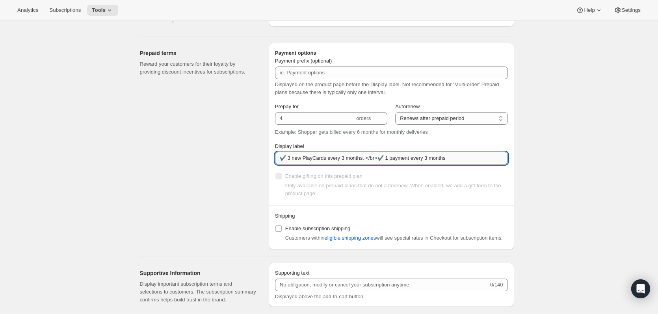
click at [456, 160] on input "✔️ 3 new PlayCards every 3 months. </br>✔️ 1 payment every 3 months" at bounding box center [391, 158] width 233 height 13
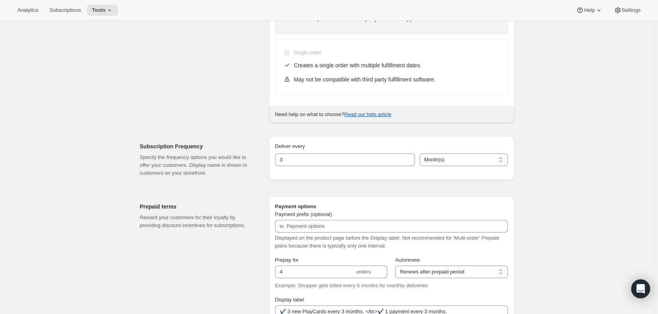
scroll to position [354, 0]
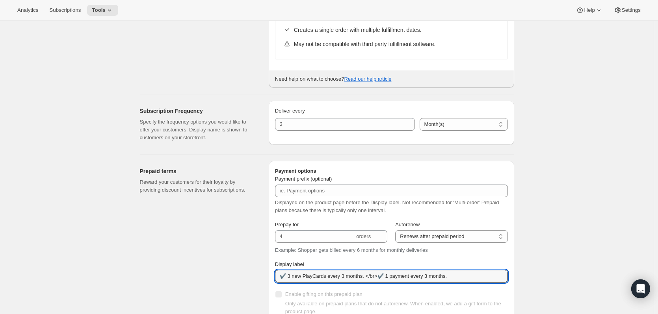
drag, startPoint x: 400, startPoint y: 278, endPoint x: 546, endPoint y: 280, distance: 146.1
click at [537, 276] on div "Edit subscription plan. This page is ready Edit subscription plan Warning Legac…" at bounding box center [326, 164] width 653 height 994
drag, startPoint x: 451, startPoint y: 278, endPoint x: 380, endPoint y: 281, distance: 71.4
click at [380, 281] on input "✔️ 3 new PlayCards every 3 months. </br>✔️ 1 payment every 3 months." at bounding box center [391, 276] width 233 height 13
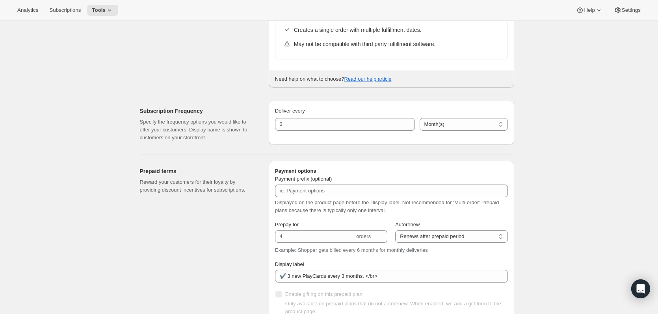
click at [555, 218] on div "Edit subscription plan. This page is ready Edit subscription plan Warning Legac…" at bounding box center [326, 164] width 653 height 994
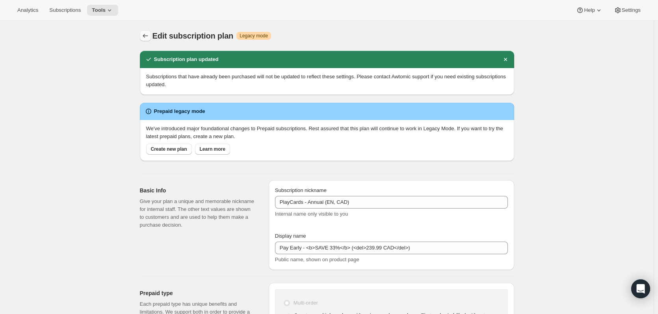
click at [148, 34] on icon "Subscription plans" at bounding box center [145, 36] width 8 height 8
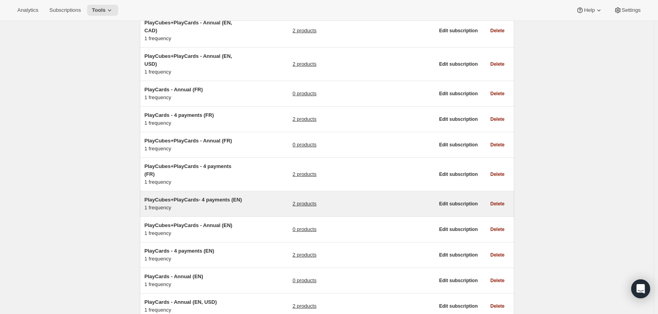
scroll to position [197, 0]
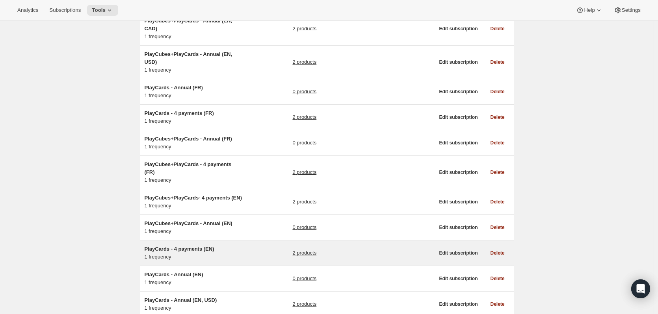
click at [185, 246] on span "PlayCards - 4 payments (EN)" at bounding box center [179, 249] width 70 height 6
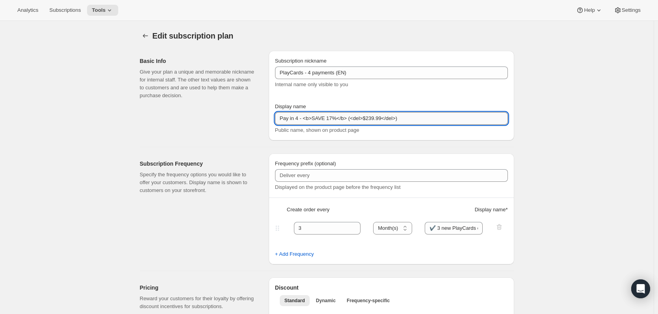
click at [383, 119] on input "Pay in 4 - <b>SAVE 17%</b> (<del>$239.99</del>)" at bounding box center [391, 118] width 233 height 13
click at [368, 123] on input "Pay in 4 - <b>SAVE 17%</b> (<del>$239.99 CAD</del>)" at bounding box center [391, 118] width 233 height 13
click at [323, 147] on div "Subscription Frequency Specify the frequency options you would like to offer yo…" at bounding box center [323, 205] width 380 height 117
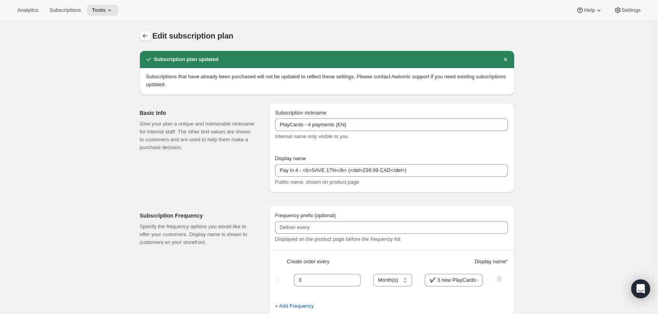
click at [149, 38] on icon "Subscription plans" at bounding box center [145, 36] width 8 height 8
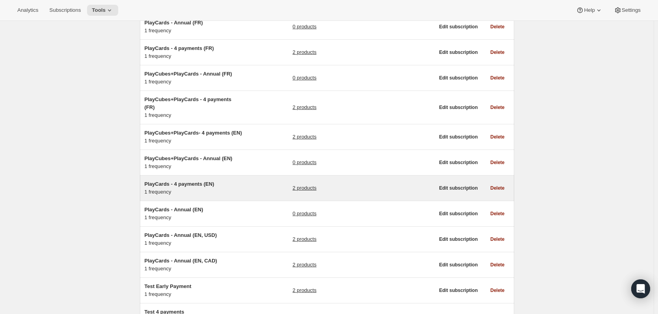
scroll to position [276, 0]
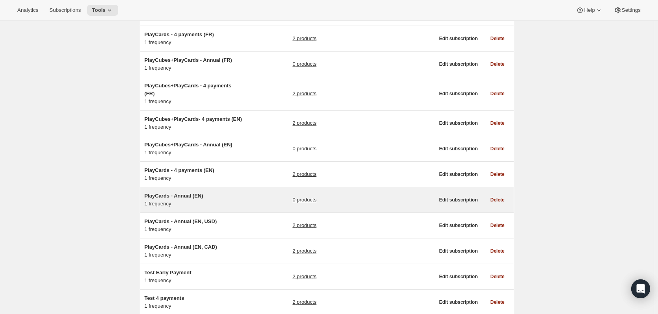
click at [184, 193] on span "PlayCards - Annual (EN)" at bounding box center [173, 196] width 59 height 6
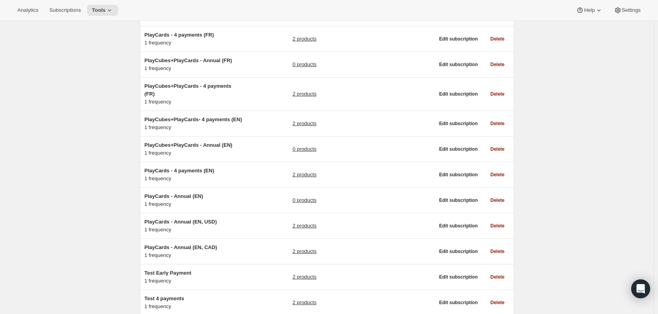
scroll to position [276, 0]
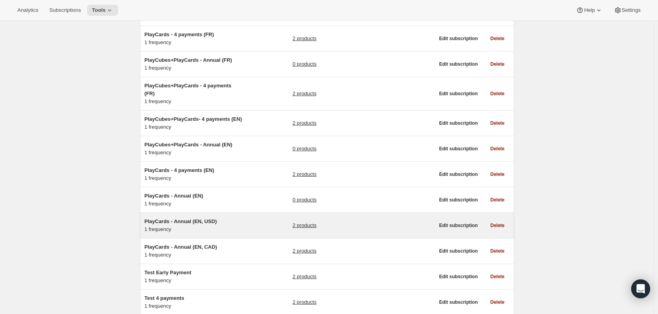
click at [202, 219] on span "PlayCards - Annual (EN, USD)" at bounding box center [180, 222] width 72 height 6
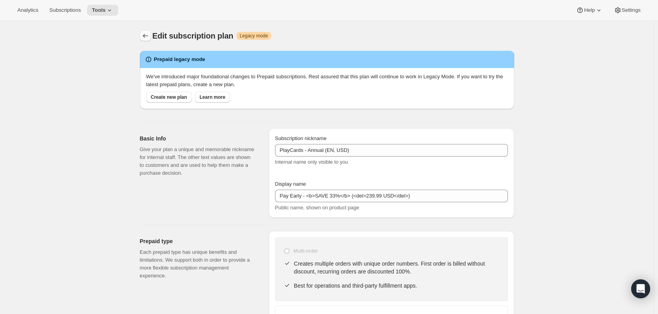
click at [148, 35] on icon "Subscription plans" at bounding box center [145, 36] width 8 height 8
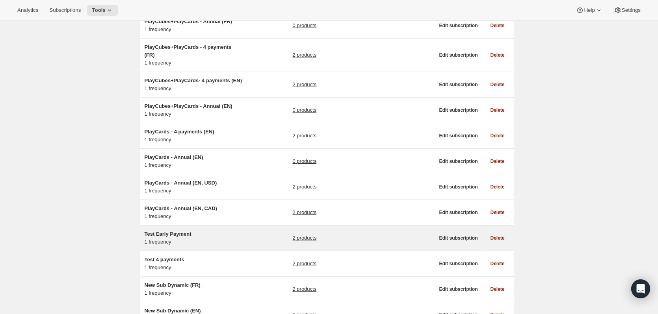
scroll to position [315, 0]
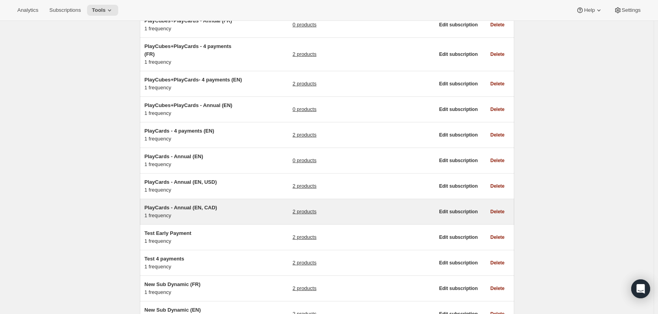
click at [198, 205] on span "PlayCards - Annual (EN, CAD)" at bounding box center [180, 208] width 72 height 6
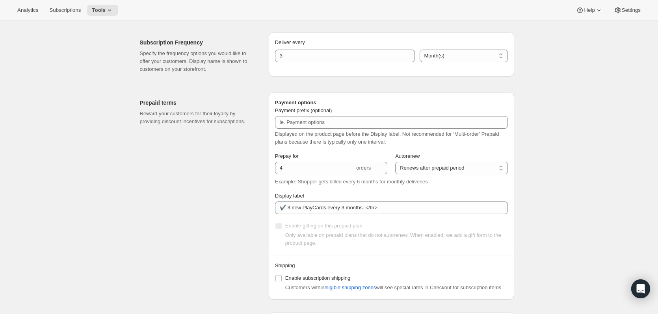
scroll to position [394, 0]
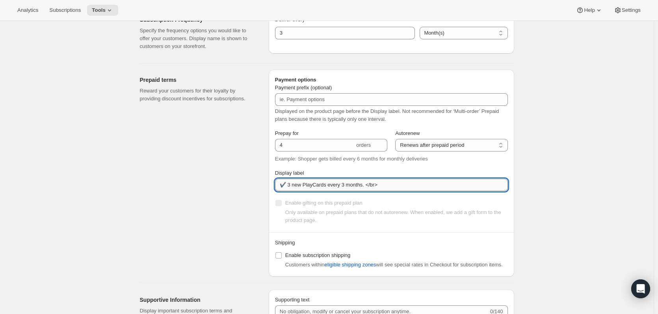
drag, startPoint x: 367, startPoint y: 184, endPoint x: 471, endPoint y: 191, distance: 104.9
click at [470, 190] on input "✔️ 3 new PlayCards every 3 months. </br>" at bounding box center [391, 185] width 233 height 13
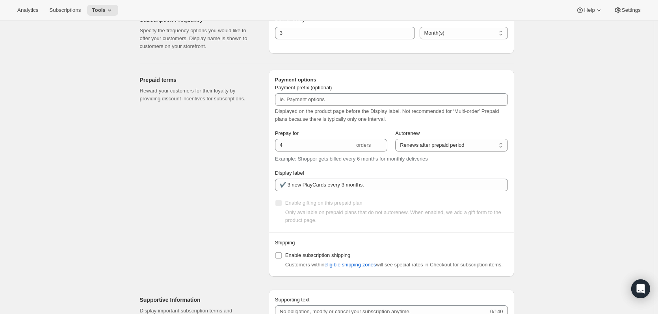
click at [236, 170] on div "Prepaid terms Reward your customers for their loyalty by providing discount inc…" at bounding box center [201, 173] width 122 height 207
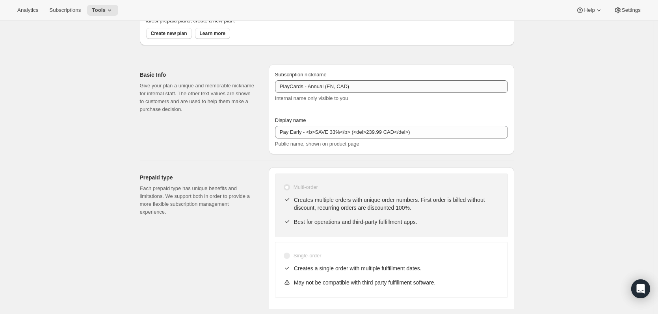
scroll to position [0, 0]
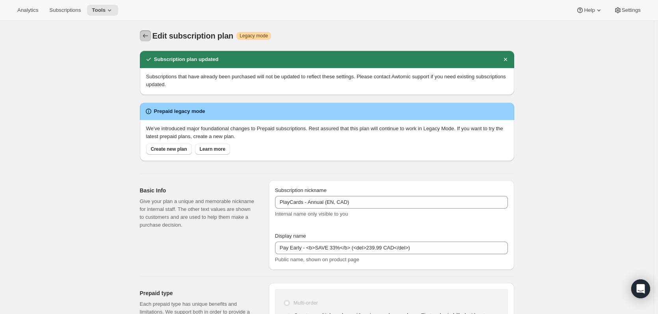
click at [149, 34] on icon "Subscription plans" at bounding box center [145, 36] width 8 height 8
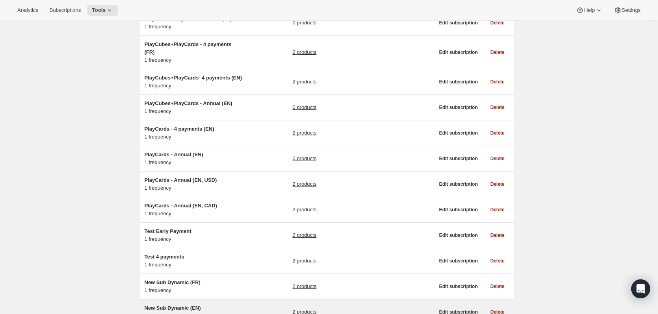
scroll to position [315, 0]
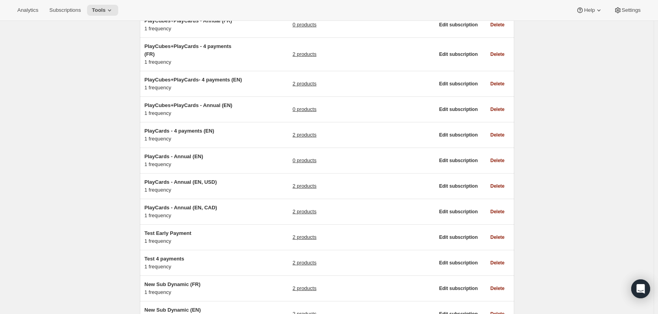
drag, startPoint x: 471, startPoint y: 190, endPoint x: 561, endPoint y: 243, distance: 104.8
click at [561, 243] on div "Subscription plans. This page is ready Subscription plans Create Clear Showing …" at bounding box center [326, 94] width 653 height 777
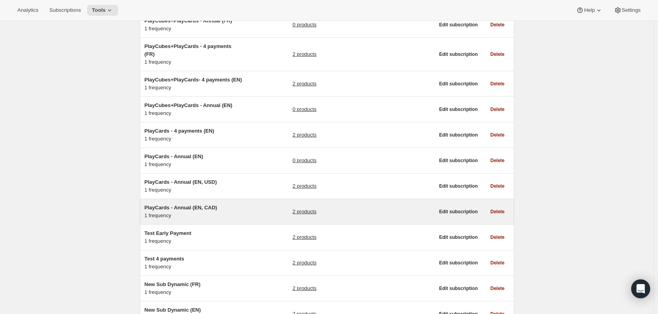
click at [212, 205] on span "PlayCards - Annual (EN, CAD)" at bounding box center [180, 208] width 72 height 6
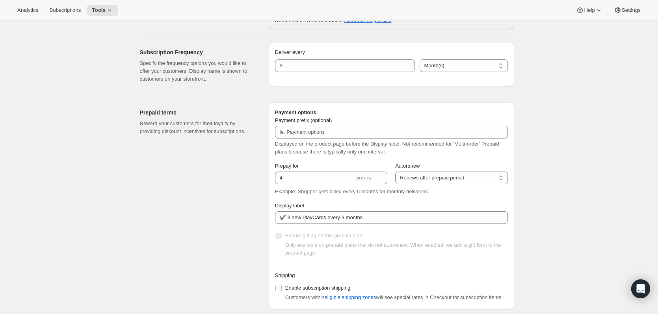
scroll to position [433, 0]
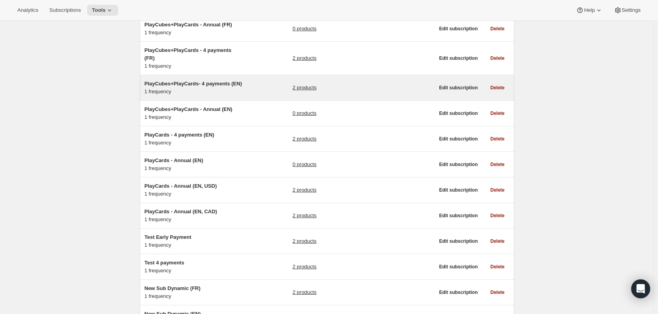
scroll to position [315, 0]
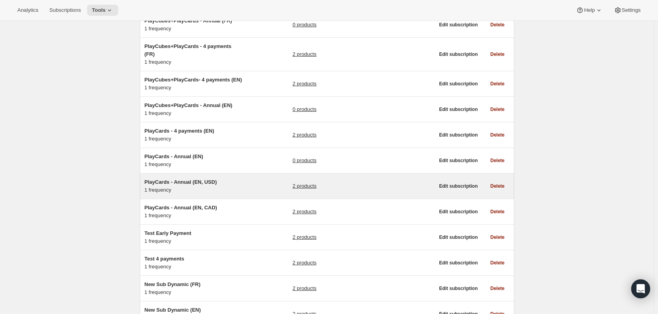
click at [184, 179] on span "PlayCards - Annual (EN, USD)" at bounding box center [180, 182] width 72 height 6
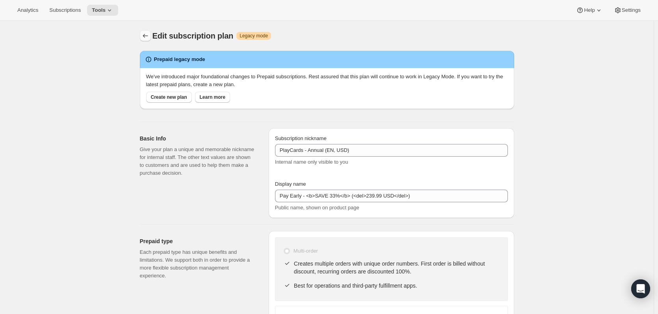
click at [147, 37] on icon "Subscription plans" at bounding box center [145, 36] width 8 height 8
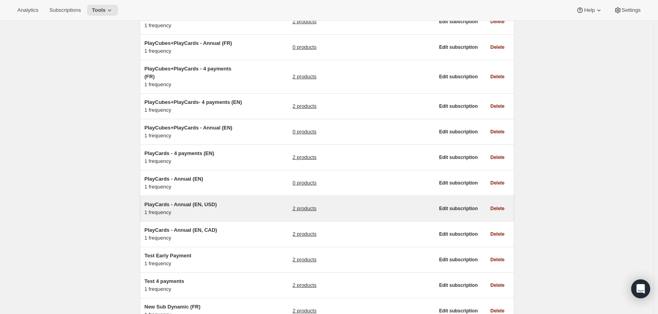
scroll to position [315, 0]
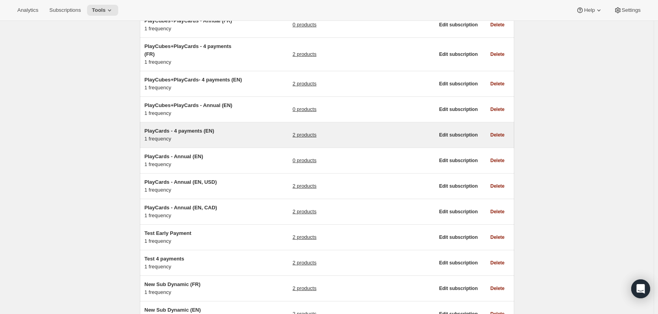
click at [201, 128] on span "PlayCards - 4 payments (EN)" at bounding box center [179, 131] width 70 height 6
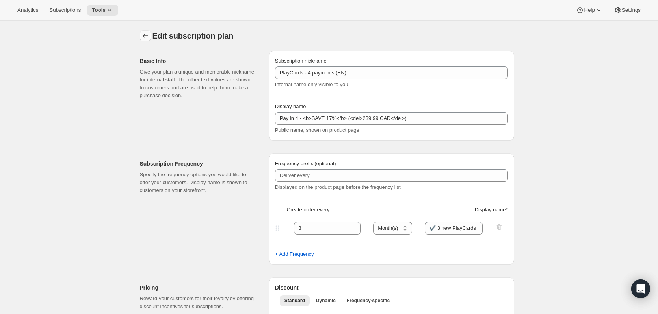
click at [149, 33] on icon "Subscription plans" at bounding box center [145, 36] width 8 height 8
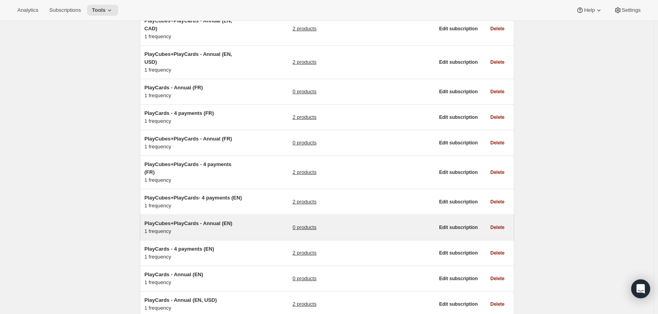
scroll to position [157, 0]
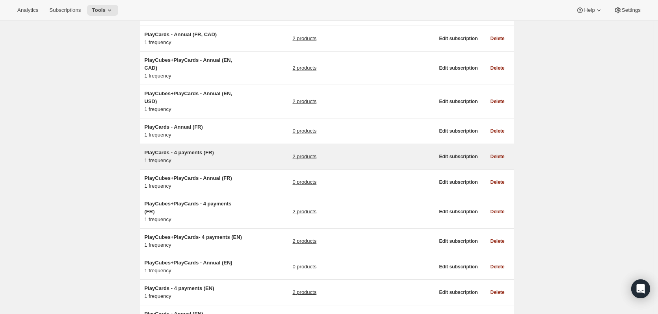
click at [205, 150] on span "PlayCards - 4 payments (FR)" at bounding box center [178, 153] width 69 height 6
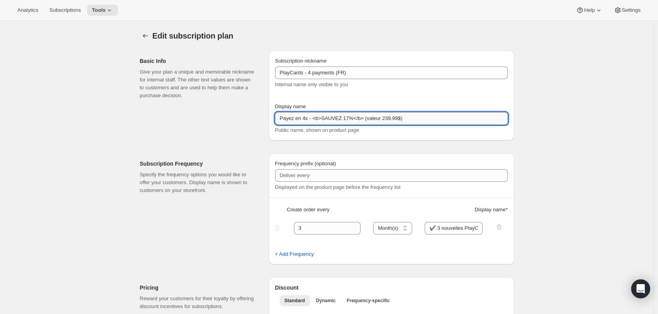
drag, startPoint x: 382, startPoint y: 121, endPoint x: 367, endPoint y: 117, distance: 15.1
click at [367, 117] on input "Payez en 4x - <b>SAUVEZ 17%</b> (valeur 239.99$)" at bounding box center [391, 118] width 233 height 13
click at [398, 120] on input "Payez en 4x - <b>SAUVEZ 17%</b> (<del>239.99$)" at bounding box center [391, 118] width 233 height 13
paste input "<del>"
click at [402, 119] on input "Payez en 4x - <b>SAUVEZ 17%</b> (<del>239.99$<del>)" at bounding box center [391, 118] width 233 height 13
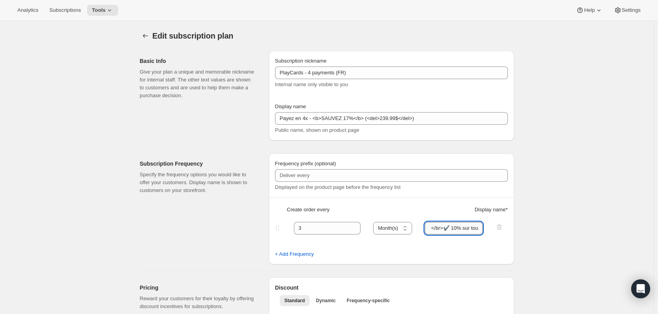
scroll to position [0, 155]
drag, startPoint x: 439, startPoint y: 229, endPoint x: 482, endPoint y: 231, distance: 42.6
click at [482, 231] on input "✔️ 3 nouvelles PlayCards tous les 3 mois. </br>✔️ 10% sur tous vos achats addit…" at bounding box center [453, 228] width 58 height 13
click at [469, 232] on input "✔️ 3 nouvelles PlayCards tous les 3 mois. </br>✔️ 10% sur tous vos achats addit…" at bounding box center [453, 228] width 58 height 13
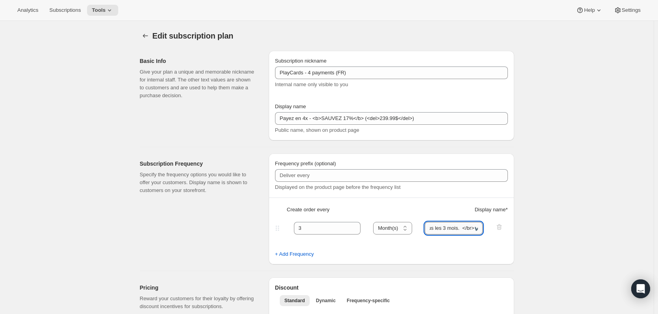
drag, startPoint x: 475, startPoint y: 230, endPoint x: 460, endPoint y: 228, distance: 15.4
click at [460, 228] on input "✔️ 3 nouvelles PlayCards tous les 3 mois. </br>✔️ 10% sur tous vos achats addit…" at bounding box center [453, 228] width 58 height 13
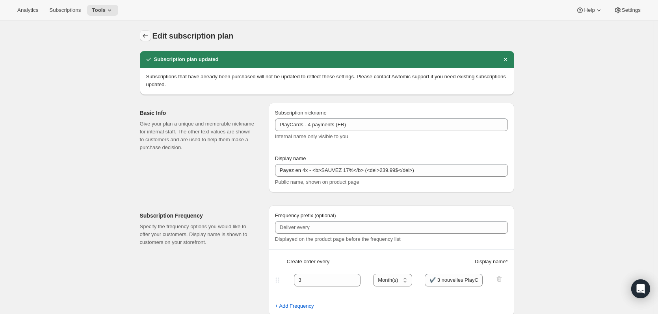
click at [149, 38] on icon "Subscription plans" at bounding box center [145, 36] width 8 height 8
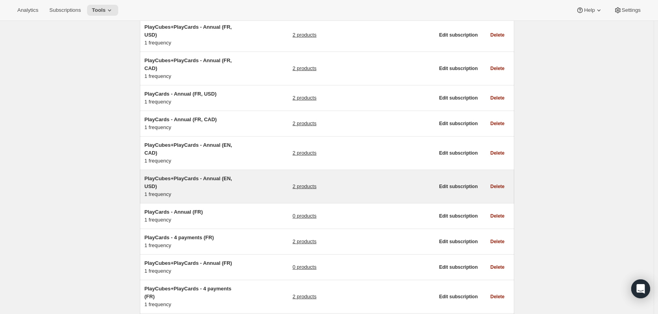
scroll to position [79, 0]
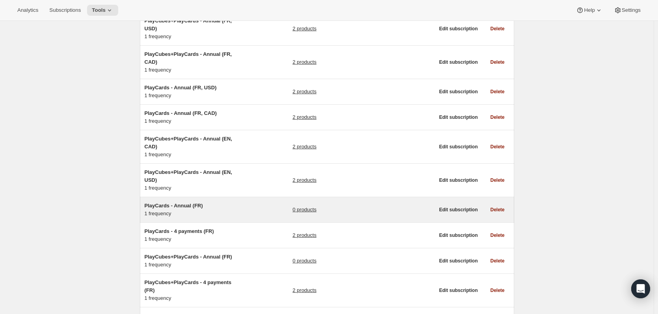
click at [187, 203] on span "PlayCards - Annual (FR)" at bounding box center [173, 206] width 58 height 6
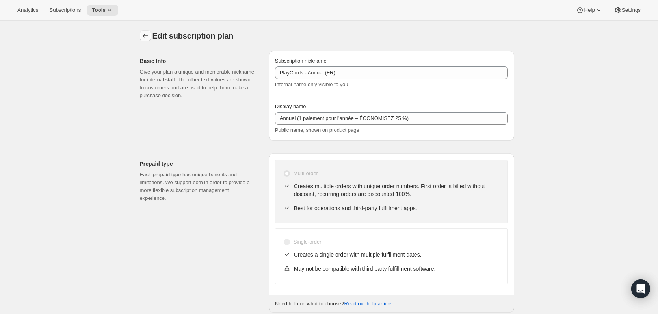
click at [146, 35] on icon "Subscription plans" at bounding box center [145, 36] width 8 height 8
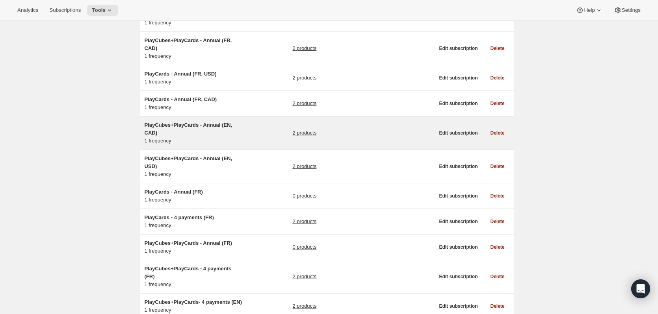
scroll to position [79, 0]
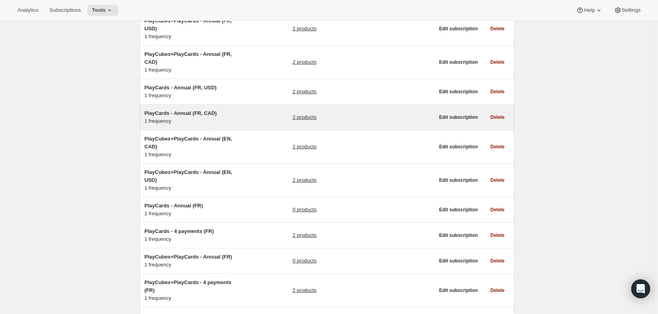
click at [188, 110] on span "PlayCards - Annual (FR, CAD)" at bounding box center [180, 113] width 72 height 6
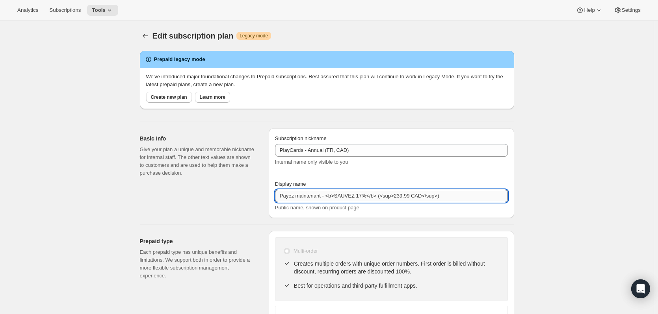
drag, startPoint x: 391, startPoint y: 197, endPoint x: 384, endPoint y: 196, distance: 7.5
click at [384, 196] on input "Payez maintenant - <b>SAUVEZ 17%</b> (<sup>239.99 CAD</sup>)" at bounding box center [391, 196] width 233 height 13
click at [433, 197] on input "Payez maintenant - <b>SAUVEZ 17%</b> (<del>239.99 CAD</sup>)" at bounding box center [391, 196] width 233 height 13
click at [429, 198] on input "Payez maintenant - <b>SAUVEZ 17%</b> (<del>239.99 CAD</sup>)" at bounding box center [391, 196] width 233 height 13
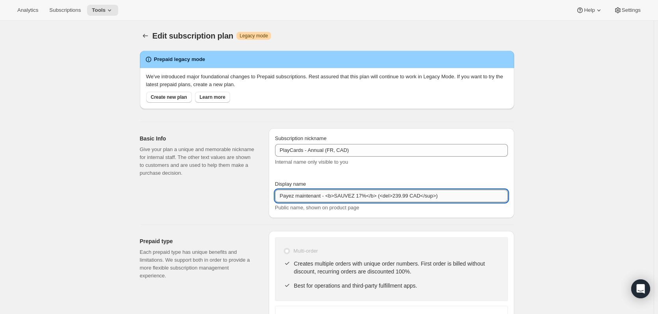
click at [429, 198] on input "Payez maintenant - <b>SAUVEZ 17%</b> (<del>239.99 CAD</sup>)" at bounding box center [391, 196] width 233 height 13
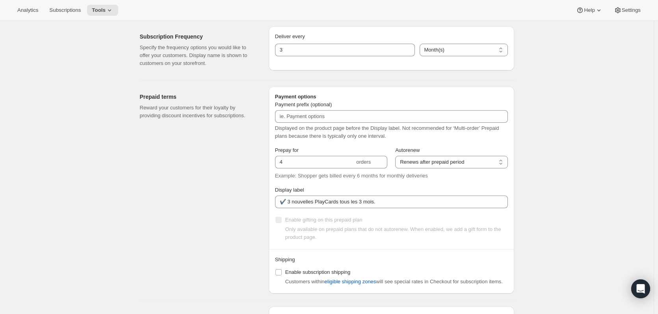
scroll to position [394, 0]
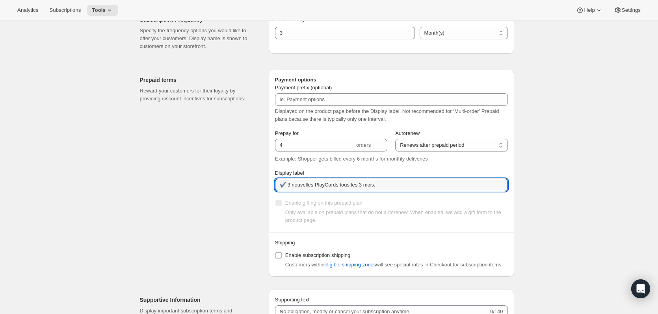
drag, startPoint x: 396, startPoint y: 188, endPoint x: 509, endPoint y: 203, distance: 113.2
click at [502, 202] on div "Prepay for 4 orders Autorenew Does not autorenew Renews after prepaid period Re…" at bounding box center [391, 178] width 233 height 96
click at [560, 206] on div "Edit subscription plan. This page is ready Edit subscription plan Warning Legac…" at bounding box center [326, 98] width 653 height 942
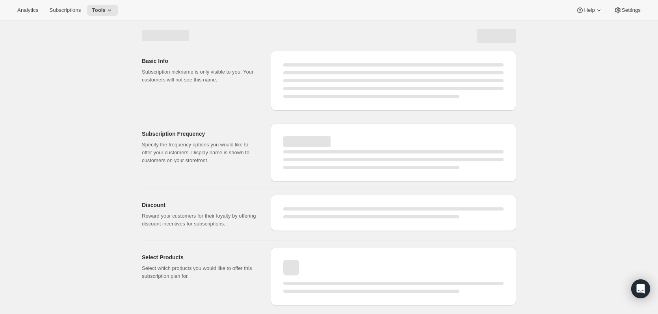
scroll to position [0, 0]
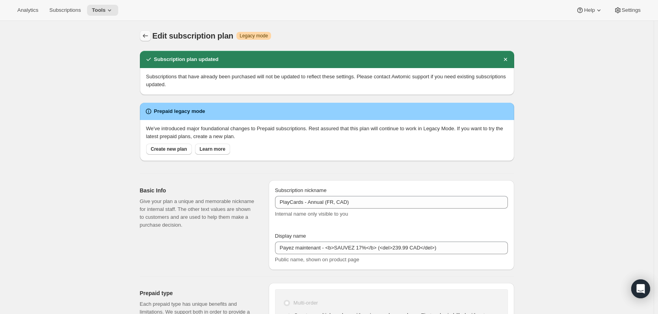
click at [151, 34] on button "Subscription plans" at bounding box center [145, 35] width 11 height 11
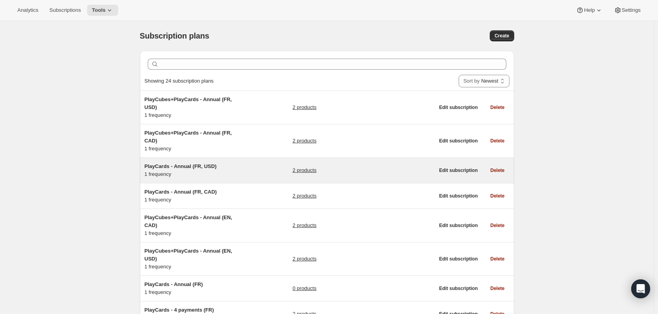
click at [211, 163] on span "PlayCards - Annual (FR, USD)" at bounding box center [180, 166] width 72 height 6
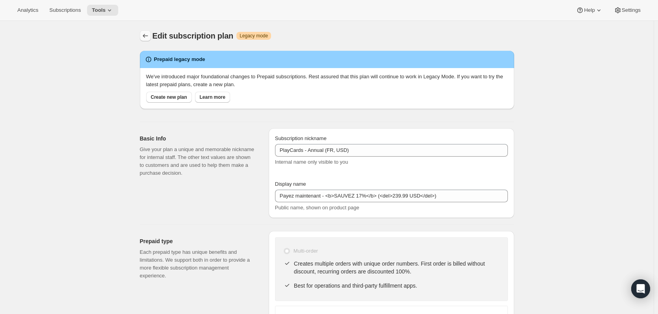
click at [144, 37] on icon "Subscription plans" at bounding box center [145, 36] width 8 height 8
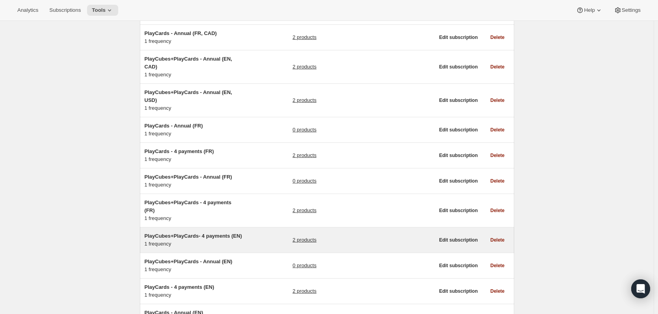
scroll to position [157, 0]
click at [207, 234] on span "PlayCubes+PlayCards- 4 payments (EN)" at bounding box center [192, 237] width 97 height 6
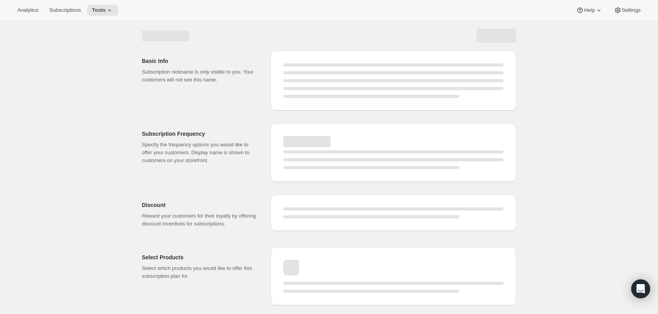
select select "WEEK"
select select "MONTH"
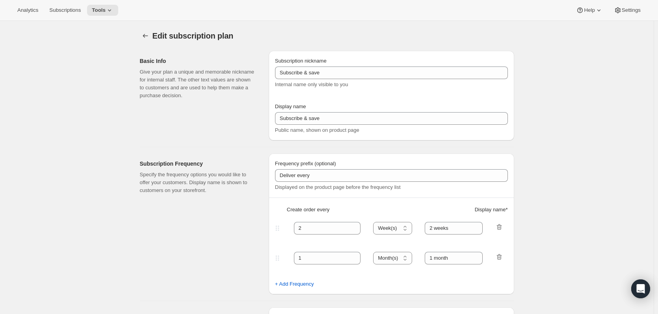
type input "PlayCubes+PlayCards- 4 payments (EN)"
type input "Pay in 4 - <b>Get Financed</b>"
type input "✔️ PlayCubes + 3 PlayCards in first delivery."
type input "3"
select select "MONTH"
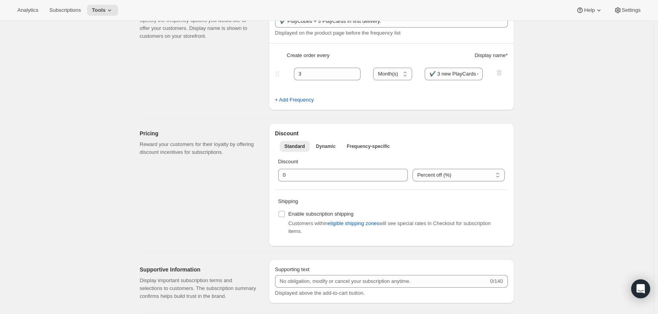
scroll to position [157, 0]
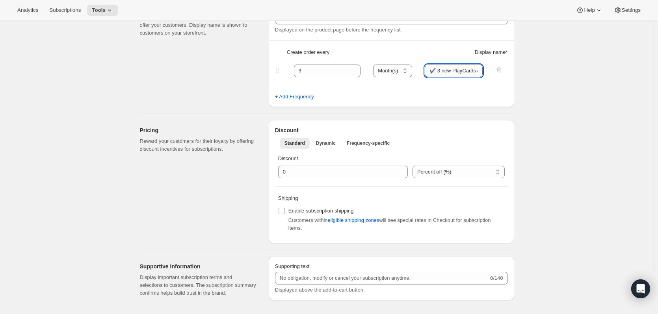
click at [446, 71] on input "✔️ 3 new PlayCards delivered every 3 months (value $239.99) </br>✔️ 1 payment e…" at bounding box center [453, 71] width 58 height 13
drag, startPoint x: 468, startPoint y: 70, endPoint x: 491, endPoint y: 81, distance: 25.5
click at [491, 81] on fieldset "3 Day(s) Week(s) Month(s) Year(s) Month(s) ✔️ 3 new PlayCards delivered every 3…" at bounding box center [391, 78] width 231 height 30
click at [466, 70] on input "✔️ 3 new PlayCards delivered every 3 months (value $239.99) </br>✔️ 1 payment e…" at bounding box center [453, 71] width 58 height 13
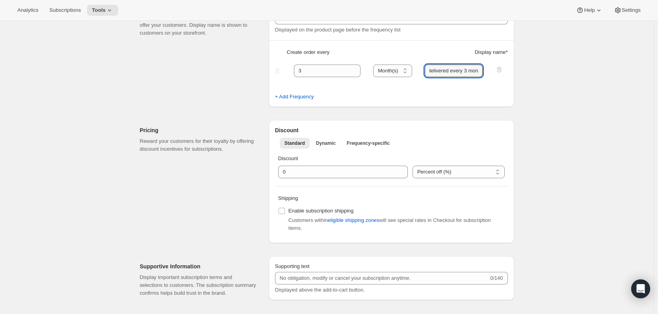
scroll to position [0, 30]
click at [475, 87] on fieldset "3 Day(s) Week(s) Month(s) Year(s) Month(s) ✔️ 3 new PlayCards every 3 months </…" at bounding box center [391, 78] width 231 height 30
drag, startPoint x: 434, startPoint y: 69, endPoint x: 441, endPoint y: 72, distance: 7.5
click at [441, 72] on input "✔️ 3 new PlayCards every 3 months </br>✔️ 1 payment every 3 months" at bounding box center [453, 71] width 58 height 13
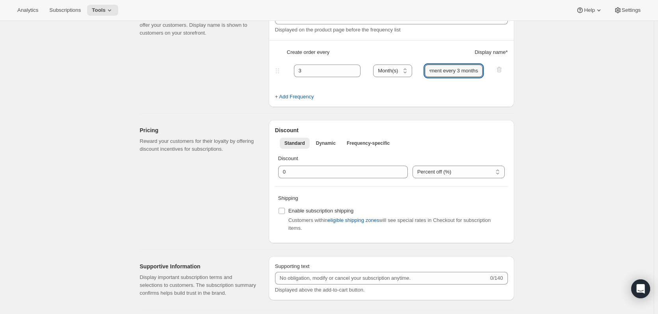
scroll to position [0, 0]
click at [541, 114] on div "Edit subscription plan. This page is ready Edit subscription plan Basic Info Gi…" at bounding box center [326, 246] width 653 height 766
click at [433, 70] on input "✔️ 1 payment every 3 months" at bounding box center [453, 71] width 58 height 13
paste input "✔️ 3 new PlayCards every 3 months after."
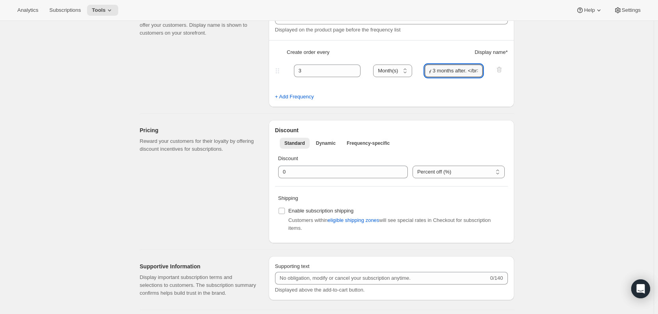
type input "✔️ 3 new PlayCards every 3 months after. </br>✔️ 1 payment every 3 months"
click at [476, 89] on fieldset "3 Day(s) Week(s) Month(s) Year(s) Month(s) ✔️ 3 new PlayCards every 3 months af…" at bounding box center [391, 78] width 231 height 30
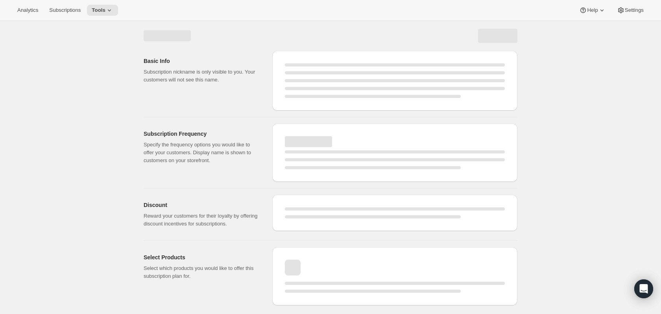
select select "MONTH"
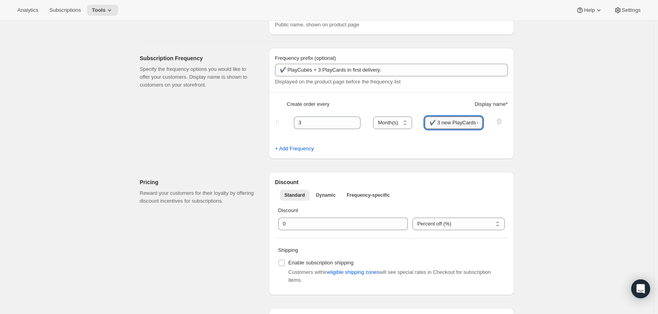
scroll to position [0, 130]
drag, startPoint x: 459, startPoint y: 124, endPoint x: 547, endPoint y: 125, distance: 87.8
click at [547, 125] on div "Edit subscription plan. This page is ready Edit subscription plan Subscription …" at bounding box center [326, 272] width 653 height 818
click at [462, 122] on input "✔️ 3 new PlayCards every 3 months after. </br>✔️ 1 payment every 3 months" at bounding box center [453, 123] width 58 height 13
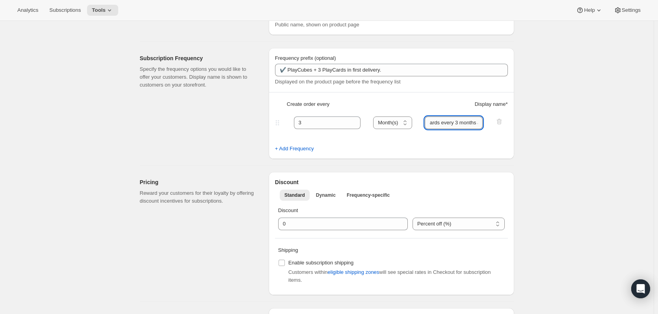
drag, startPoint x: 443, startPoint y: 126, endPoint x: 446, endPoint y: 121, distance: 5.3
click at [433, 125] on input "✔️ 3 new PlayCards every 3 months after. </br>✔️ 1 payment every 3 months" at bounding box center [453, 123] width 58 height 13
click at [446, 120] on input "✔️ 3 new PlayCards every 3 months after. </br>✔️ 1 payment every 3 months" at bounding box center [453, 123] width 58 height 13
click at [465, 124] on input "✔️ 3 new PlayCards every 3 months after. </br>✔️ 1 payment every 3 months" at bounding box center [453, 123] width 58 height 13
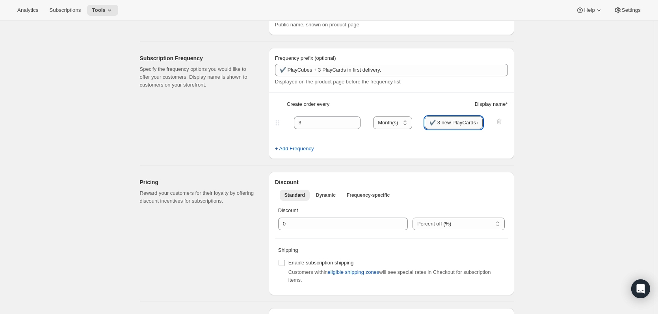
click at [474, 127] on input "✔️ 3 new PlayCards every 3 months after. </br>✔️ 1 payment every 3 months" at bounding box center [453, 123] width 58 height 13
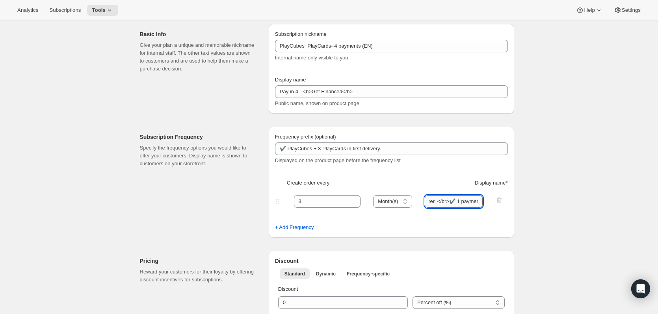
scroll to position [0, 130]
drag, startPoint x: 438, startPoint y: 196, endPoint x: 481, endPoint y: 207, distance: 44.1
click at [481, 207] on input "✔️ 3 new PlayCards every 3 months after. </br>✔️ 1 payment every 3 months" at bounding box center [453, 201] width 58 height 13
click at [478, 202] on input "✔️ 3 new PlayCards every 3 months after. </br>✔️ 1 payment every 3 months" at bounding box center [453, 201] width 58 height 13
click at [479, 203] on input "✔️ 3 new PlayCards every 3 months after. </br>✔️ 1 payment every 3 months" at bounding box center [453, 201] width 58 height 13
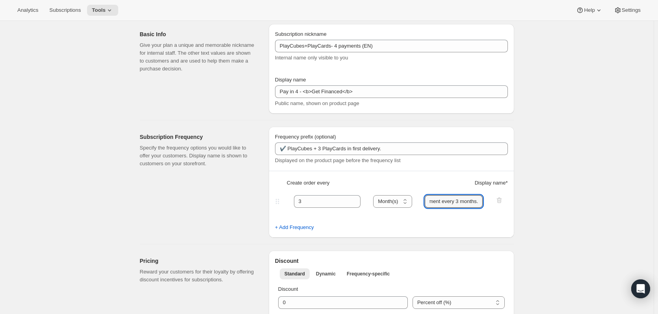
scroll to position [0, 131]
type input "✔️ 3 new PlayCards every 3 months after. </br>✔️ 1 payment every 3 months."
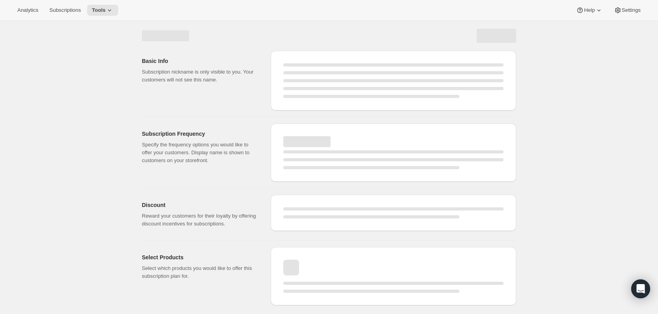
scroll to position [0, 0]
select select "MONTH"
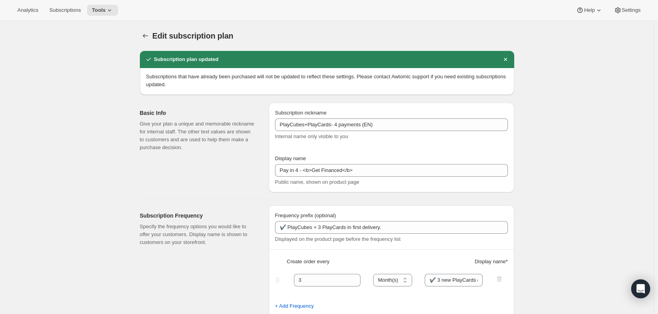
type input "✔️ 3 new PlayCards every 3 months after. </br>✔️ 1 payment every 3 months."
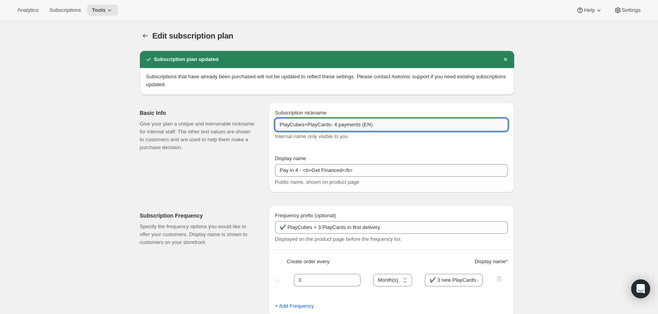
drag, startPoint x: 333, startPoint y: 126, endPoint x: 359, endPoint y: 125, distance: 25.6
click at [359, 125] on input "PlayCubes+PlayCards- 4 payments (EN)" at bounding box center [391, 125] width 233 height 13
click at [151, 39] on button "Subscription plans" at bounding box center [145, 35] width 11 height 11
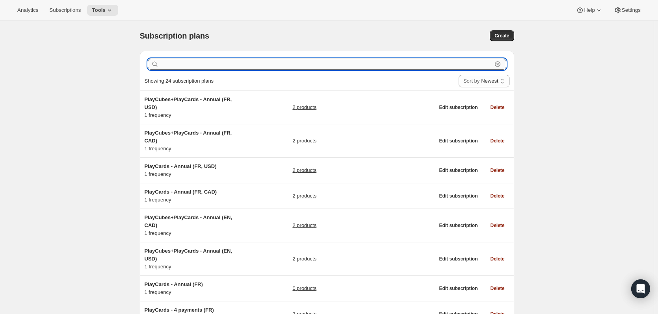
click at [202, 62] on input "text" at bounding box center [326, 64] width 332 height 11
paste input "4 payments"
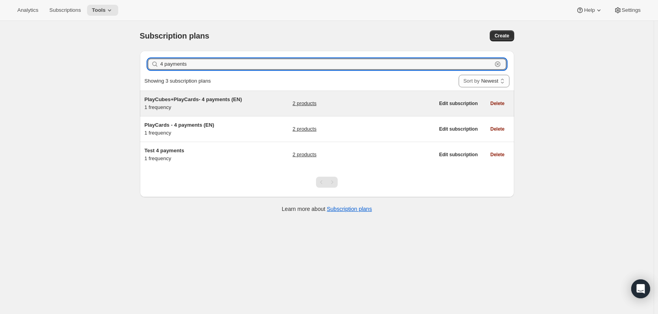
type input "4 payments"
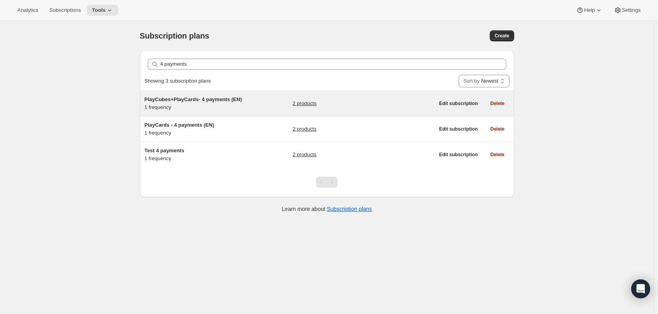
click at [190, 99] on span "PlayCubes+PlayCards- 4 payments (EN)" at bounding box center [192, 99] width 97 height 6
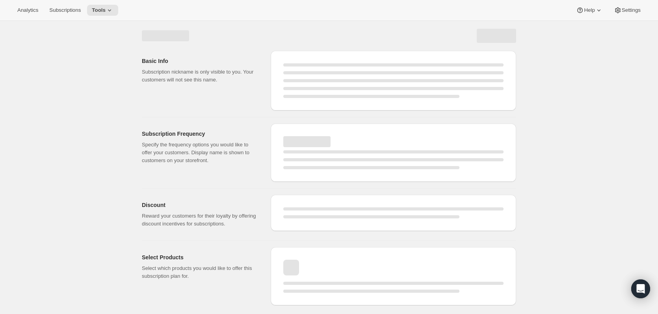
select select "WEEK"
select select "MONTH"
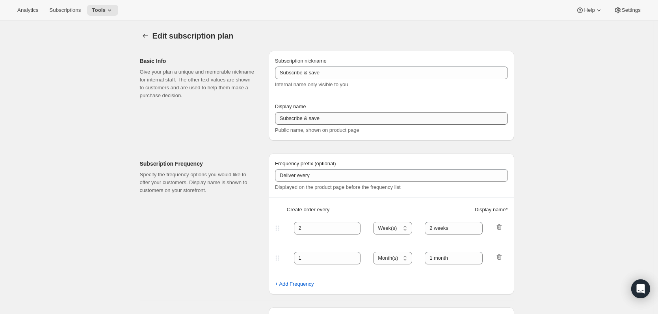
type input "PlayCubes+PlayCards- 4 payments (EN)"
type input "Pay in 4 - <b>Get Financed</b>"
type input "✔️ PlayCubes + 3 PlayCards in first delivery."
type input "3"
select select "MONTH"
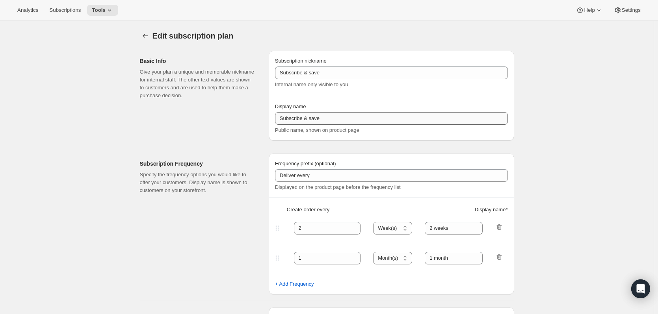
type input "✔️ 3 new PlayCards every 3 months after. </br>✔️ 1 payment every 3 months."
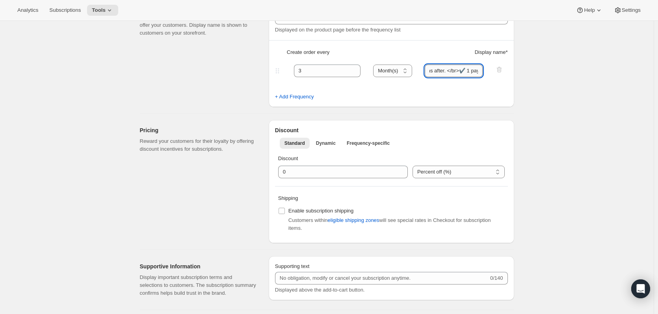
scroll to position [0, 132]
drag, startPoint x: 446, startPoint y: 73, endPoint x: 484, endPoint y: 76, distance: 38.3
click at [482, 76] on input "✔️ 3 new PlayCards every 3 months after. </br>✔️ 1 payment every 3 months." at bounding box center [453, 71] width 58 height 13
click at [456, 77] on fieldset "3 Day(s) Week(s) Month(s) Year(s) Month(s) ✔️ 3 new PlayCards every 3 months af…" at bounding box center [391, 78] width 231 height 30
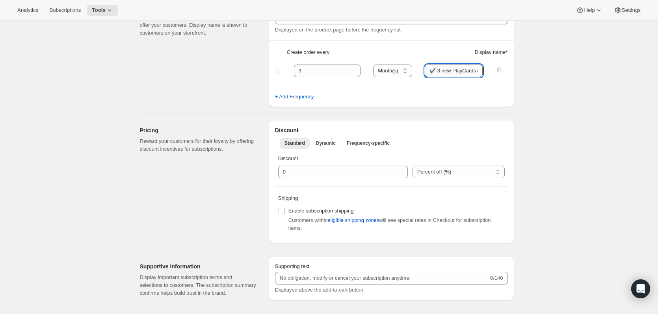
click at [454, 74] on input "✔️ 3 new PlayCards every 3 months after. </br>✔️ 1 payment every 3 months." at bounding box center [453, 71] width 58 height 13
click at [589, 157] on div "Edit subscription plan. This page is ready Edit subscription plan Basic Info Gi…" at bounding box center [326, 246] width 653 height 766
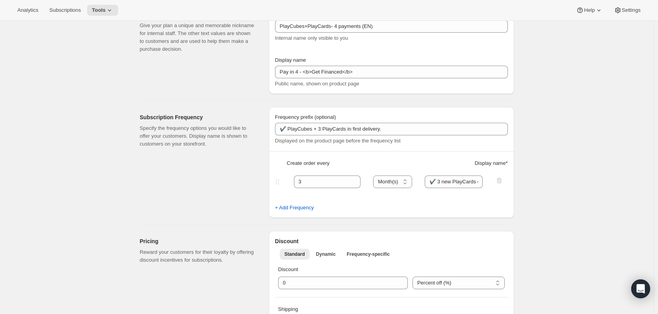
scroll to position [0, 0]
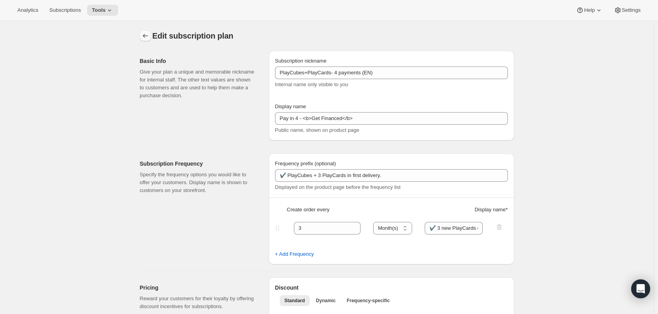
click at [146, 37] on icon "Subscription plans" at bounding box center [145, 36] width 8 height 8
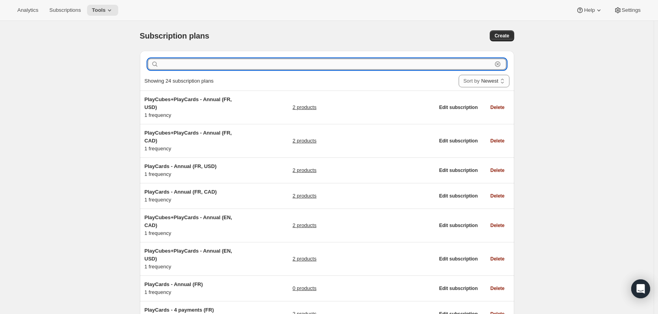
click at [171, 63] on input "text" at bounding box center [326, 64] width 332 height 11
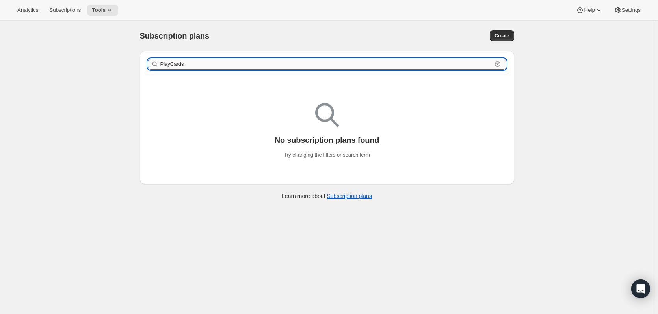
drag, startPoint x: 200, startPoint y: 62, endPoint x: 183, endPoint y: 63, distance: 16.2
click at [185, 63] on input "PlayCards" at bounding box center [326, 64] width 332 height 11
click at [175, 64] on input "PlayCards" at bounding box center [326, 64] width 332 height 11
type input "Playcards"
drag, startPoint x: 208, startPoint y: 70, endPoint x: 201, endPoint y: 65, distance: 8.4
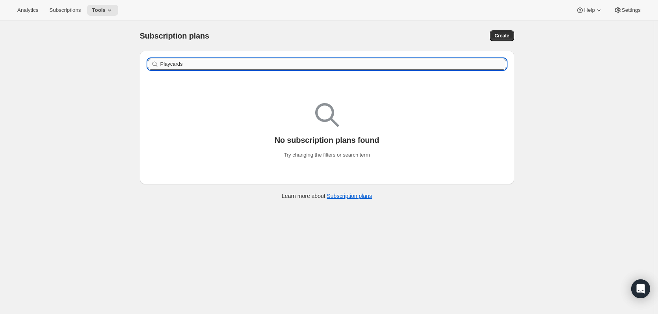
click at [201, 65] on div "Playcards Clear" at bounding box center [326, 64] width 365 height 17
drag, startPoint x: 201, startPoint y: 65, endPoint x: 101, endPoint y: 66, distance: 99.6
click at [113, 65] on div "Subscription plans. This page is ready Subscription plans Create Playcards Clea…" at bounding box center [326, 178] width 653 height 314
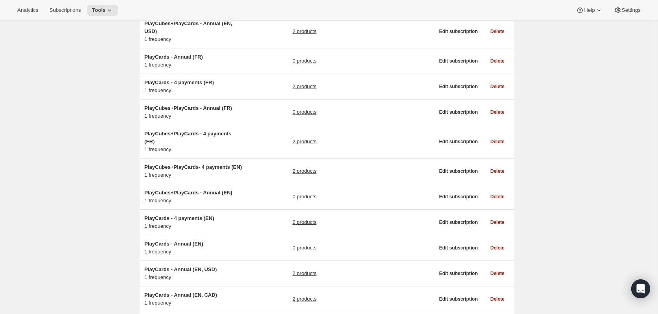
scroll to position [236, 0]
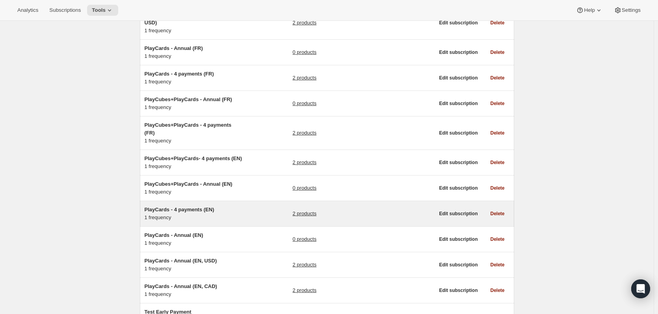
click at [159, 207] on span "PlayCards - 4 payments (EN)" at bounding box center [179, 210] width 70 height 6
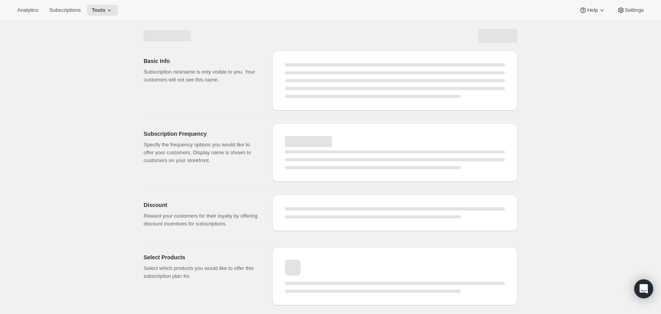
select select "WEEK"
select select "MONTH"
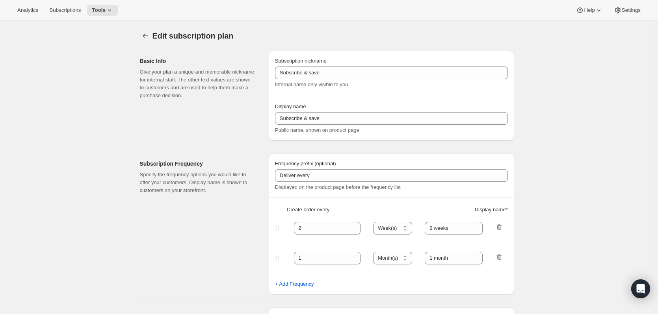
type input "PlayCards - 4 payments (EN)"
type input "Pay in 4 - <b>SAVE 17%</b> (<del>239.99 CAD</del>)"
type input "3"
select select "MONTH"
type input "✔️ 3 new PlayCards every months"
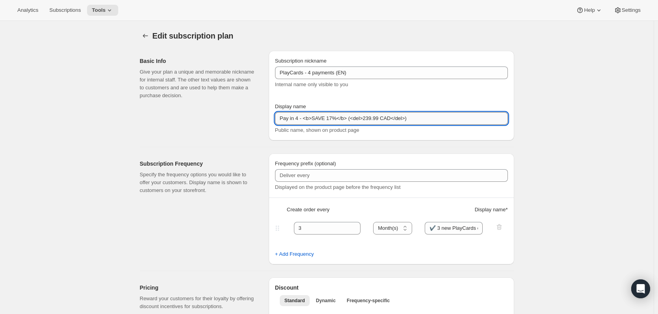
drag, startPoint x: 380, startPoint y: 118, endPoint x: 392, endPoint y: 117, distance: 11.9
click at [392, 117] on input "Pay in 4 - <b>SAVE 17%</b> (<del>239.99 CAD</del>)" at bounding box center [391, 118] width 233 height 13
type input "Pay in 4 - <b>SAVE 17%</b> (<del>$239.99</del>)"
click at [514, 139] on div "Subscription nickname PlayCards - 4 payments (EN) Internal name only visible to…" at bounding box center [391, 96] width 245 height 90
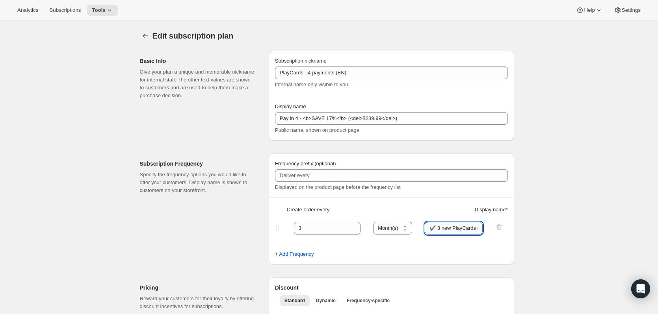
scroll to position [0, 30]
drag, startPoint x: 448, startPoint y: 229, endPoint x: 482, endPoint y: 224, distance: 33.4
click at [482, 224] on input "✔️ 3 new PlayCards every months" at bounding box center [453, 228] width 58 height 13
click at [455, 233] on input "✔️ 3 new PlayCards every months" at bounding box center [453, 228] width 58 height 13
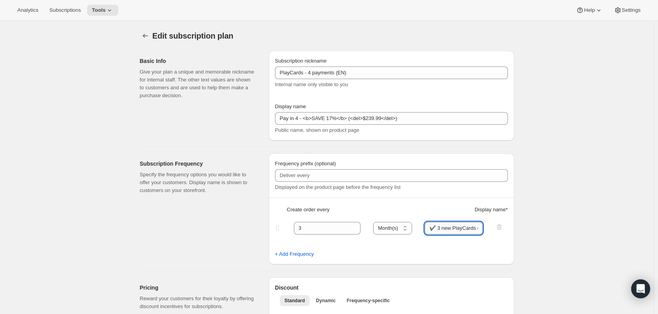
click at [434, 228] on input "✔️ 3 new PlayCards every months" at bounding box center [453, 228] width 58 height 13
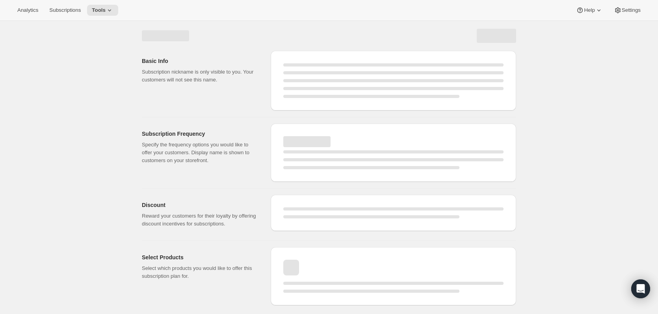
select select "MONTH"
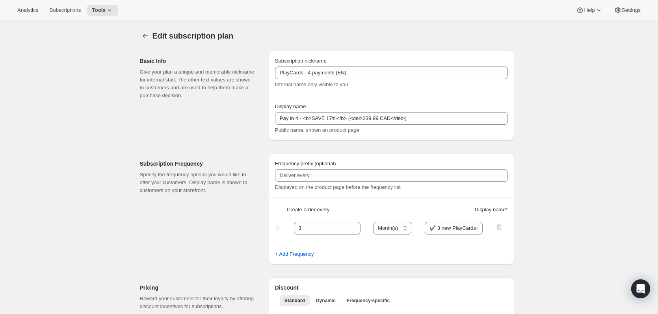
type input "Pay in 4 - <b>SAVE 17%</b> (<del>$239.99</del>)"
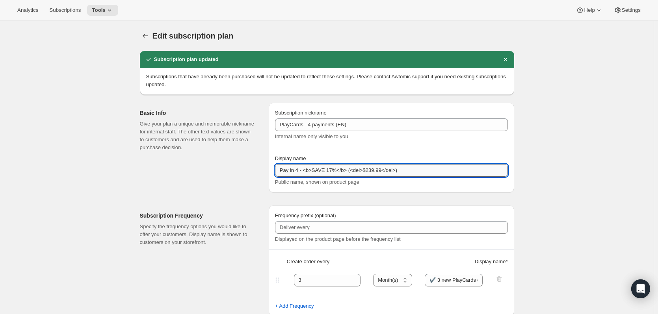
click at [369, 171] on input "Pay in 4 - <b>SAVE 17%</b> (<del>$239.99</del>)" at bounding box center [391, 170] width 233 height 13
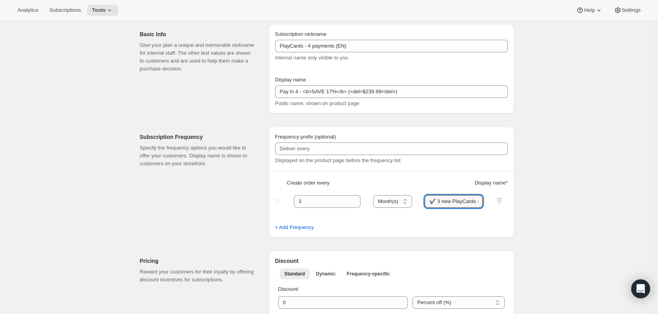
scroll to position [0, 30]
drag, startPoint x: 433, startPoint y: 202, endPoint x: 504, endPoint y: 206, distance: 71.8
click at [503, 206] on div "3 Day(s) Week(s) Month(s) Year(s) Month(s) ✔️ 3 new PlayCards every months" at bounding box center [388, 201] width 230 height 13
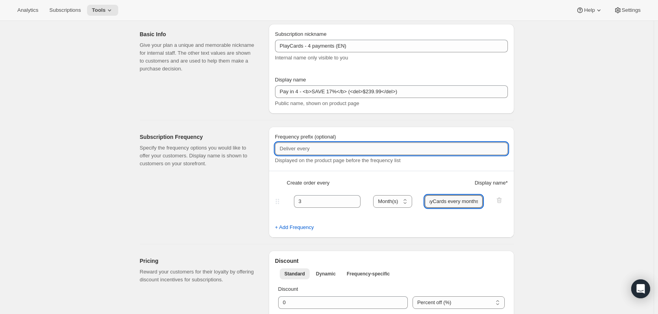
click at [344, 150] on input "Frequency prefix (optional)" at bounding box center [391, 149] width 233 height 13
paste input "✔️ 3 new PlayCards every months"
type input "✔️ 3 new PlayCards every months"
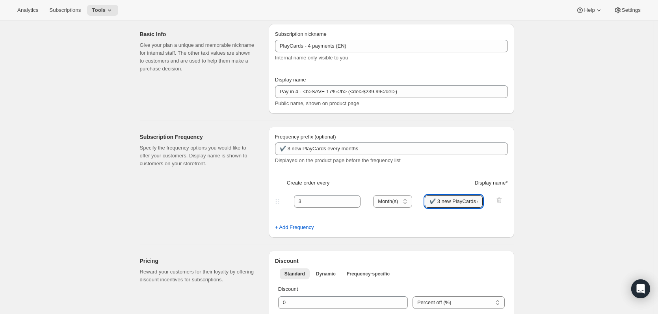
scroll to position [0, 30]
drag, startPoint x: 440, startPoint y: 202, endPoint x: 511, endPoint y: 208, distance: 71.5
click at [511, 208] on div "Frequency prefix (optional) ✔️ 3 new PlayCards every months Displayed on the pr…" at bounding box center [391, 182] width 245 height 111
type input "✔️ 1 payment every 3 months."
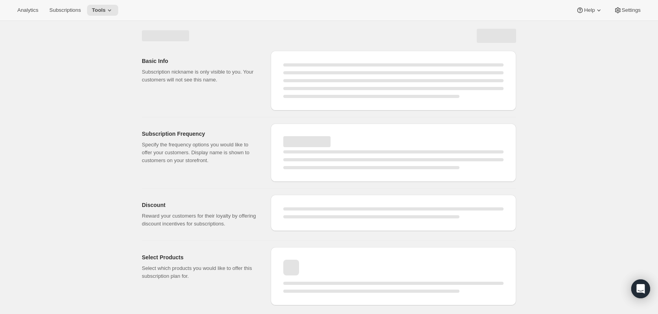
scroll to position [0, 0]
select select "MONTH"
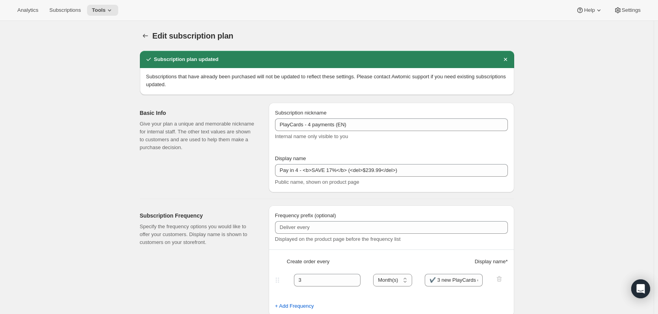
type input "✔️ 3 new PlayCards every months"
type input "✔️ 1 payment every 3 months."
click at [147, 34] on icon "Subscription plans" at bounding box center [145, 36] width 8 height 8
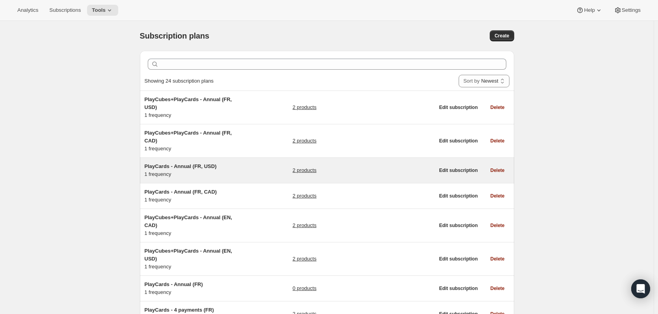
click at [205, 163] on span "PlayCards - Annual (FR, USD)" at bounding box center [180, 166] width 72 height 6
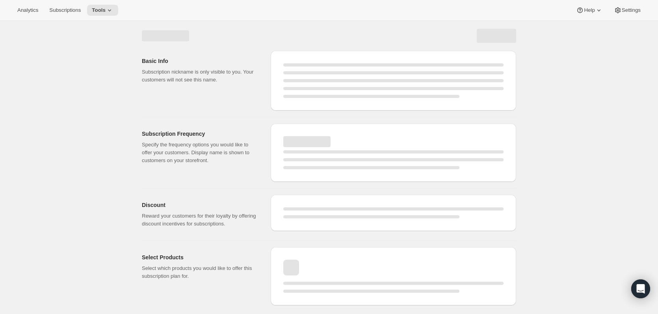
select select "WEEK"
select select "MONTH"
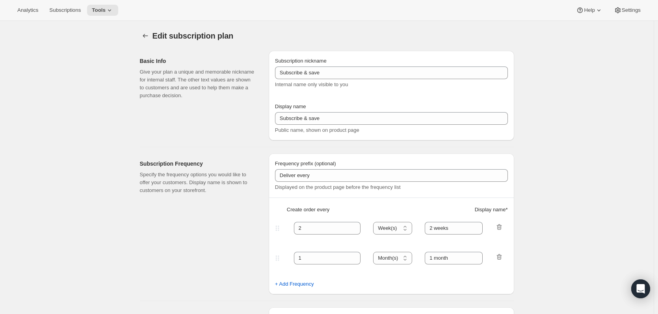
type input "PlayCards - Annual (FR, USD)"
type input "Payez maintenant - <b>SAUVEZ 17%</b> (<del>239.99 USD</del>)"
select select "ENABLED"
select select "MONTH"
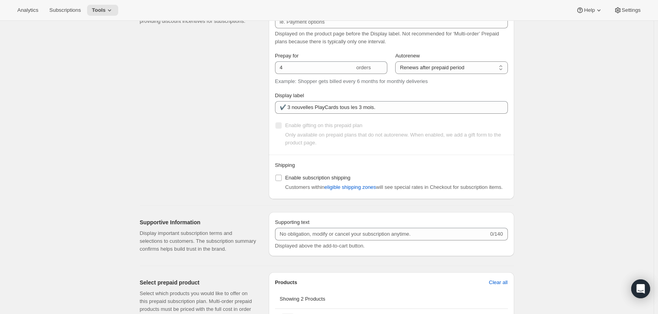
scroll to position [472, 0]
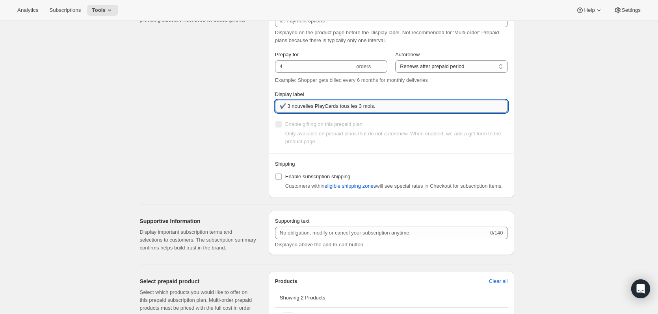
drag, startPoint x: 409, startPoint y: 105, endPoint x: 280, endPoint y: 107, distance: 128.4
click at [280, 107] on input "✔️ 3 nouvelles PlayCards tous les 3 mois." at bounding box center [391, 106] width 233 height 13
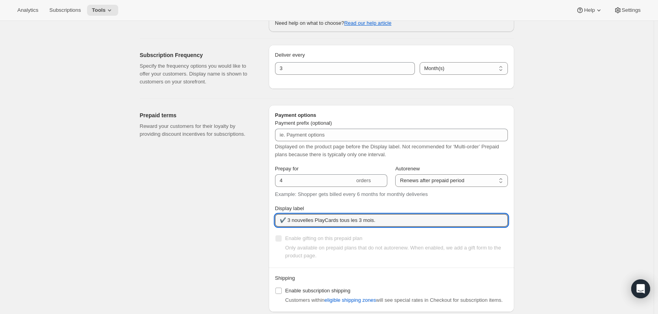
scroll to position [354, 0]
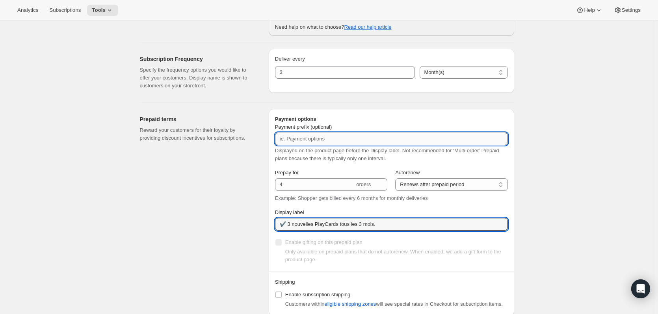
click at [308, 140] on input "Payment prefix (optional)" at bounding box center [391, 139] width 233 height 13
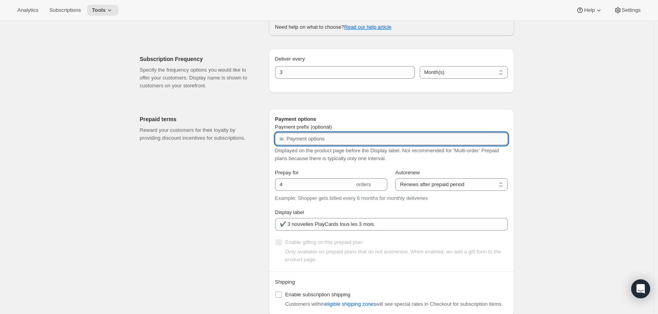
paste input "✔️ 3 nouvelles PlayCards tous les 3 mois."
type input "✔️ 3 nouvelles PlayCards tous les 3 mois."
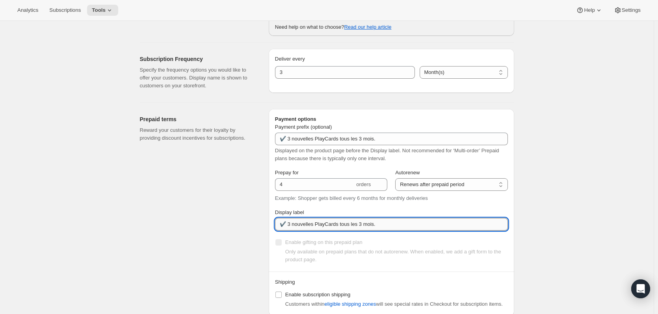
drag, startPoint x: 289, startPoint y: 226, endPoint x: 401, endPoint y: 229, distance: 112.6
click at [401, 229] on input "✔️ 3 nouvelles PlayCards tous les 3 mois." at bounding box center [391, 224] width 233 height 13
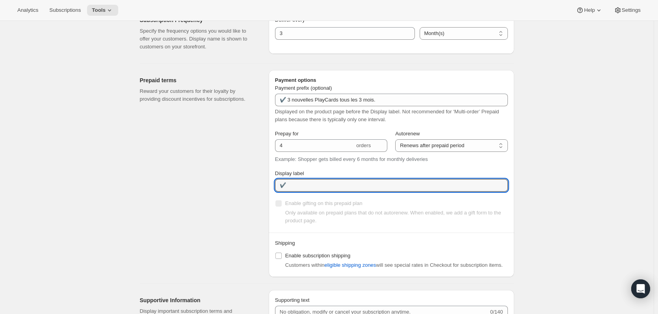
scroll to position [394, 0]
type input "✔️ 3 nouvelles PlayCards tous les 3 mois."
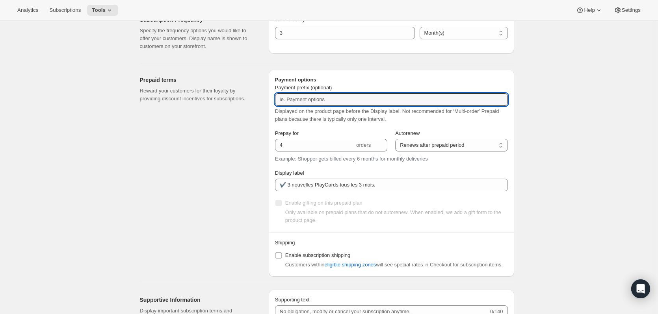
click at [585, 161] on div "Edit subscription plan. This page is ready Edit subscription plan Warning Legac…" at bounding box center [326, 98] width 653 height 942
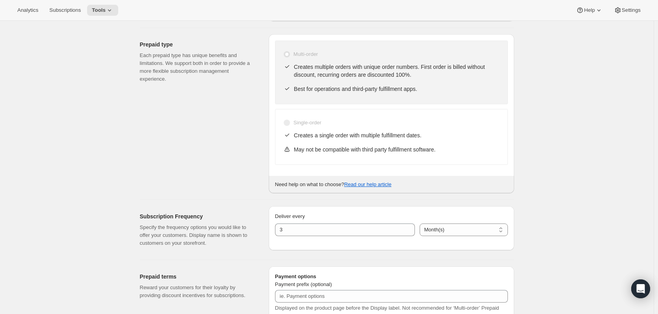
scroll to position [39, 0]
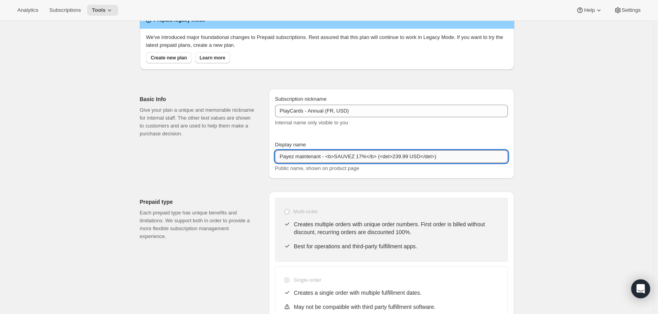
drag, startPoint x: 361, startPoint y: 156, endPoint x: 355, endPoint y: 156, distance: 5.5
click at [355, 156] on input "Payez maintenant - <b>SAUVEZ 17%</b> (<del>239.99 USD</del>)" at bounding box center [391, 156] width 233 height 13
click at [359, 157] on input "Payez maintenant - <b>SAUVEZ 17%</b> (<del>239.99 USD</del>)" at bounding box center [391, 156] width 233 height 13
click at [361, 156] on input "Payez maintenant - <b>SAUVEZ 17%</b> (<del>239.99 USD</del>)" at bounding box center [391, 156] width 233 height 13
type input "Payez maintenant - <b>SAUVEZ 33%</b> (<del>239.99 USD</del>)"
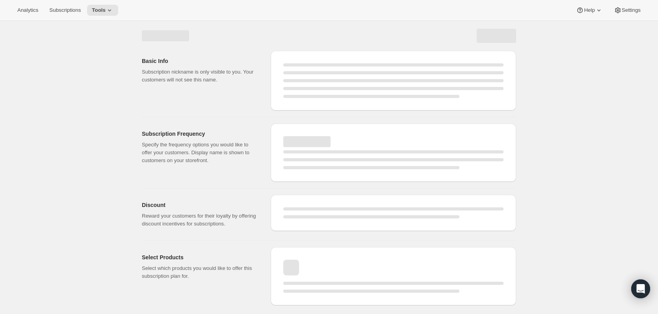
scroll to position [0, 0]
select select "MONTH"
select select "ENABLED"
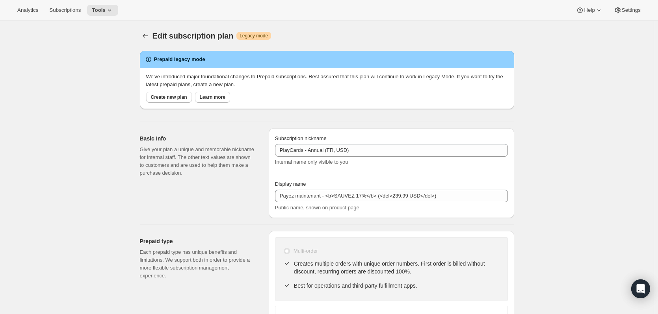
type input "Payez maintenant - <b>SAUVEZ 33%</b> (<del>239.99 USD</del>)"
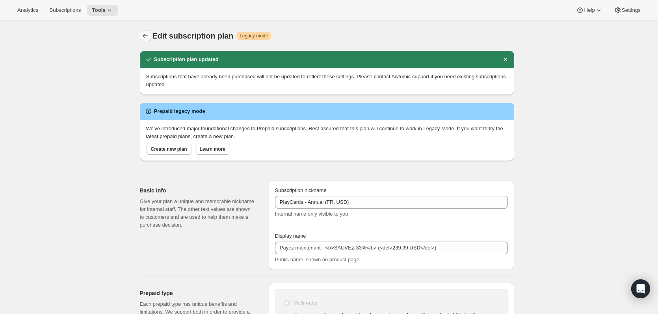
click at [147, 32] on button "Subscription plans" at bounding box center [145, 35] width 11 height 11
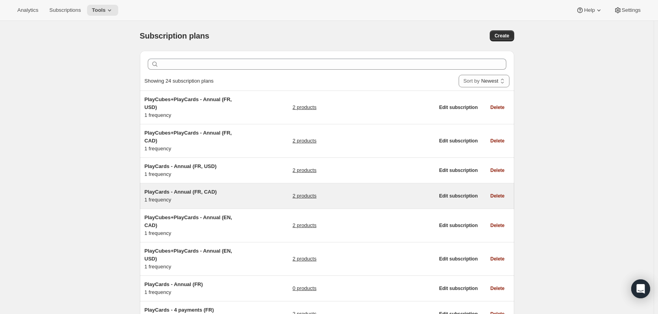
click at [190, 189] on span "PlayCards - Annual (FR, CAD)" at bounding box center [180, 192] width 72 height 6
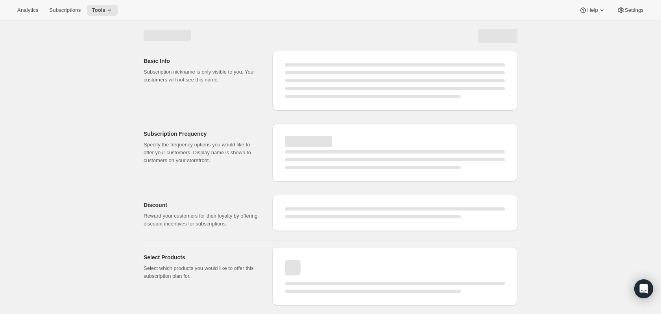
select select "WEEK"
select select "MONTH"
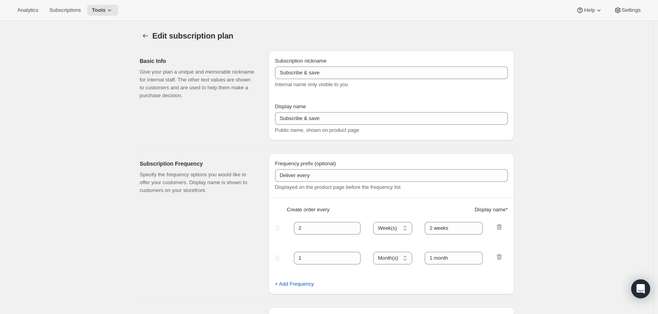
type input "PlayCards - Annual (FR, CAD)"
type input "Payez maintenant - <b>SAUVEZ 17%</b> (<del>239.99 CAD</del>)"
select select "ENABLED"
select select "MONTH"
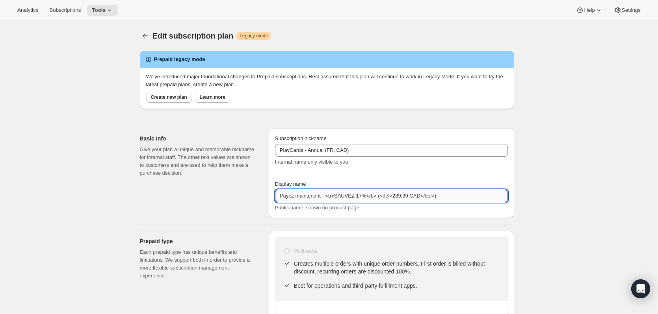
drag, startPoint x: 360, startPoint y: 197, endPoint x: 356, endPoint y: 198, distance: 4.4
click at [356, 198] on input "Payez maintenant - <b>SAUVEZ 17%</b> (<del>239.99 CAD</del>)" at bounding box center [391, 196] width 233 height 13
type input "Payez maintenant - <b>SAUVEZ 33%</b> (<del>239.99 CAD</del>)"
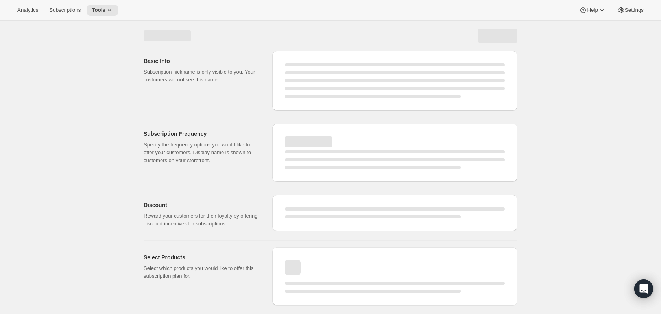
select select "MONTH"
select select "ENABLED"
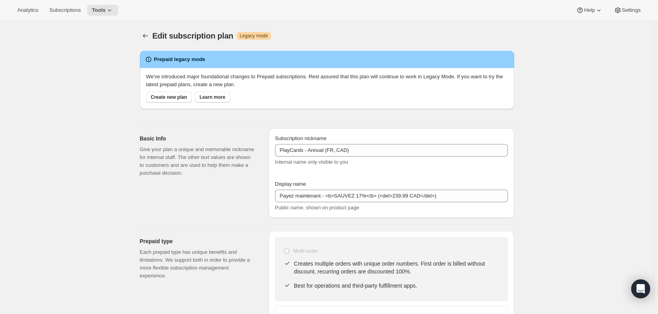
type input "Payez maintenant - <b>SAUVEZ 33%</b> (<del>239.99 CAD</del>)"
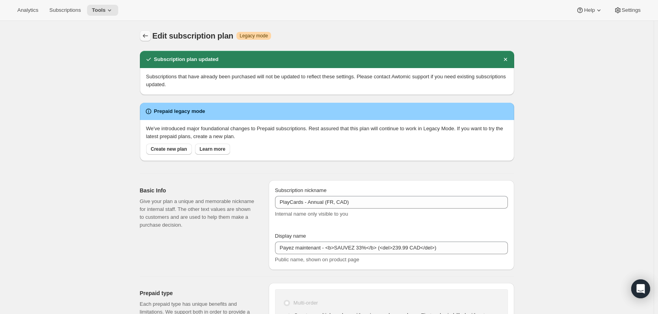
click at [147, 39] on icon "Subscription plans" at bounding box center [145, 36] width 8 height 8
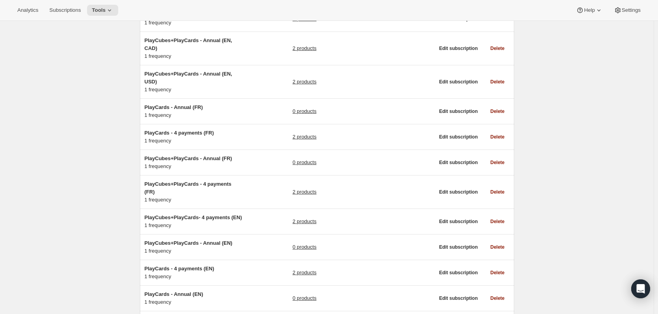
scroll to position [197, 0]
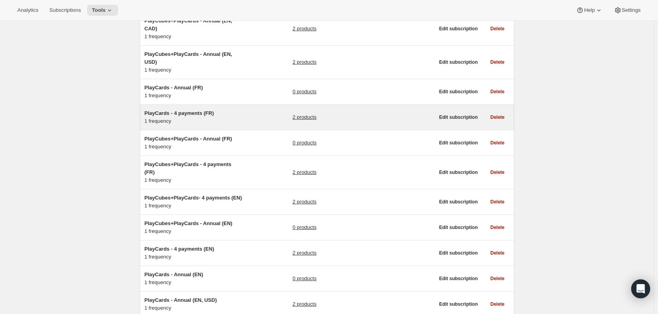
click at [165, 110] on span "PlayCards - 4 payments (FR)" at bounding box center [178, 113] width 69 height 6
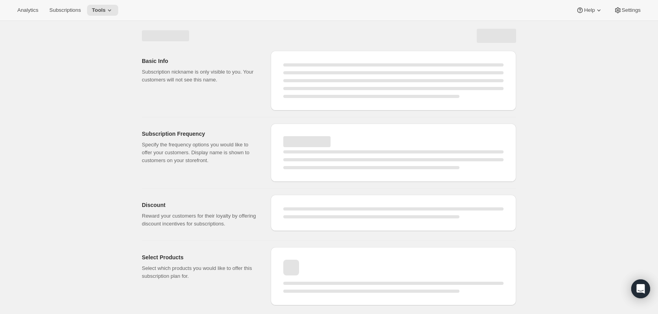
select select "WEEK"
select select "MONTH"
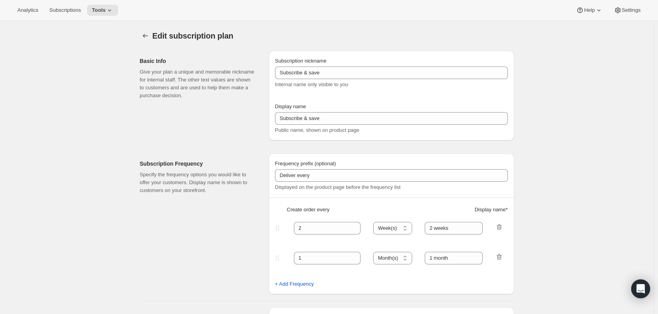
type input "PlayCards - 4 payments (FR)"
type input "Payez en 4x - <b>SAUVEZ 17%</b> (<del>239.99$</del>)"
type input "3"
select select "MONTH"
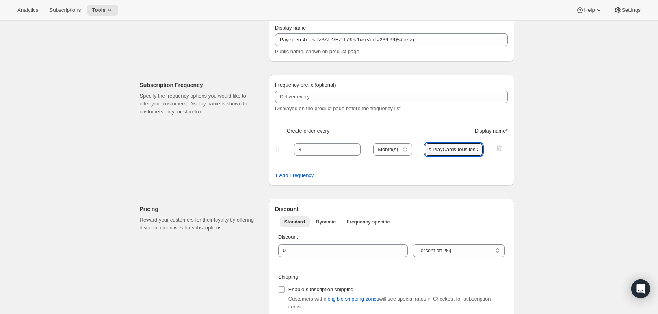
scroll to position [0, 46]
drag, startPoint x: 444, startPoint y: 148, endPoint x: 485, endPoint y: 148, distance: 40.6
click at [485, 148] on div "3 Day(s) Week(s) Month(s) Year(s) Month(s) ✔️ 3 nouvelles PlayCards tous les 3 …" at bounding box center [388, 149] width 230 height 13
click at [478, 152] on input "✔️ 3 nouvelles PlayCards tous les 3 mois." at bounding box center [453, 149] width 58 height 13
click at [480, 152] on input "✔️ 3 nouvelles PlayCards tous les 3 mois." at bounding box center [453, 149] width 58 height 13
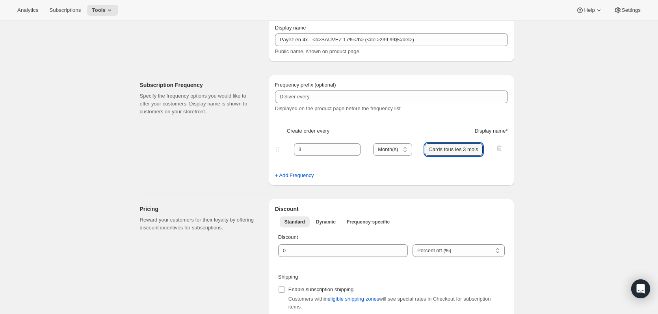
scroll to position [0, 47]
type input "✔️ 3 nouvelles PlayCards tous les 3 mois."
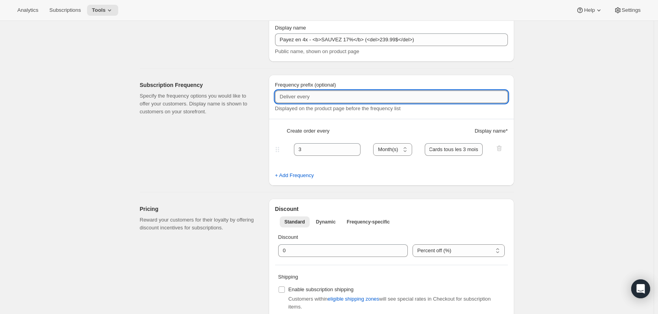
scroll to position [0, 0]
click at [335, 97] on input "Frequency prefix (optional)" at bounding box center [391, 97] width 233 height 13
paste input "✔️ 3 nouvelles PlayCards tous les 3 mois."
type input "✔️ 3 nouvelles PlayCards tous les 3 mois."
click at [458, 154] on input "✔️ 3 nouvelles PlayCards tous les 3 mois." at bounding box center [453, 149] width 58 height 13
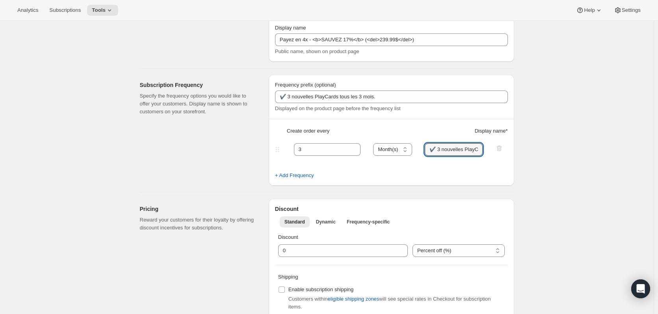
scroll to position [0, 46]
drag, startPoint x: 441, startPoint y: 150, endPoint x: 523, endPoint y: 153, distance: 82.4
type input "✔️ 1 paiement tous les 3 mois."
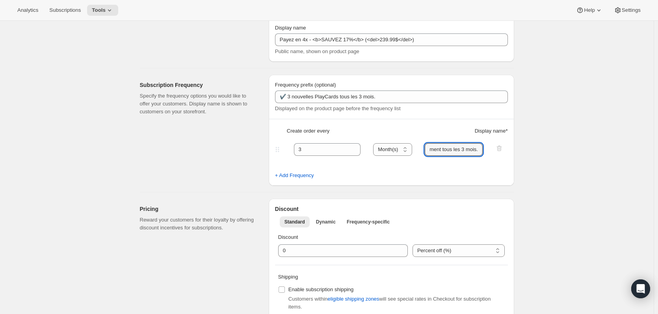
scroll to position [0, 0]
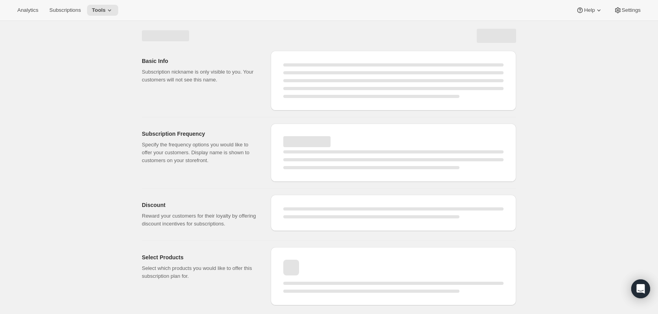
select select "MONTH"
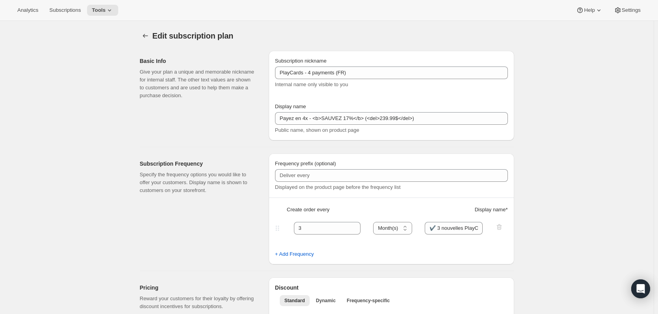
type input "✔️ 3 nouvelles PlayCards tous les 3 mois."
type input "✔️ 1 paiement tous les 3 mois."
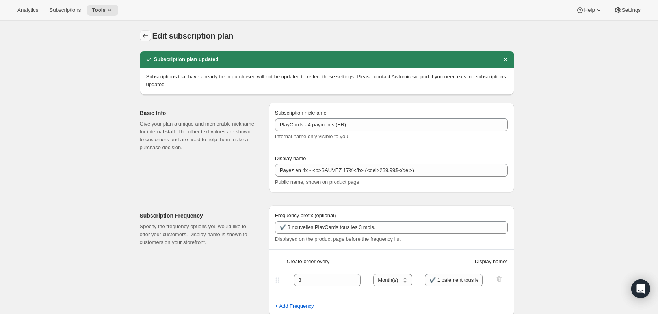
click at [146, 38] on icon "Subscription plans" at bounding box center [145, 36] width 8 height 8
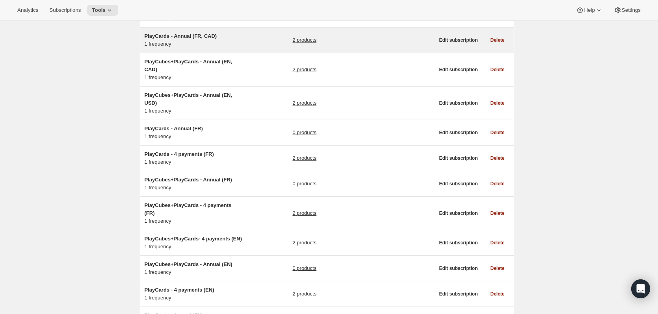
scroll to position [157, 0]
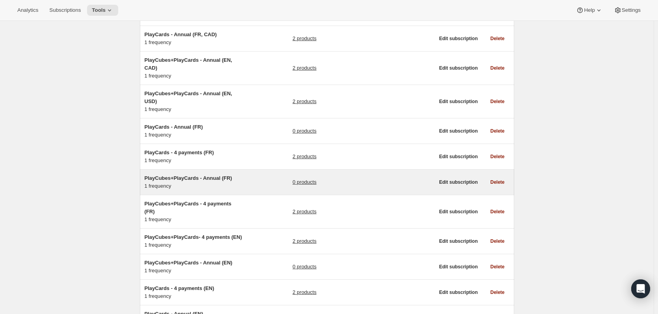
click at [189, 175] on span "PlayCubes+PlayCards - Annual (FR)" at bounding box center [187, 178] width 87 height 6
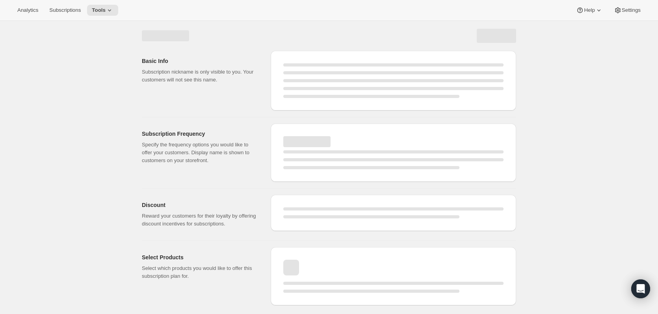
select select "WEEK"
select select "MONTH"
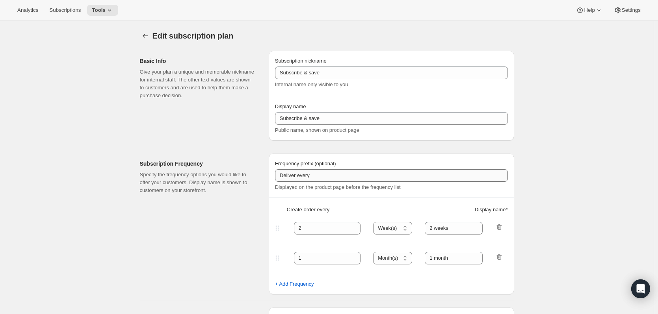
type input "PlayCubes+PlayCards - Annual (FR)"
type input "Annuel (1 paiement pour l’année – ÉCONOMISEZ 25 %)"
select select "ENABLED"
select select "MONTH"
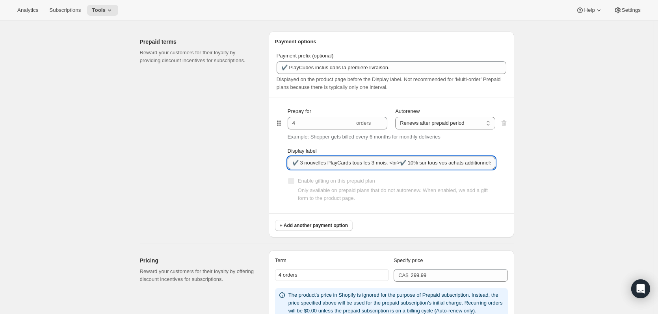
scroll to position [0, 2]
drag, startPoint x: 401, startPoint y: 163, endPoint x: 536, endPoint y: 183, distance: 136.1
click at [503, 170] on div "Prepay for 4 orders Autorenew Does not autorenew Renews after prepaid period Re…" at bounding box center [391, 155] width 233 height 115
paste input "paiement tous les 3 mois."
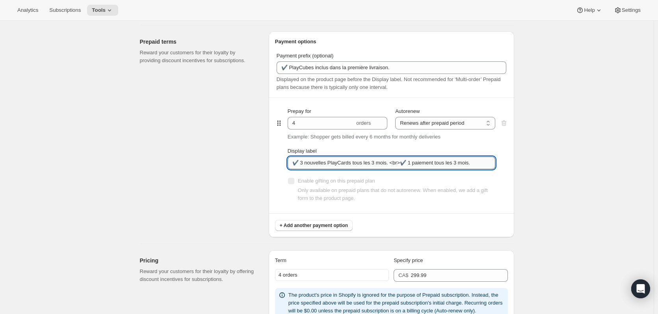
click at [402, 165] on input "✔️ 3 nouvelles PlayCards tous les 3 mois. <br>✔️ 1 paiement tous les 3 mois." at bounding box center [390, 163] width 207 height 13
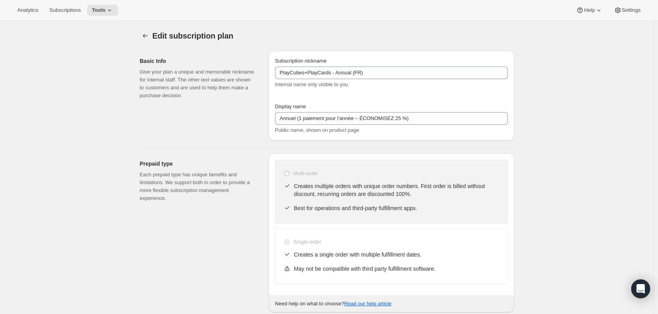
type input "✔️ 3 nouvelles PlayCards tous les 3 mois. <br>✔️ 10% sur tous vos achats additi…"
click at [149, 35] on icon "Subscription plans" at bounding box center [145, 36] width 8 height 8
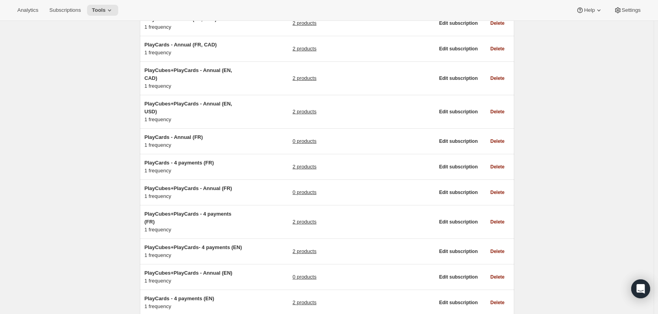
scroll to position [157, 0]
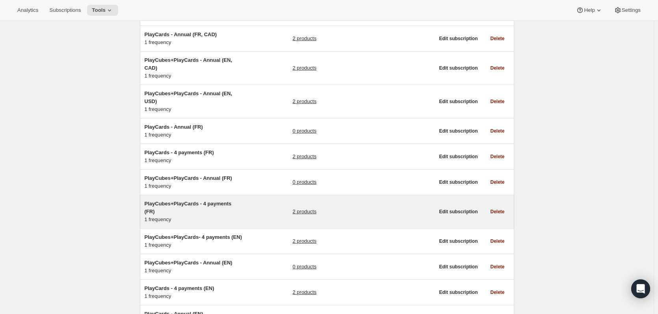
click at [220, 201] on span "PlayCubes+PlayCards - 4 payments (FR)" at bounding box center [187, 208] width 87 height 14
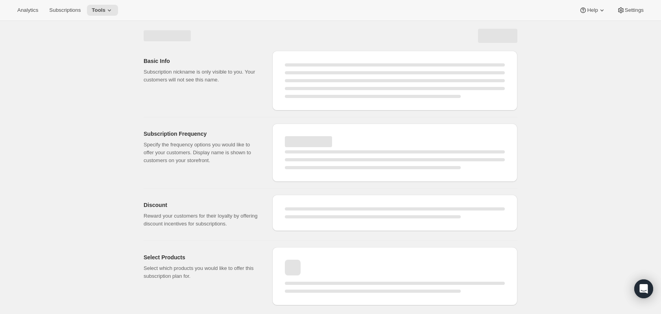
select select "WEEK"
select select "MONTH"
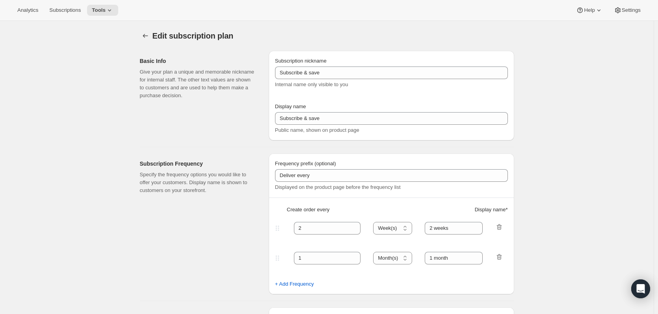
type input "PlayCubes+PlayCards - 4 payments (FR)"
type input "Payez en 4x - <b>Soyez financés</b>"
type input "✔️ PlayCubes + 3 PlayCards inclus dans la première livraison."
type input "3"
select select "MONTH"
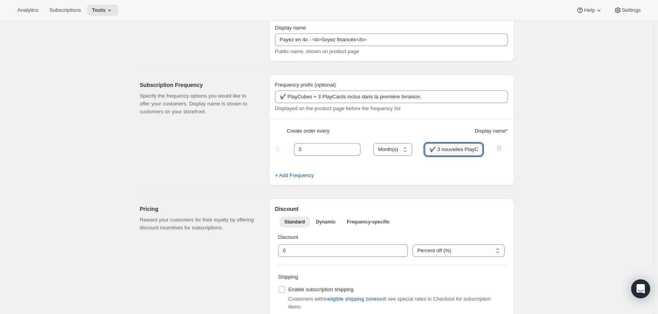
scroll to position [0, 46]
drag, startPoint x: 437, startPoint y: 150, endPoint x: 509, endPoint y: 150, distance: 71.7
click at [509, 150] on div "Frequency prefix (optional) ✔️ PlayCubes + 3 PlayCards inclus dans la première …" at bounding box center [391, 130] width 245 height 111
click at [467, 146] on input "✔️ 3 nouvelles PlayCards tous les 3 mois." at bounding box center [453, 149] width 58 height 13
click at [482, 148] on input "✔️ 3 nouvelles PlayCards tous les 3 mois." at bounding box center [453, 149] width 58 height 13
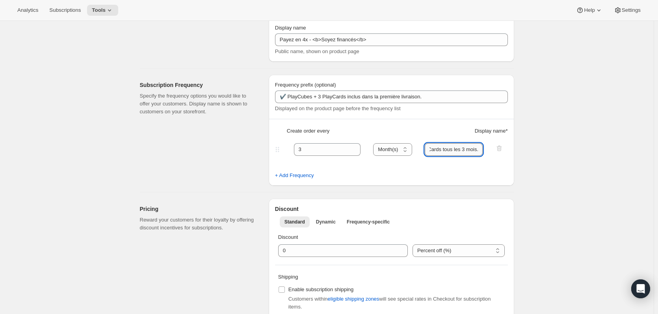
paste input "✔️ 1 paiement tous les 3 mois."
drag, startPoint x: 464, startPoint y: 152, endPoint x: 446, endPoint y: 152, distance: 17.7
click at [446, 152] on input "✔️ 3 nouvelles PlayCards tous les 3 mois. ✔️ 1 paiement tous les 3 mois." at bounding box center [453, 149] width 58 height 13
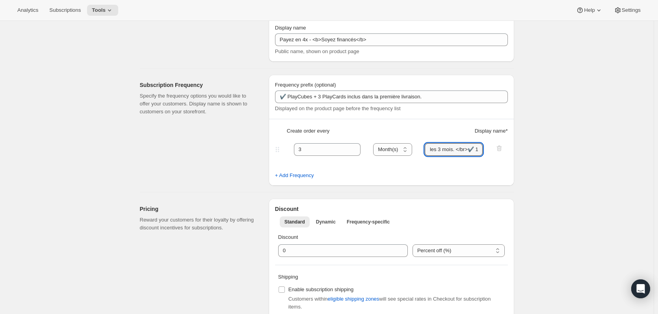
type input "✔️ 3 nouvelles PlayCards tous les 3 mois. </br>✔️ 1 paiement tous les 3 mois."
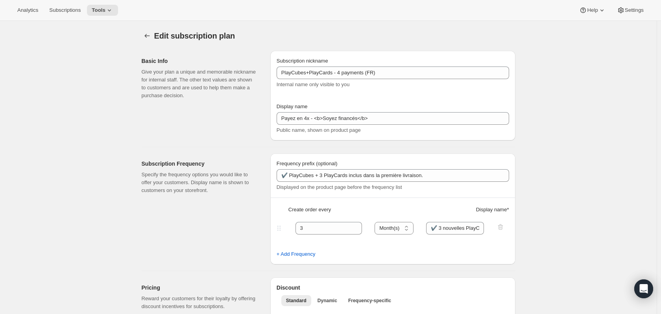
select select "MONTH"
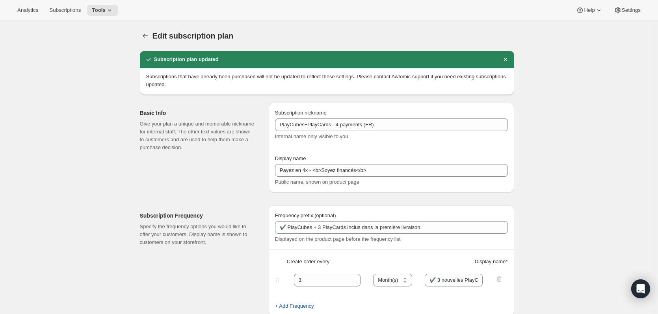
type input "✔️ 3 nouvelles PlayCards tous les 3 mois. </br>✔️ 1 paiement tous les 3 mois."
